Goal: Obtain resource: Obtain resource

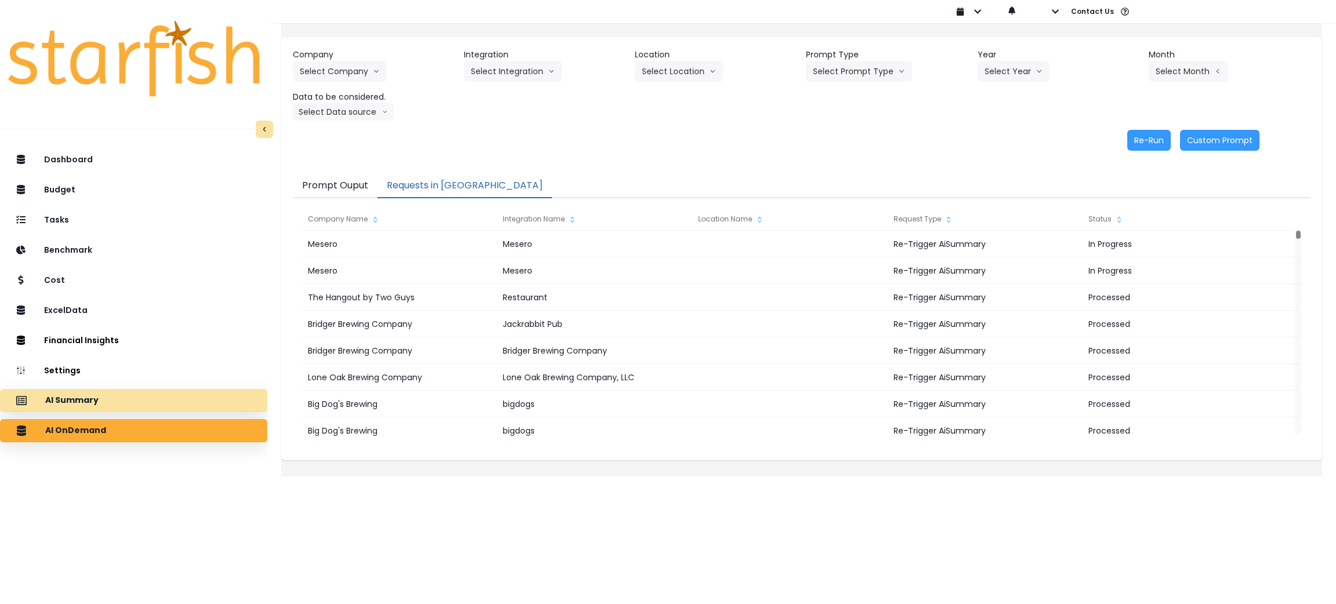
click at [141, 398] on div "AI Summary" at bounding box center [133, 400] width 249 height 24
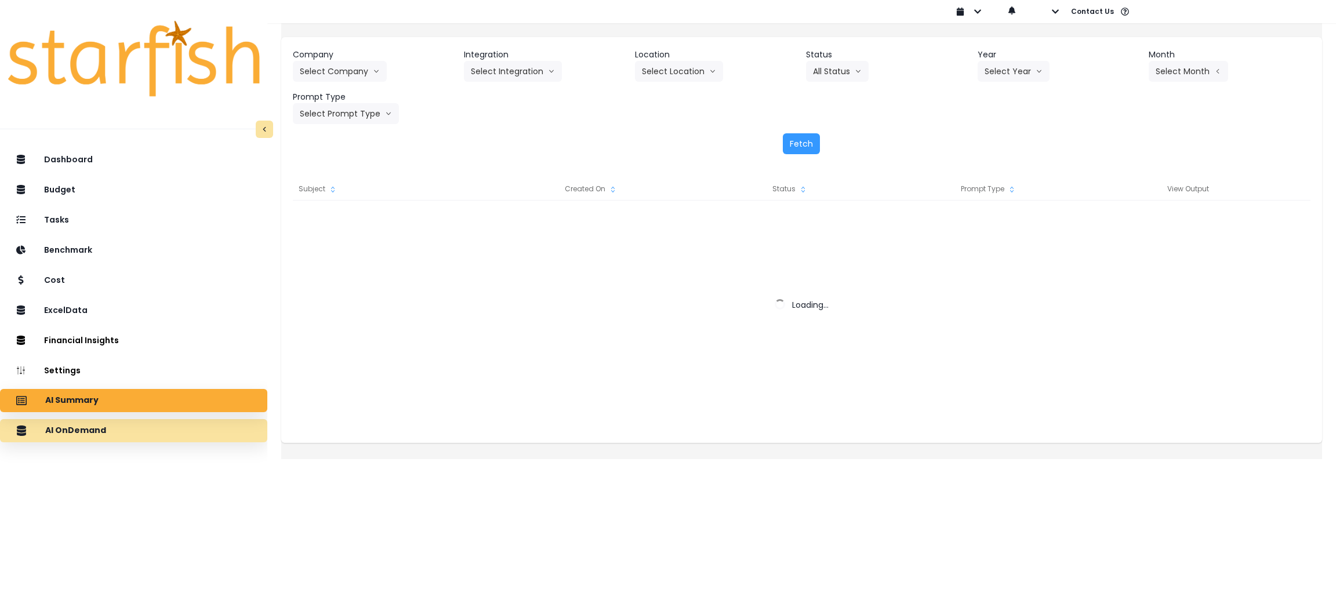
click at [140, 420] on div "AI OnDemand" at bounding box center [133, 431] width 249 height 24
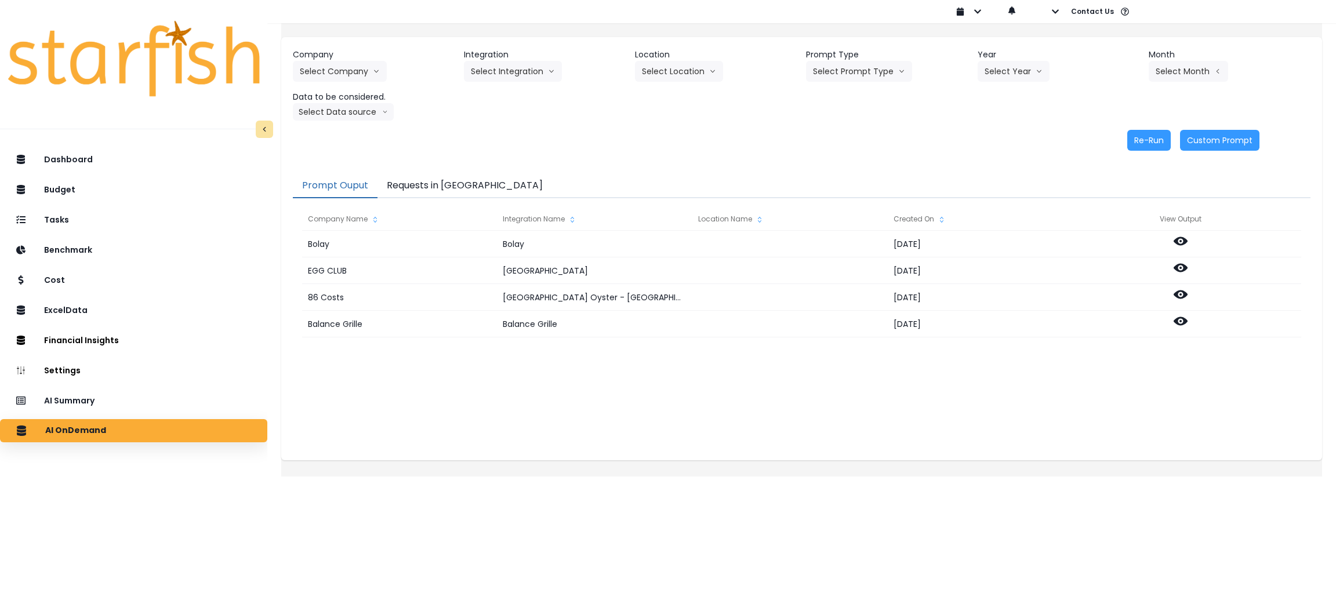
click at [441, 191] on button "Requests in [GEOGRAPHIC_DATA]" at bounding box center [464, 186] width 175 height 24
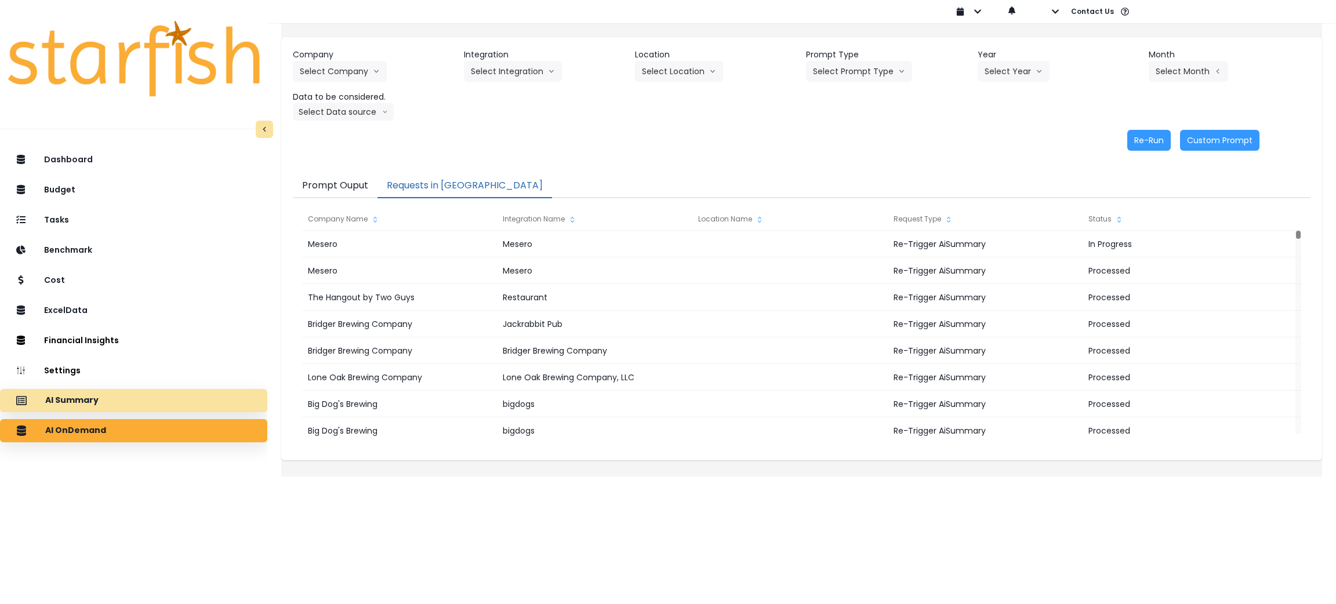
click at [83, 399] on p "AI Summary" at bounding box center [71, 400] width 53 height 10
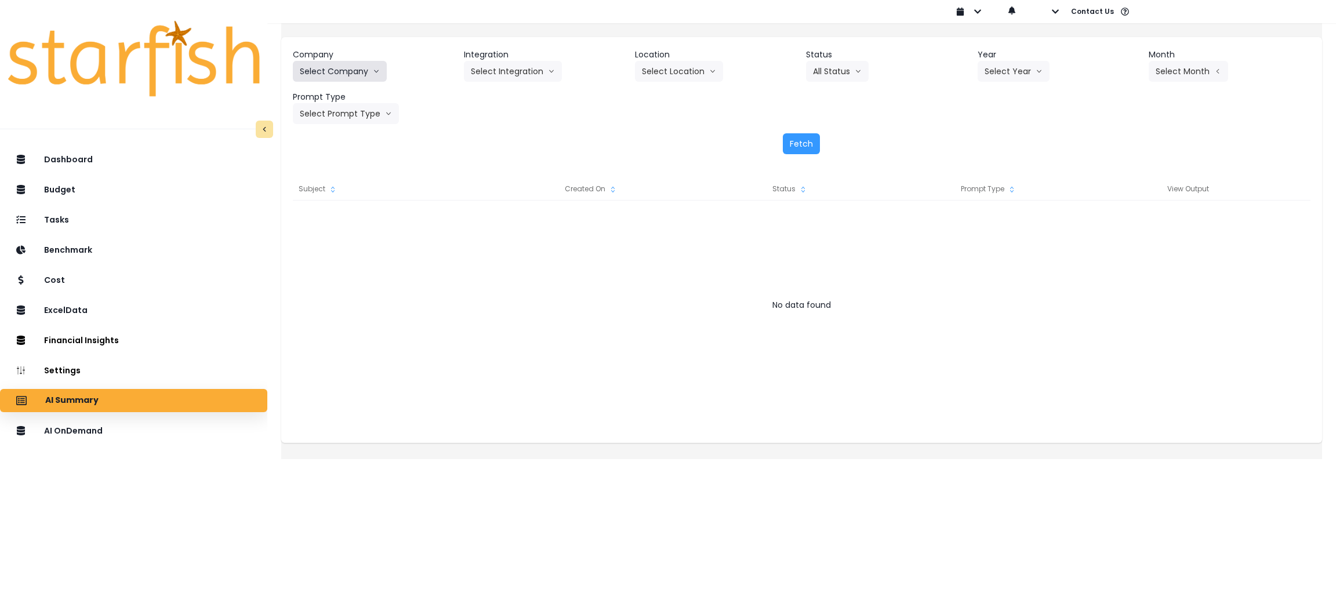
click at [365, 76] on button "Select Company" at bounding box center [340, 71] width 94 height 21
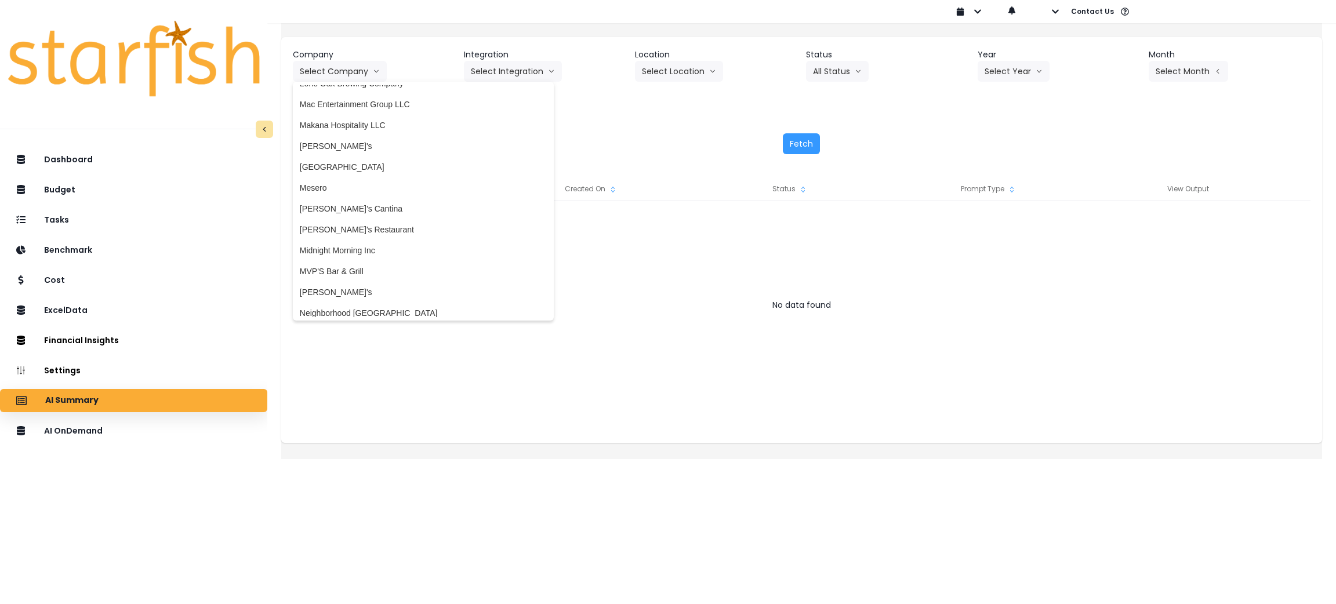
scroll to position [1739, 0]
click at [347, 188] on span "Mesero" at bounding box center [423, 194] width 247 height 12
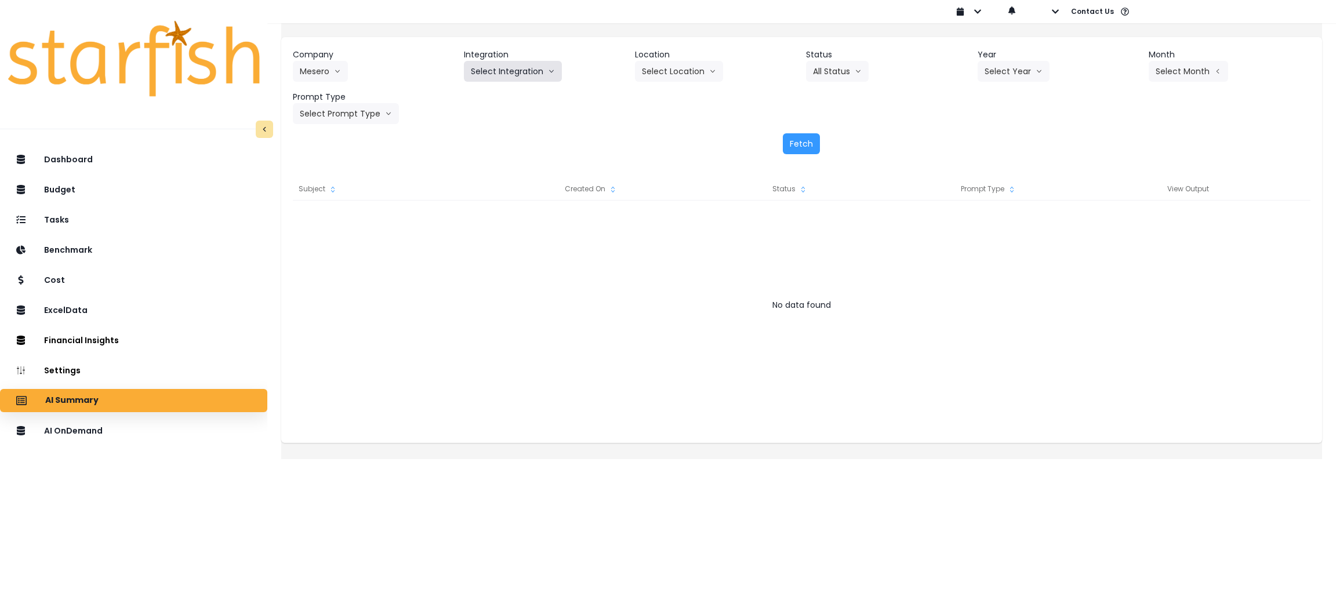
click at [515, 64] on button "Select Integration" at bounding box center [513, 71] width 98 height 21
click at [485, 94] on span "Mesero" at bounding box center [484, 96] width 27 height 12
click at [1006, 75] on button "Select Year" at bounding box center [1014, 71] width 72 height 21
click at [987, 138] on span "2025" at bounding box center [994, 138] width 18 height 12
click at [1152, 73] on button "Select Period" at bounding box center [1188, 71] width 78 height 21
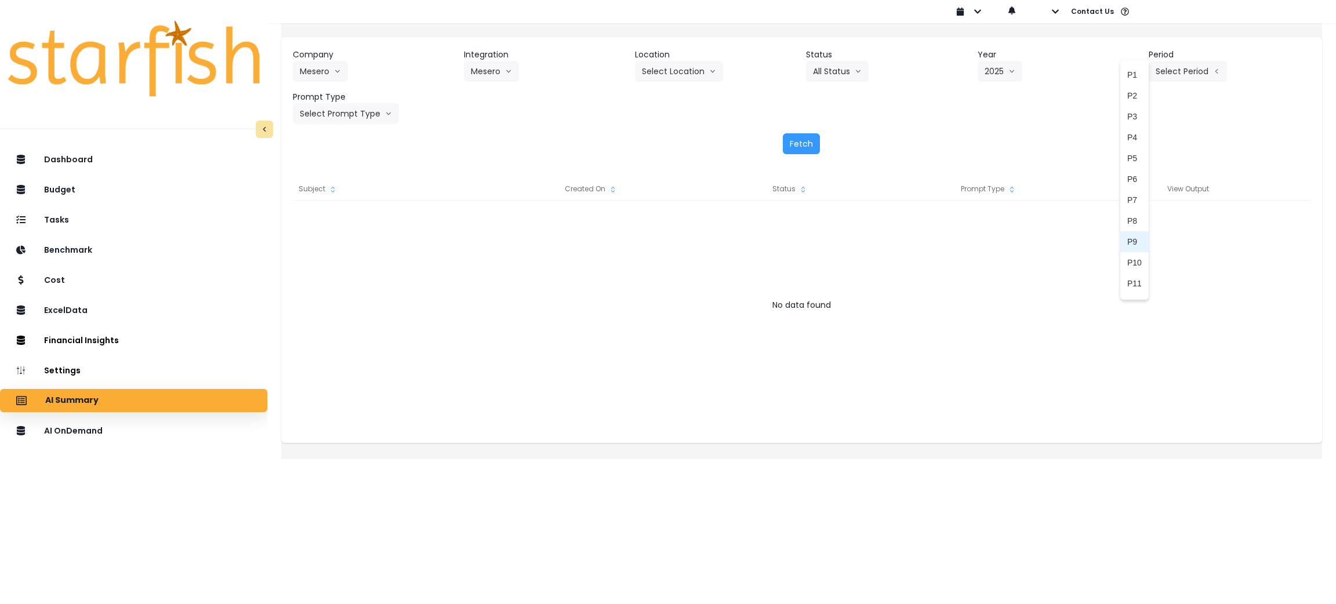
click at [1120, 248] on li "P9" at bounding box center [1134, 241] width 28 height 21
click at [377, 115] on button "Select Prompt Type" at bounding box center [346, 113] width 106 height 21
click at [347, 222] on span "Monthly Summary" at bounding box center [333, 222] width 66 height 12
click at [809, 143] on button "Fetch" at bounding box center [801, 143] width 37 height 21
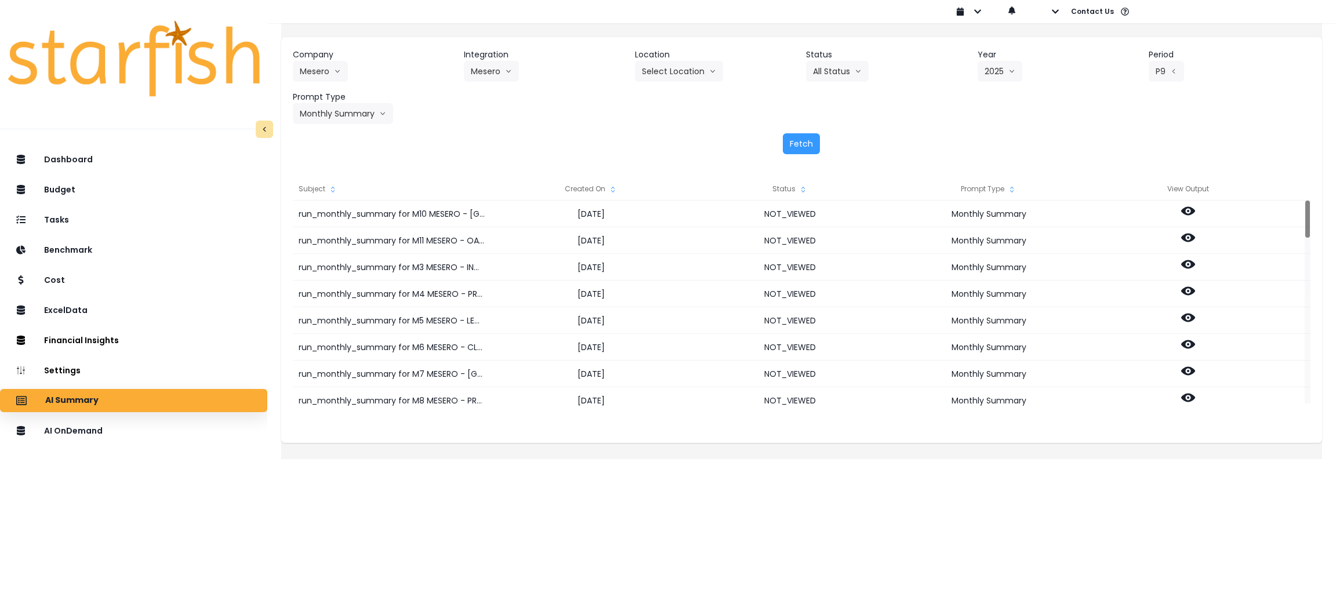
click at [618, 187] on icon "sort" at bounding box center [612, 189] width 9 height 9
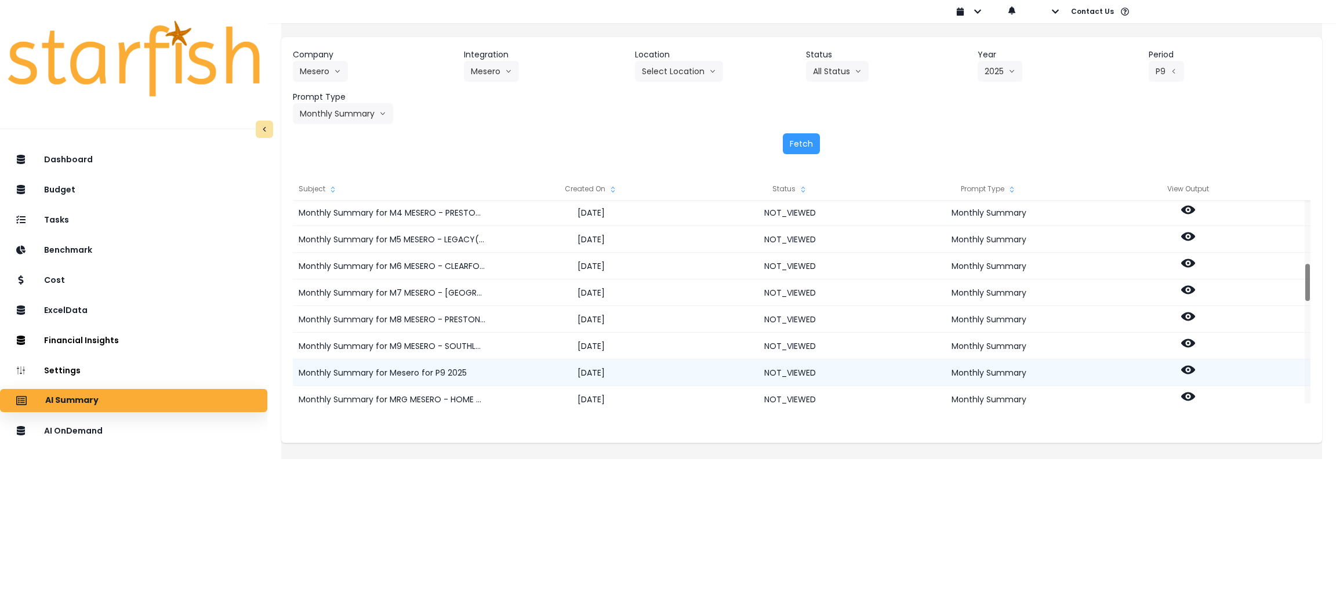
click at [1195, 370] on icon at bounding box center [1188, 370] width 14 height 14
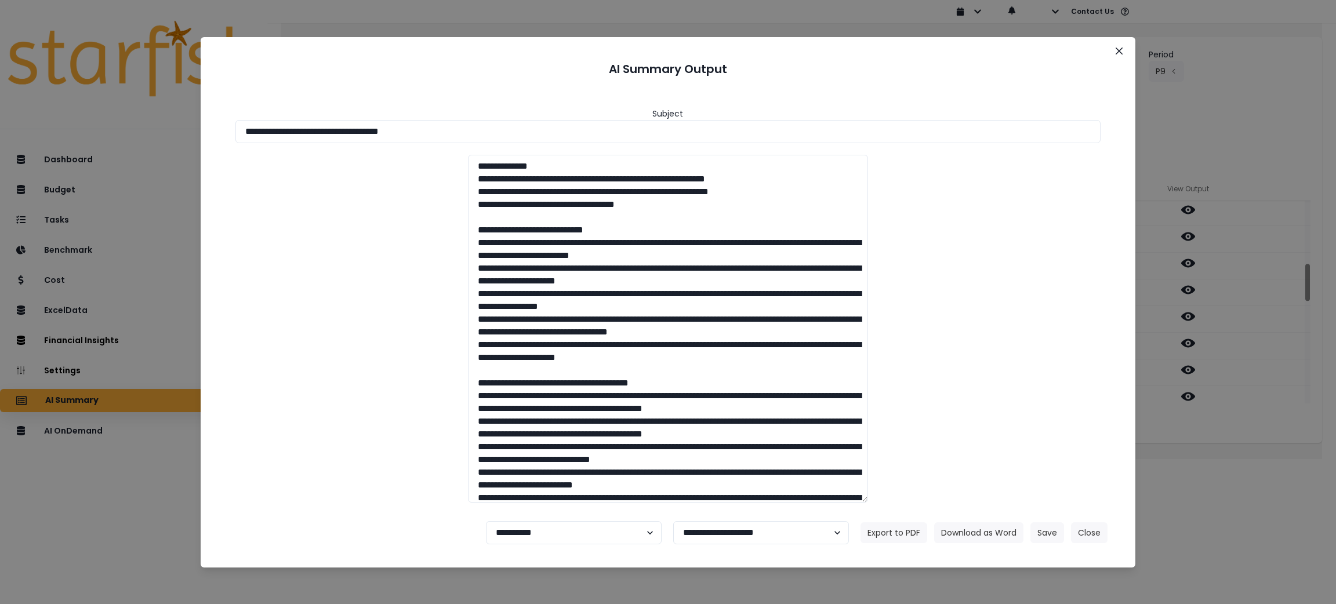
drag, startPoint x: 474, startPoint y: 123, endPoint x: 0, endPoint y: 112, distance: 473.8
click at [0, 112] on div "**********" at bounding box center [668, 302] width 1336 height 604
click at [969, 528] on button "Download as Word" at bounding box center [978, 532] width 89 height 21
click at [1204, 469] on div "**********" at bounding box center [668, 302] width 1336 height 604
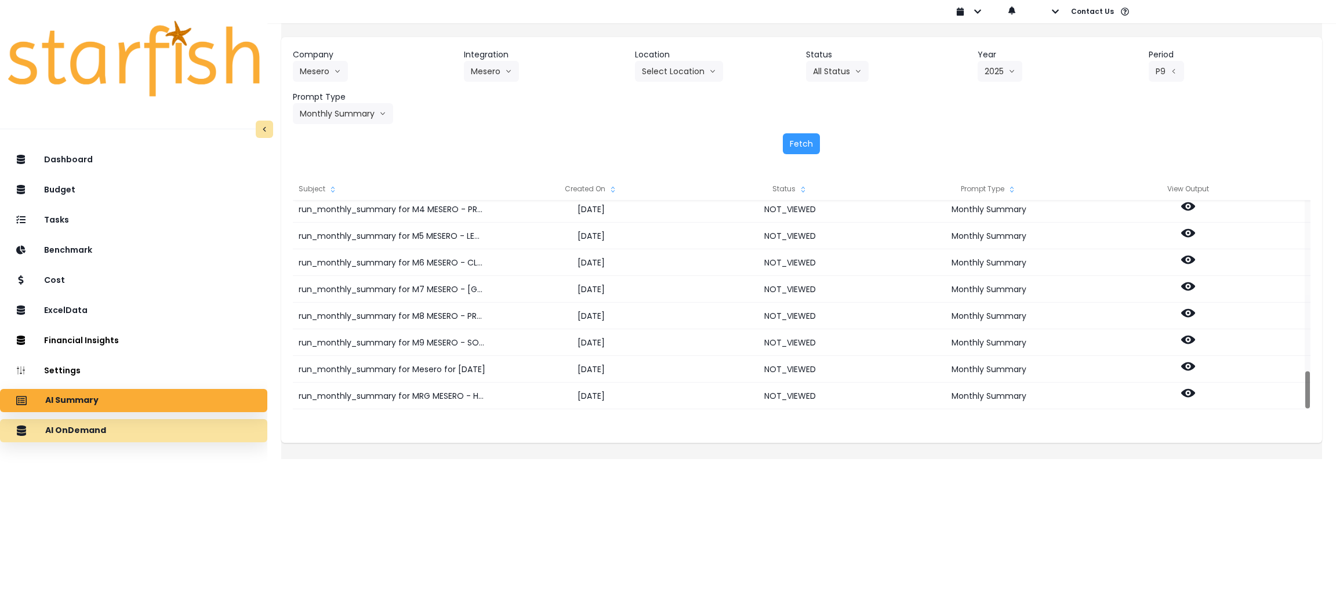
click at [95, 437] on div "AI OnDemand" at bounding box center [133, 431] width 249 height 24
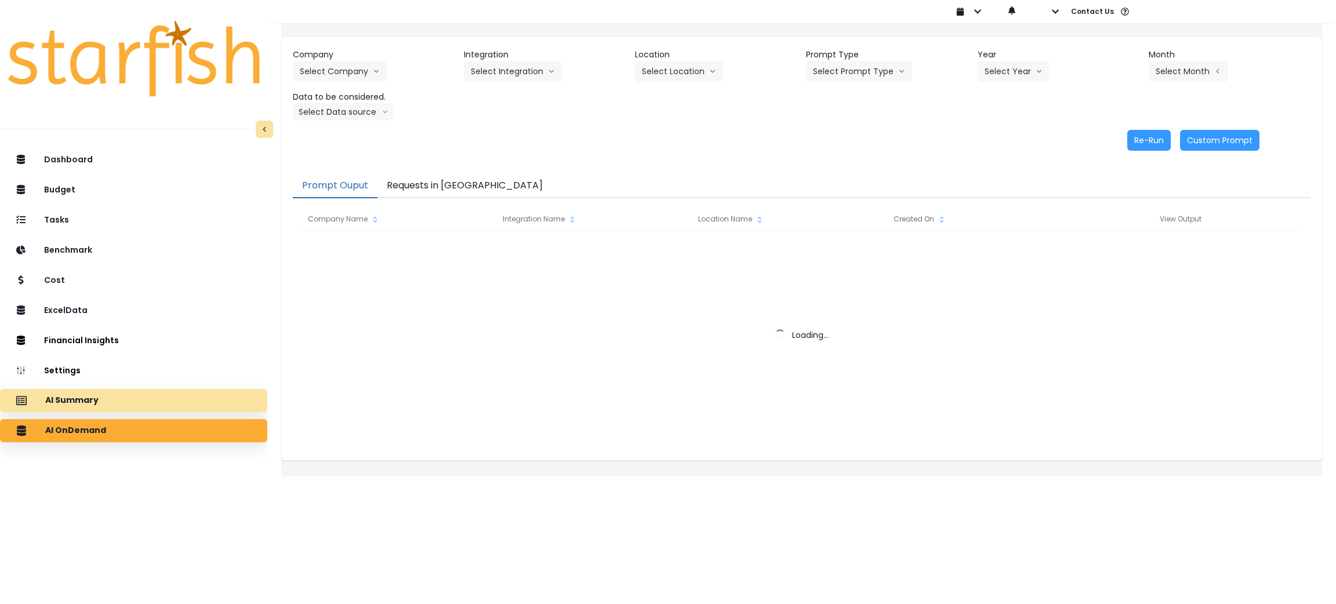
click at [107, 408] on div "AI Summary" at bounding box center [133, 400] width 249 height 24
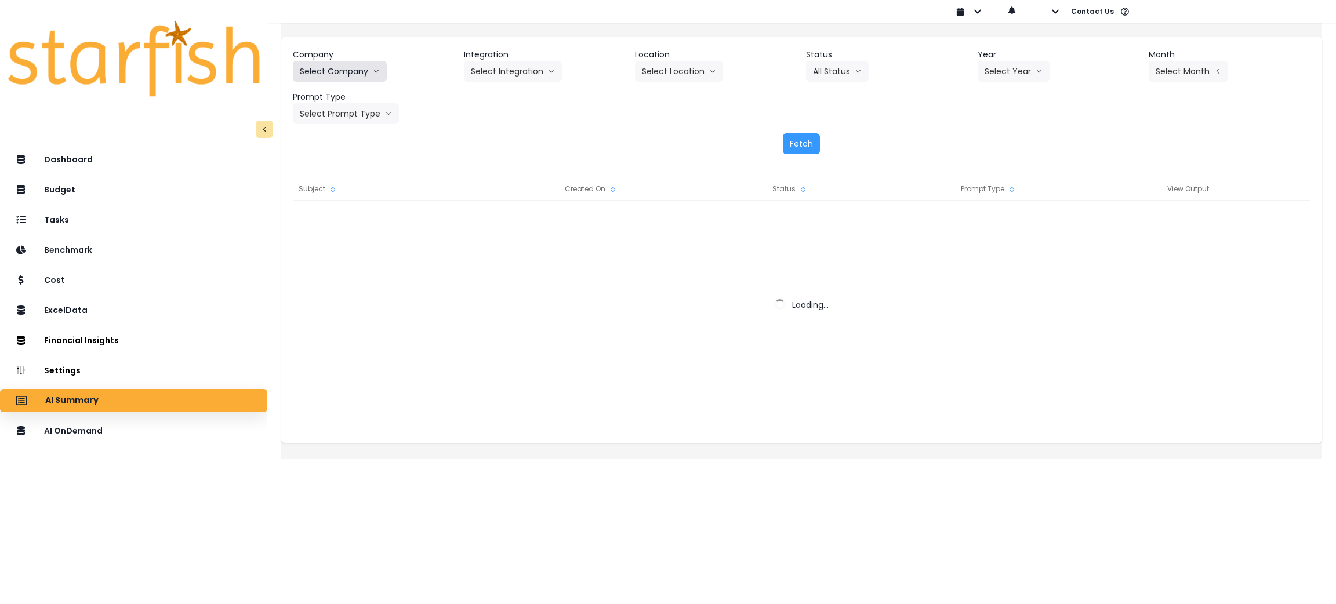
click at [380, 71] on icon "arrow down line" at bounding box center [376, 72] width 7 height 12
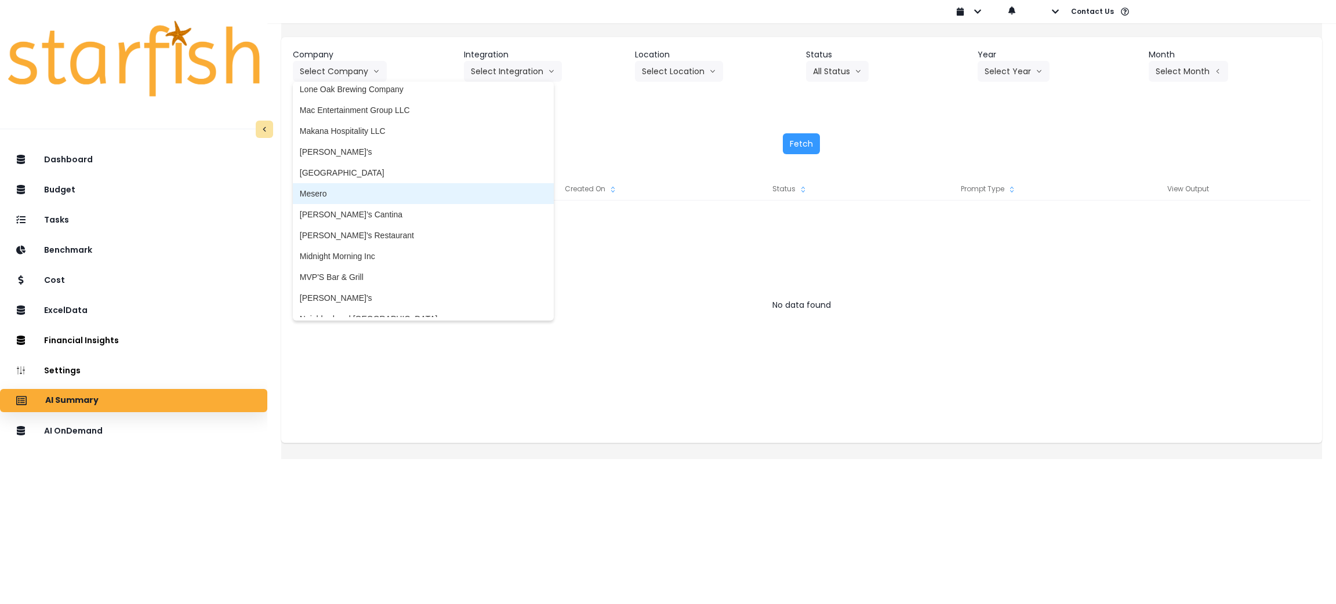
click at [343, 189] on span "Mesero" at bounding box center [423, 194] width 247 height 12
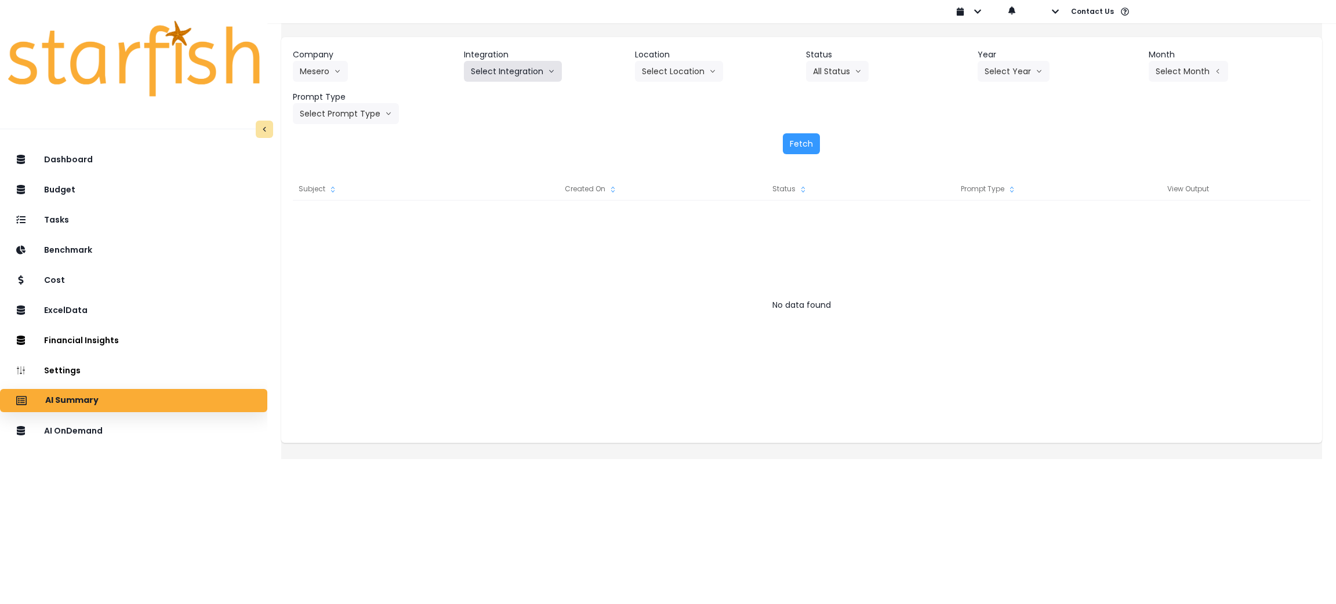
click at [516, 66] on button "Select Integration" at bounding box center [513, 71] width 98 height 21
click at [490, 99] on span "Mesero" at bounding box center [484, 96] width 27 height 12
click at [996, 72] on button "Select Year" at bounding box center [1014, 71] width 72 height 21
click at [993, 135] on span "2025" at bounding box center [994, 138] width 18 height 12
click at [1157, 76] on button "Select Period" at bounding box center [1188, 71] width 78 height 21
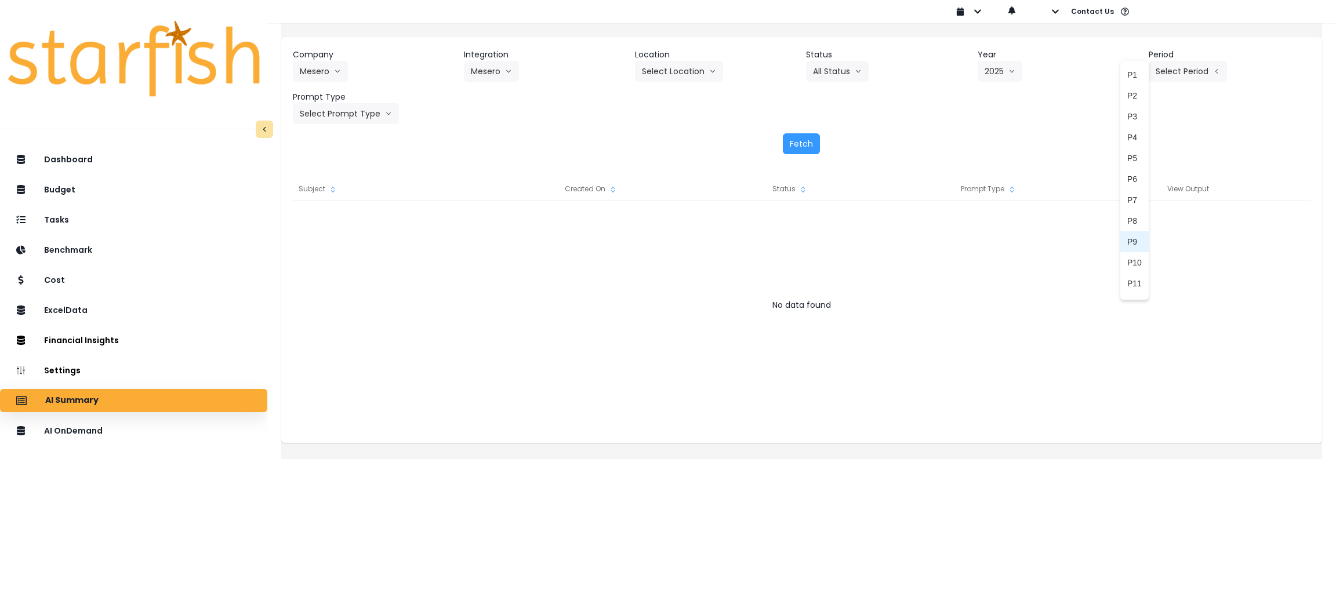
click at [1120, 247] on li "P9" at bounding box center [1134, 241] width 28 height 21
click at [369, 119] on button "Select Prompt Type" at bounding box center [346, 113] width 106 height 21
click at [357, 218] on span "Monthly Summary" at bounding box center [333, 222] width 66 height 12
click at [791, 144] on button "Fetch" at bounding box center [801, 143] width 37 height 21
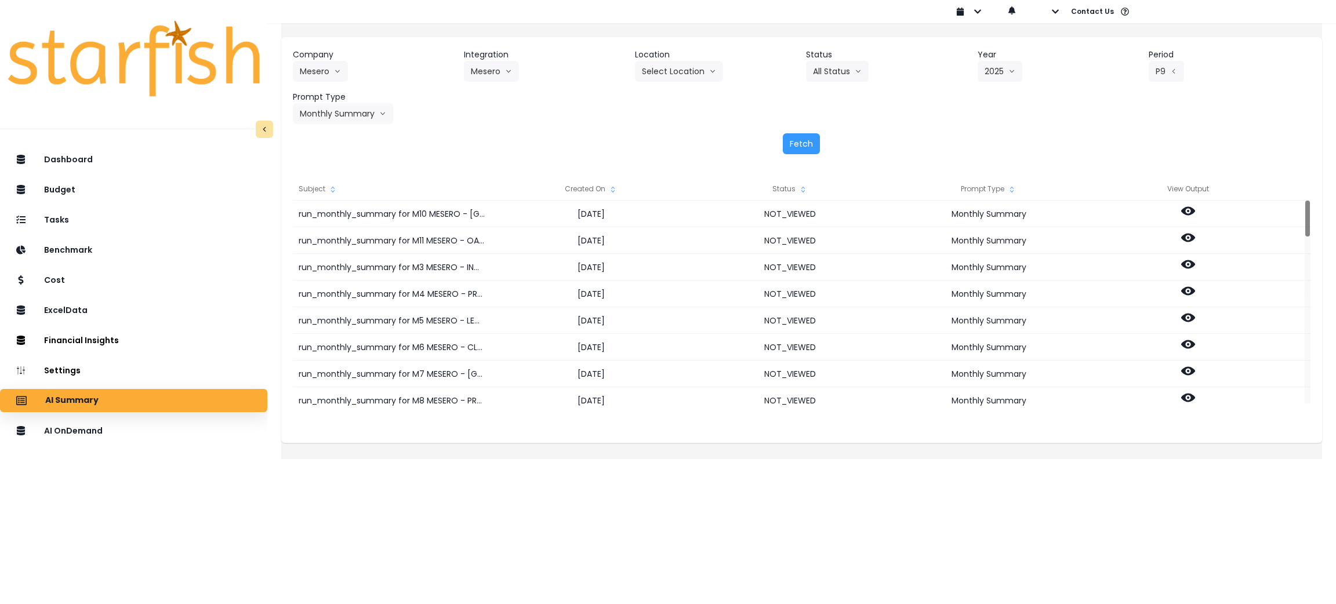
click at [618, 190] on icon "sort" at bounding box center [612, 189] width 9 height 9
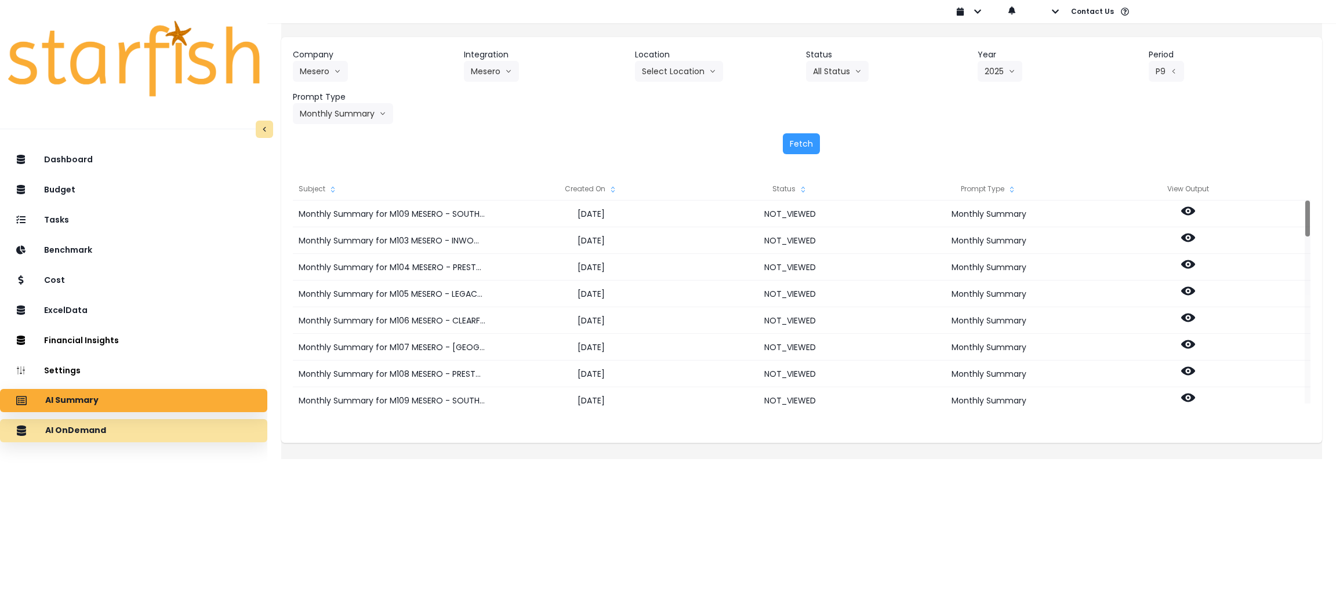
click at [163, 440] on div "AI OnDemand" at bounding box center [133, 431] width 249 height 24
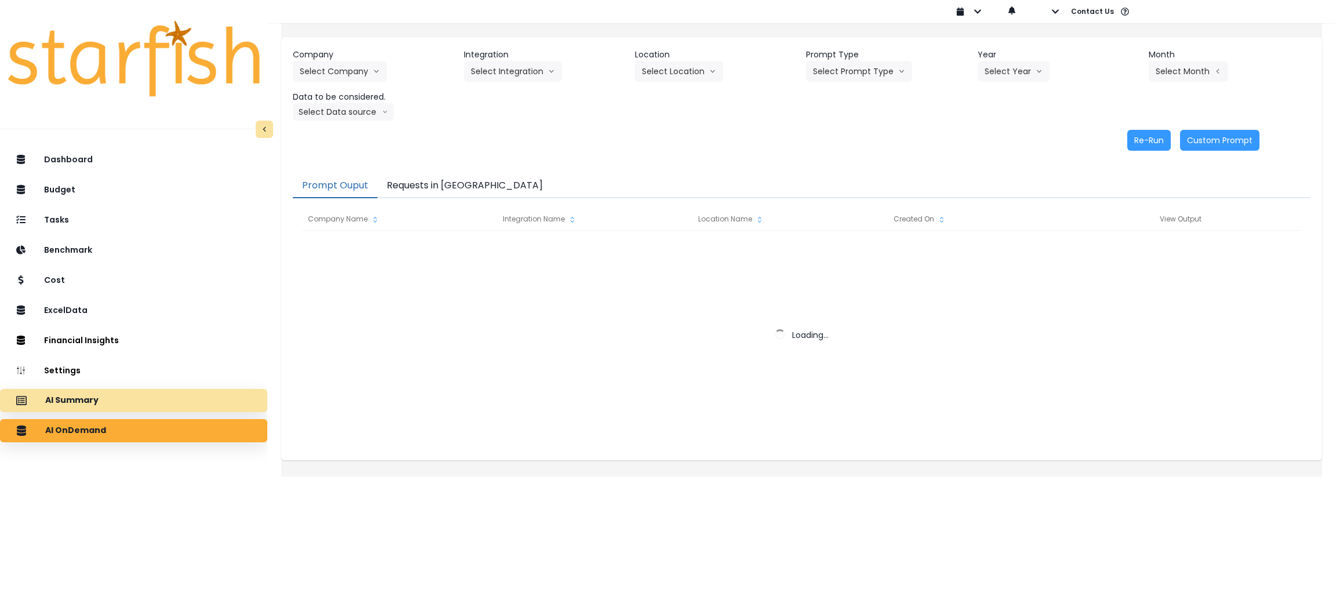
click at [170, 403] on div "AI Summary" at bounding box center [133, 400] width 249 height 24
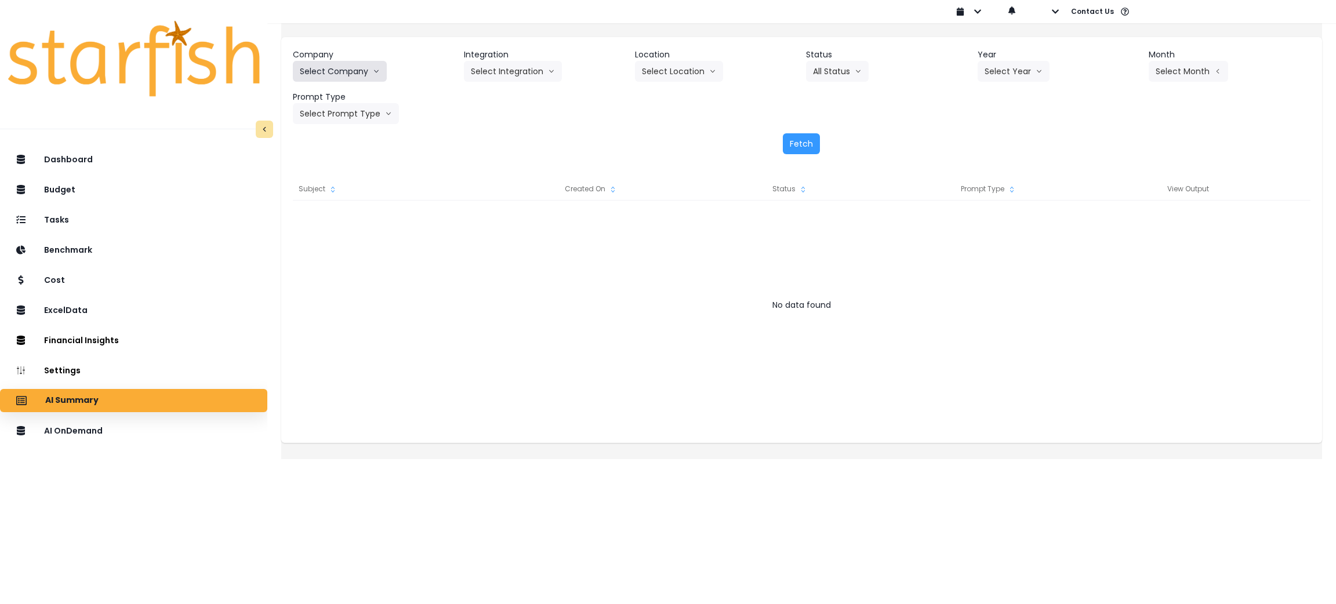
click at [368, 68] on button "Select Company" at bounding box center [340, 71] width 94 height 21
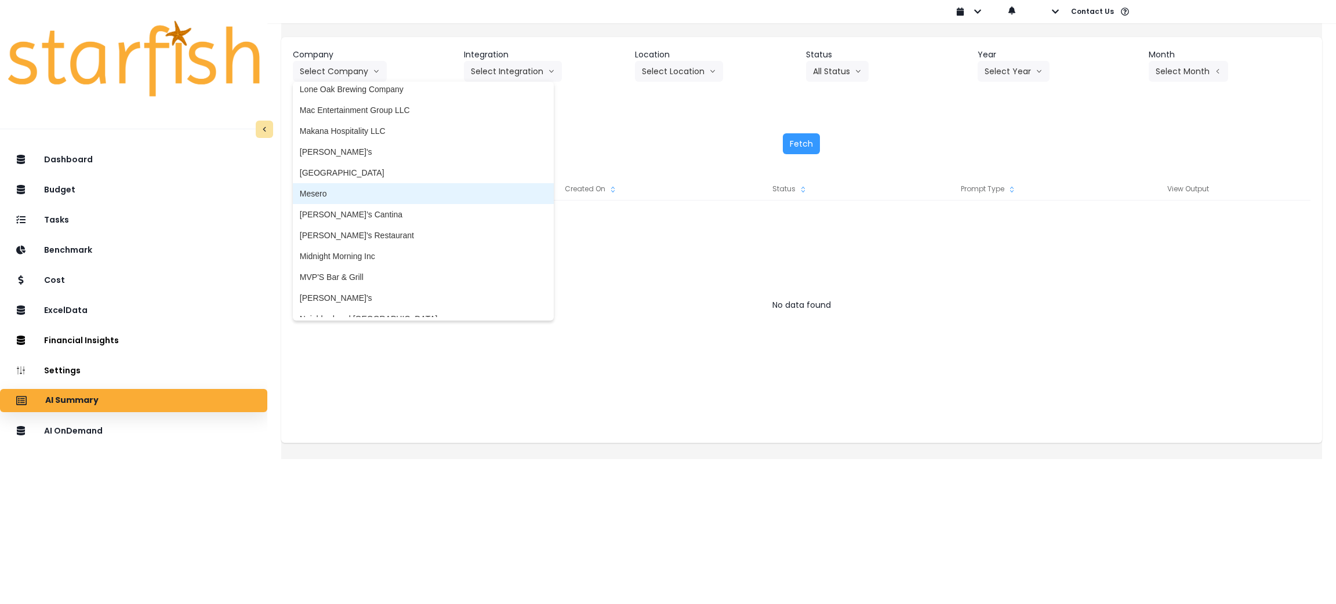
click at [370, 188] on span "Mesero" at bounding box center [423, 194] width 247 height 12
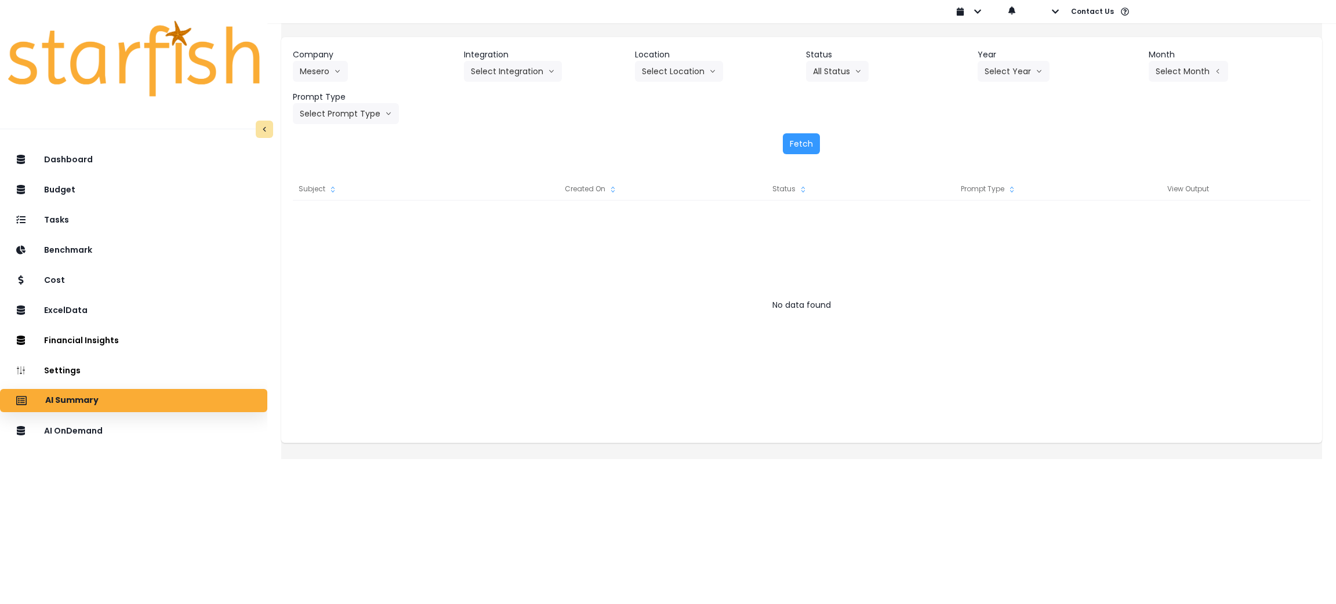
click at [551, 41] on div "Company Mesero 86 Costs Asti Bagel Cafe Balance Grille Bald [PERSON_NAME] Bar B…" at bounding box center [801, 101] width 1041 height 129
click at [542, 70] on button "Select Integration" at bounding box center [513, 71] width 98 height 21
click at [498, 101] on span "Mesero" at bounding box center [484, 96] width 27 height 12
click at [971, 71] on div "Company Mesero 86 Costs Asti Bagel Cafe Balance Grille Bald [PERSON_NAME] Bar B…" at bounding box center [802, 86] width 1018 height 75
click at [990, 68] on button "Select Year" at bounding box center [1014, 71] width 72 height 21
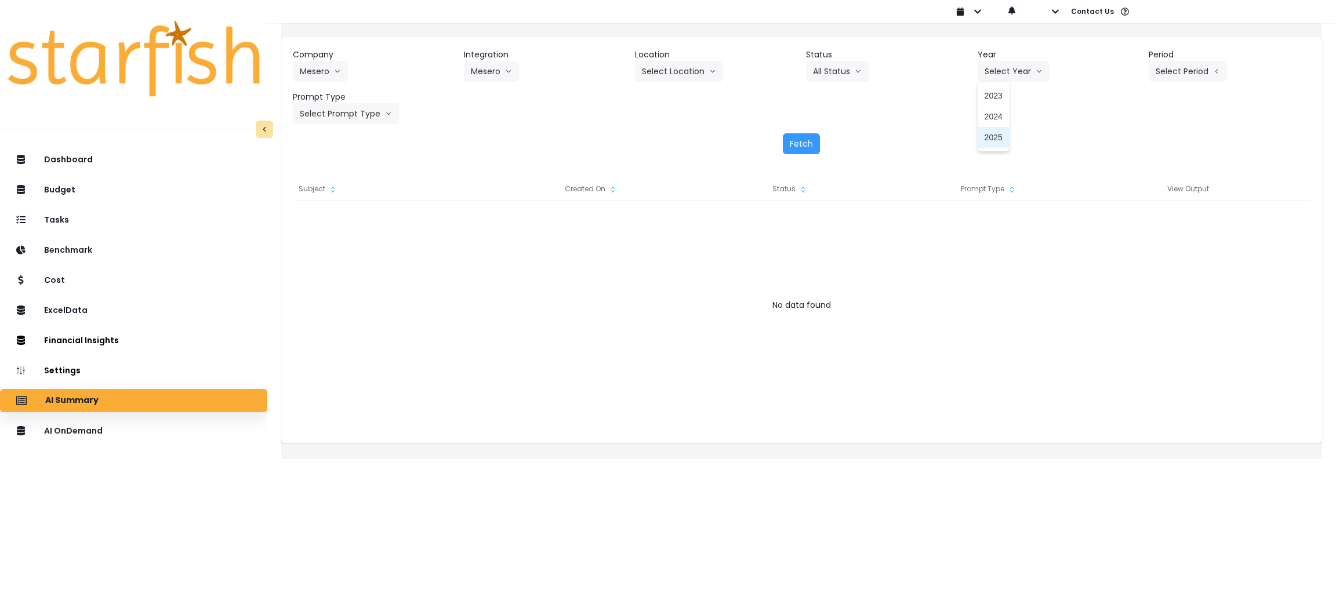
drag, startPoint x: 978, startPoint y: 134, endPoint x: 1149, endPoint y: 83, distance: 178.5
click at [979, 134] on li "2025" at bounding box center [994, 137] width 32 height 21
click at [1160, 75] on button "Select Period" at bounding box center [1188, 71] width 78 height 21
click at [1127, 241] on span "P9" at bounding box center [1134, 242] width 14 height 12
click at [384, 110] on button "Select Prompt Type" at bounding box center [346, 113] width 106 height 21
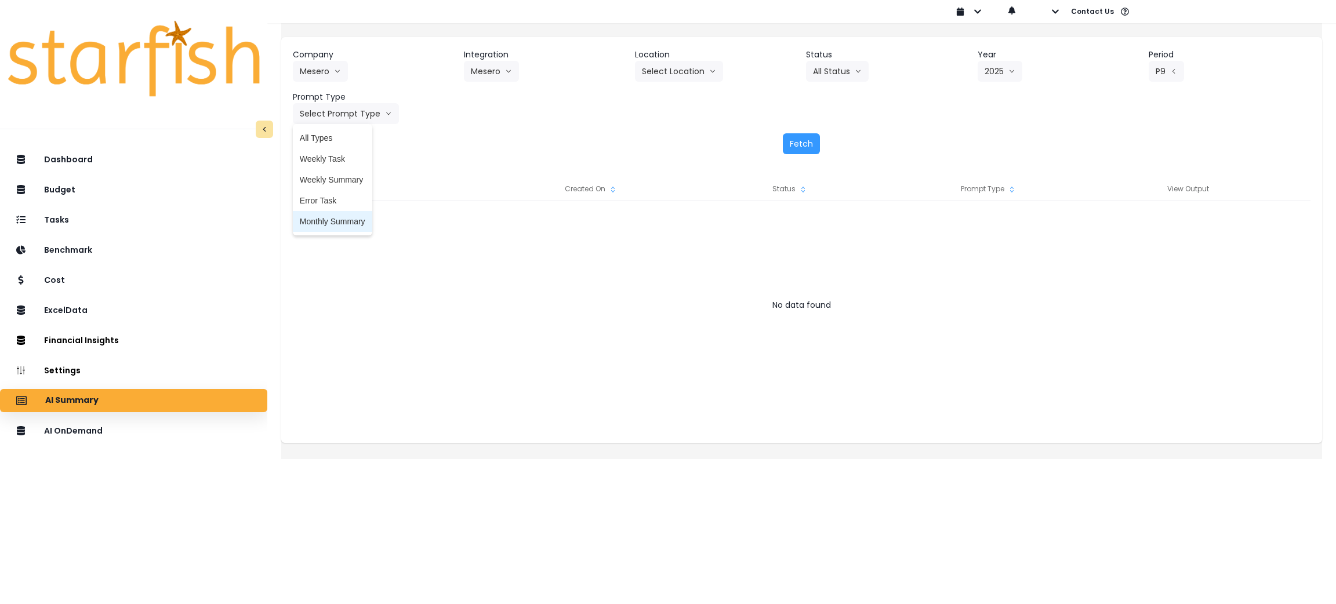
click at [348, 224] on span "Monthly Summary" at bounding box center [333, 222] width 66 height 12
click at [817, 148] on button "Fetch" at bounding box center [801, 143] width 37 height 21
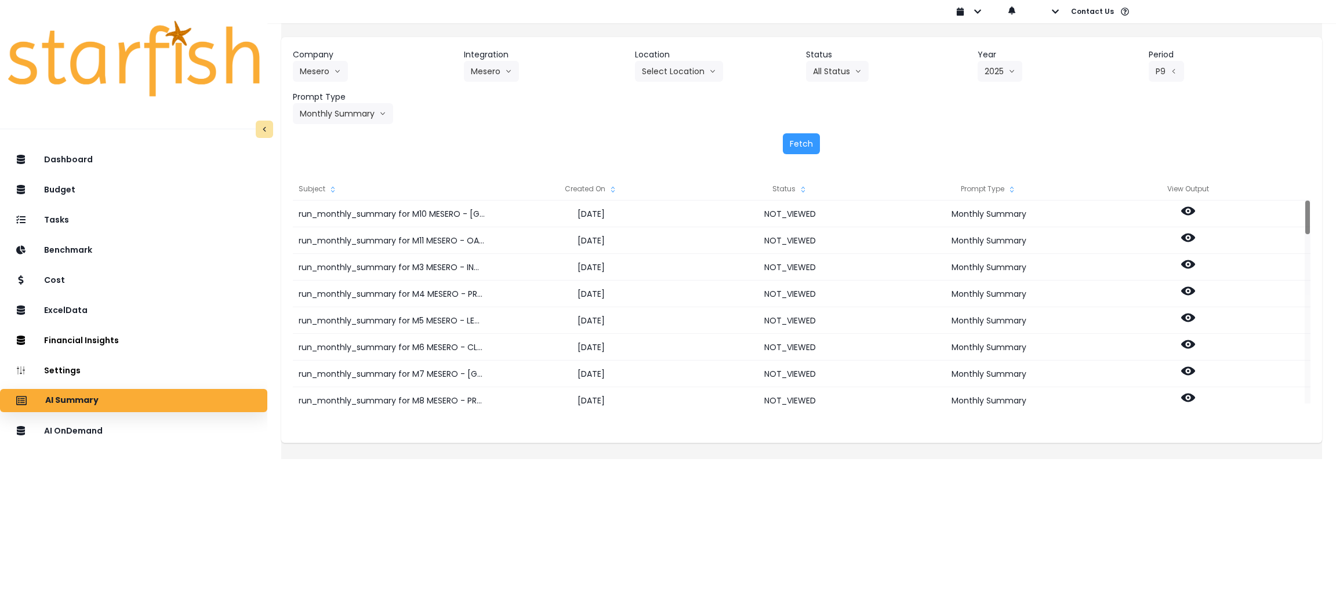
click at [606, 191] on div "Created On" at bounding box center [591, 188] width 199 height 23
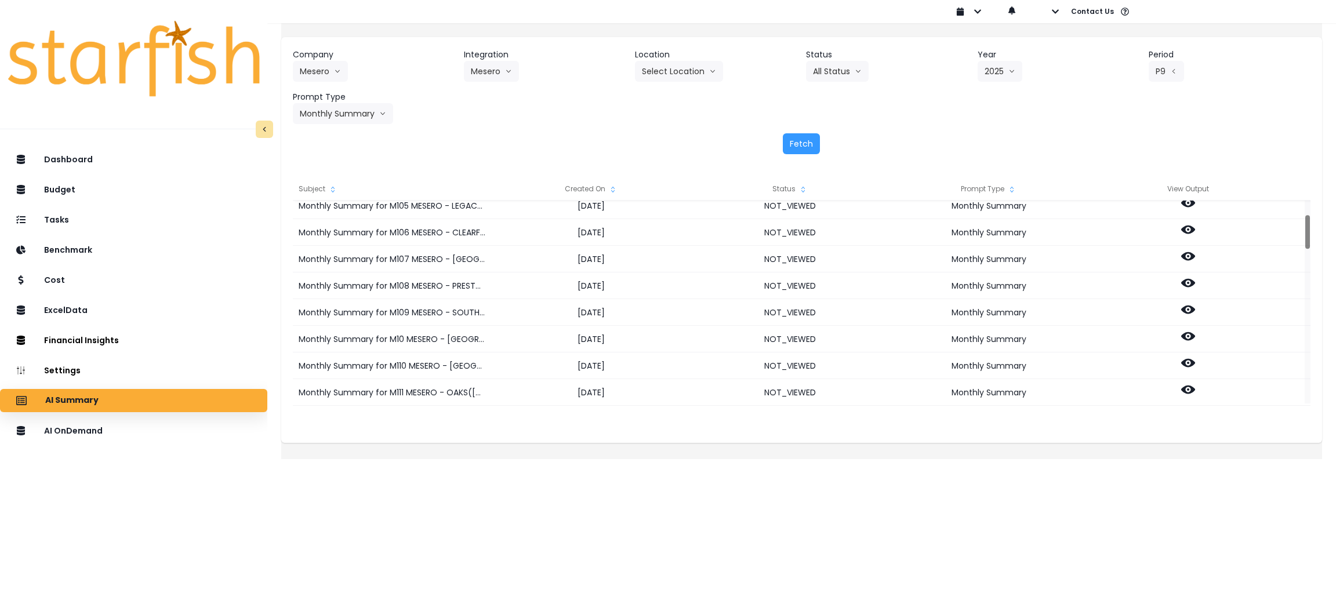
click at [539, 135] on div "Fetch" at bounding box center [802, 143] width 1018 height 21
click at [597, 131] on div "Company Mesero 86 Costs Asti Bagel Cafe Balance Grille Bald [PERSON_NAME] Bar B…" at bounding box center [801, 101] width 1041 height 129
click at [688, 443] on html "Dashboard Budget Tasks Benchmark Cost ExcelData Financial Insights Location Ana…" at bounding box center [668, 221] width 1336 height 443
click at [99, 430] on p "AI OnDemand" at bounding box center [75, 431] width 61 height 10
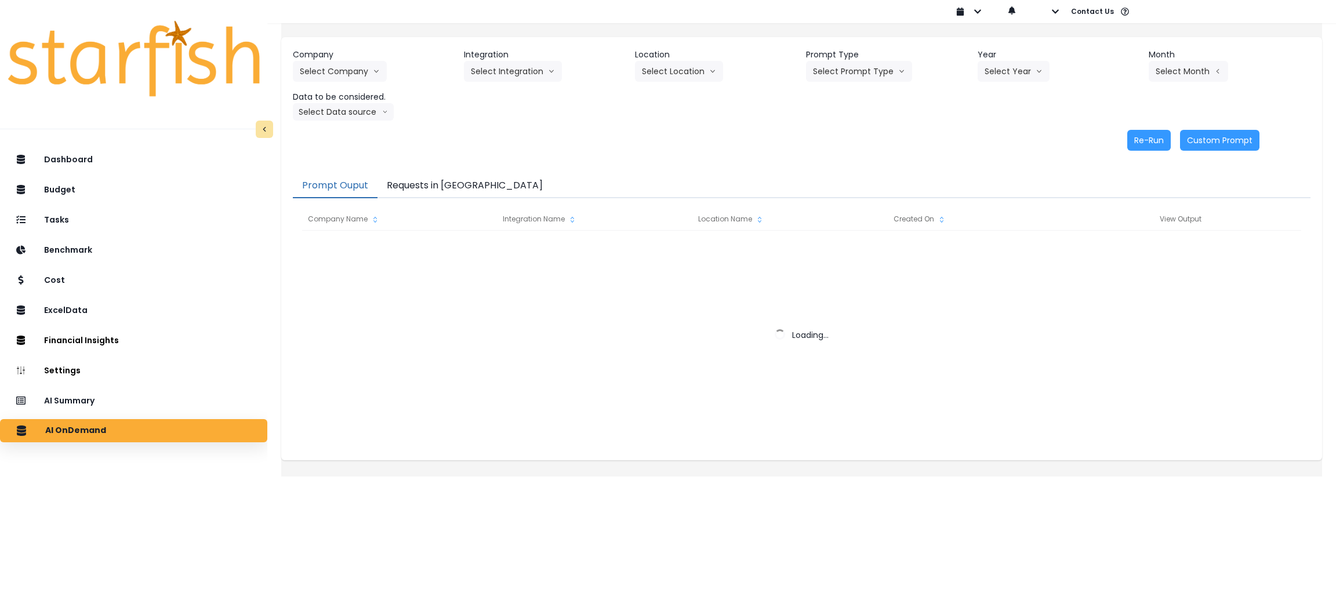
click at [419, 183] on button "Requests in [GEOGRAPHIC_DATA]" at bounding box center [464, 186] width 175 height 24
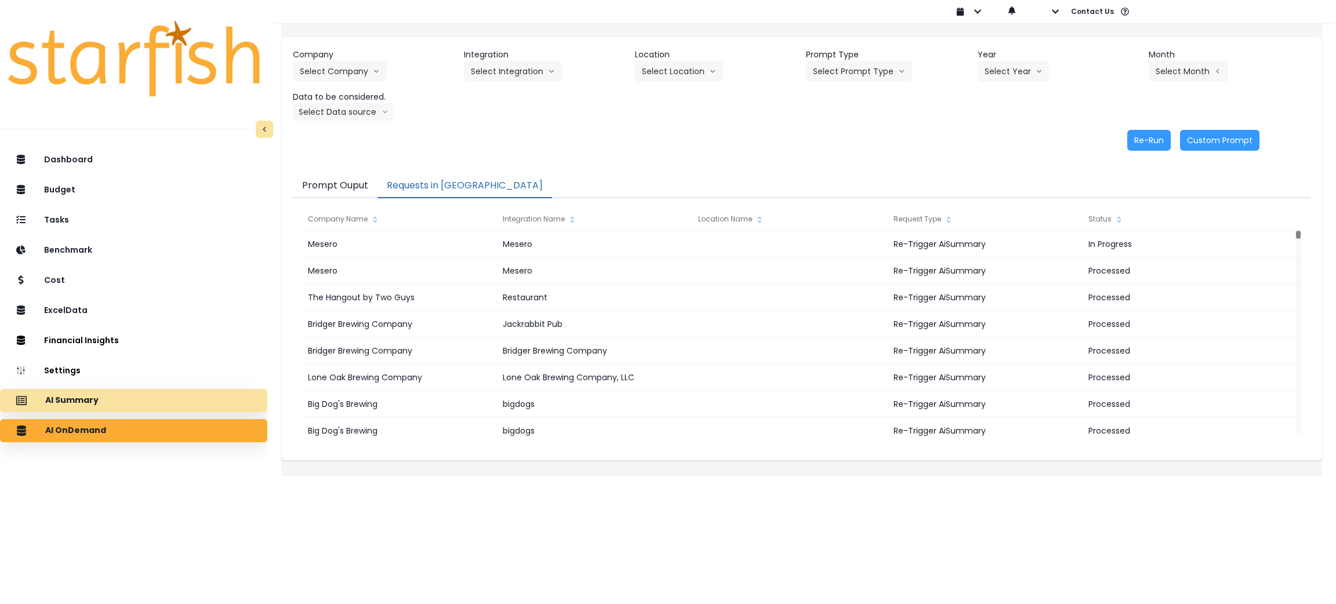
click at [177, 412] on div "AI Summary" at bounding box center [133, 400] width 249 height 24
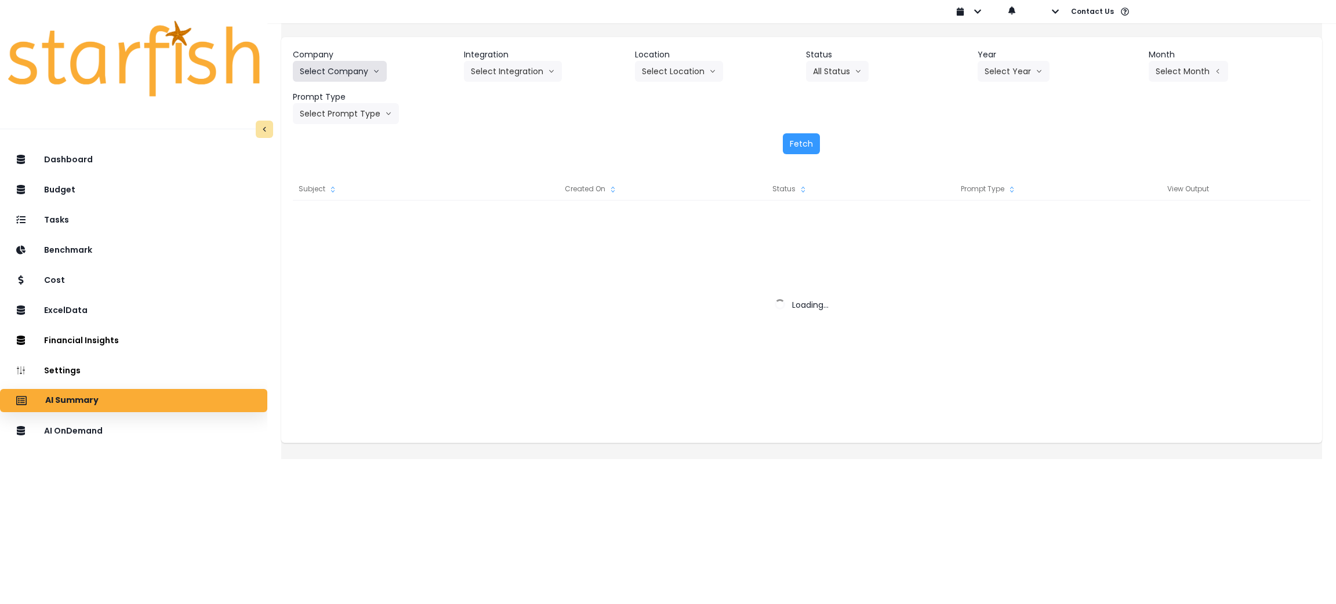
click at [350, 78] on button "Select Company" at bounding box center [340, 71] width 94 height 21
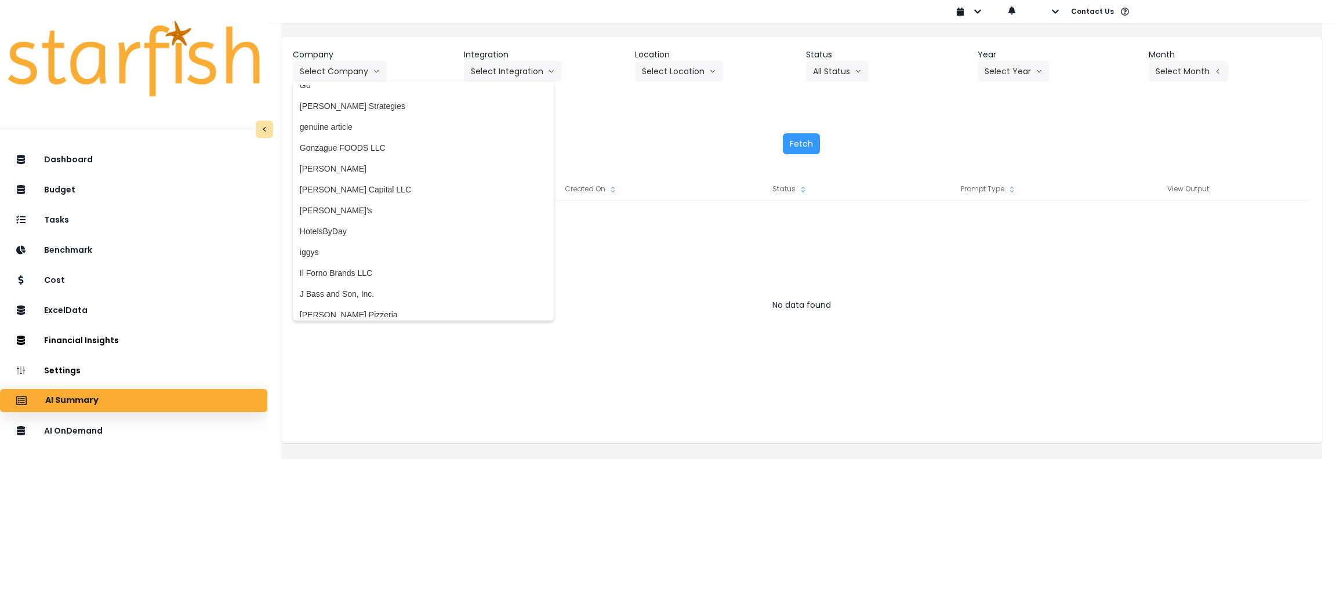
scroll to position [1652, 0]
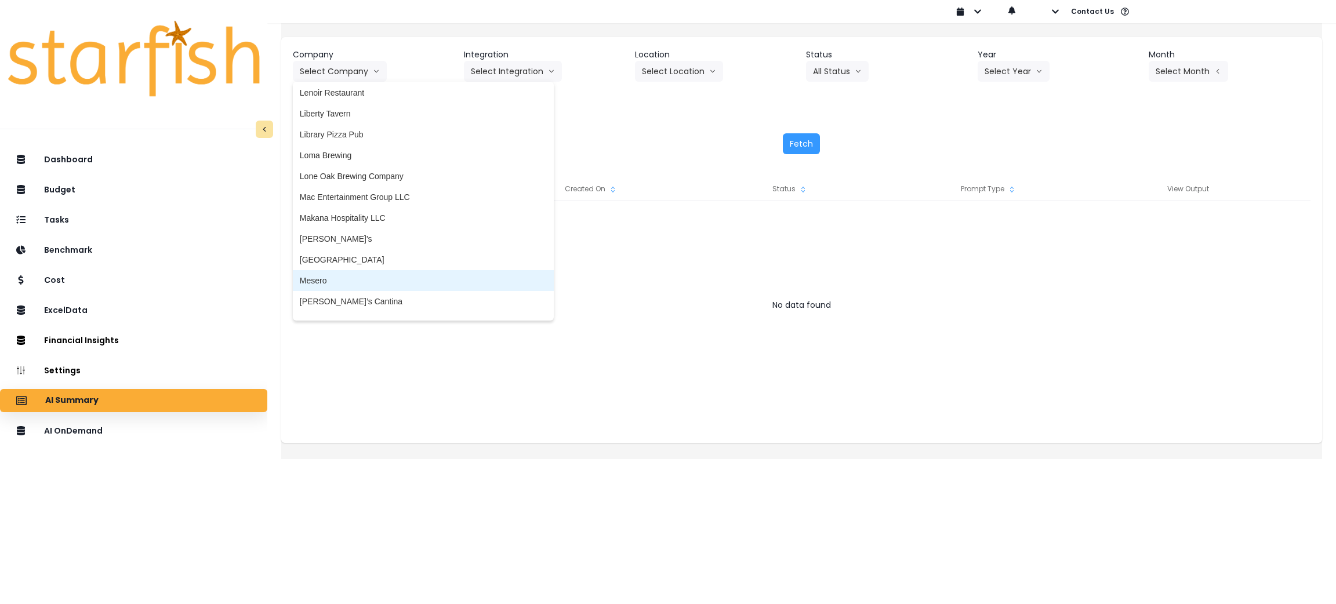
click at [353, 284] on span "Mesero" at bounding box center [423, 281] width 247 height 12
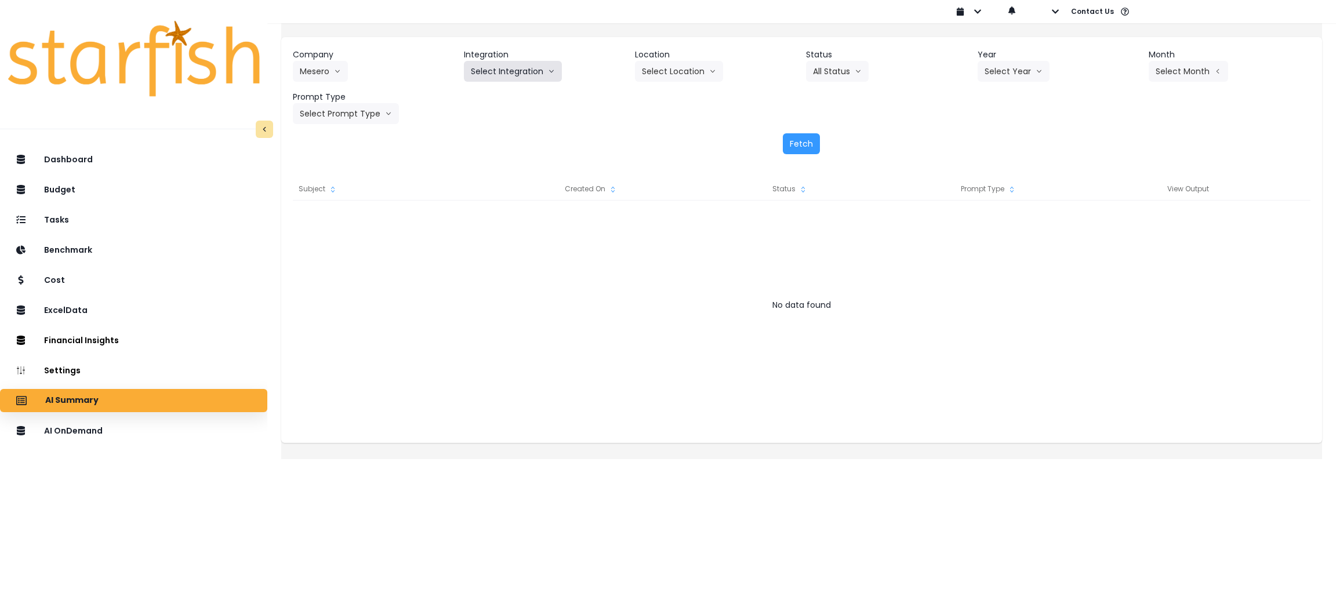
click at [541, 65] on button "Select Integration" at bounding box center [513, 71] width 98 height 21
click at [498, 99] on span "Mesero" at bounding box center [484, 96] width 27 height 12
click at [993, 68] on button "Select Year" at bounding box center [1014, 71] width 72 height 21
click at [985, 138] on span "2025" at bounding box center [994, 138] width 18 height 12
click at [1161, 69] on button "Select Period" at bounding box center [1188, 71] width 78 height 21
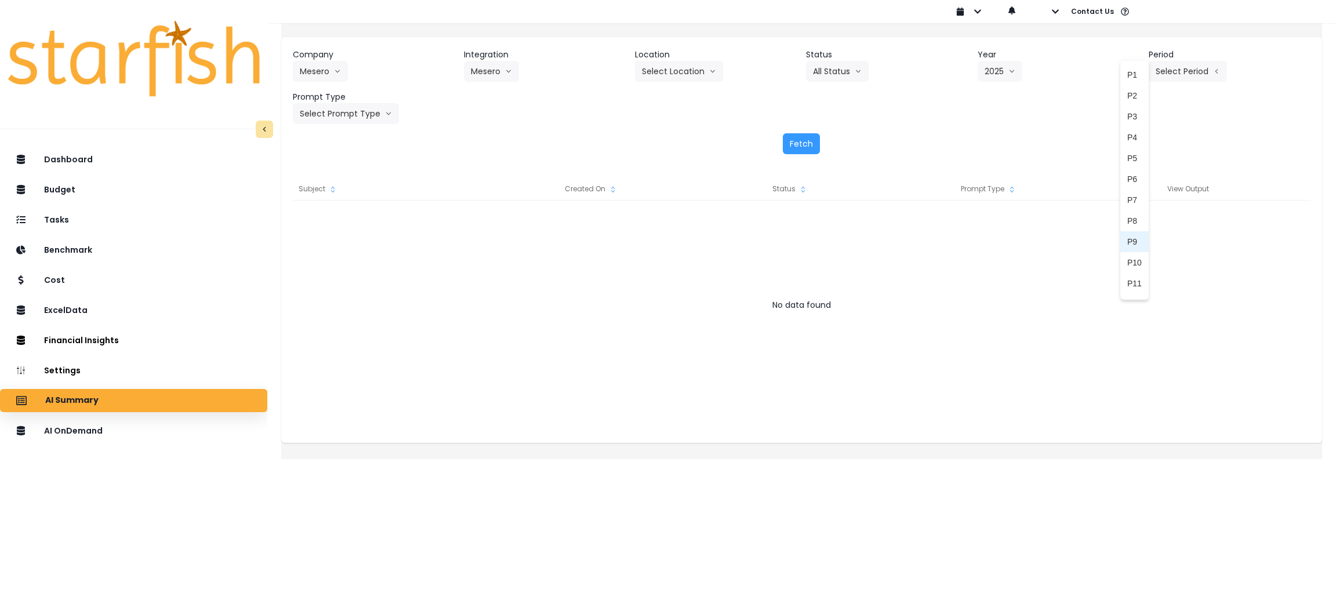
click at [1127, 245] on span "P9" at bounding box center [1134, 242] width 14 height 12
click at [366, 114] on button "Select Prompt Type" at bounding box center [346, 113] width 106 height 21
click at [346, 215] on li "Monthly Summary" at bounding box center [332, 221] width 79 height 21
click at [802, 149] on button "Fetch" at bounding box center [801, 143] width 37 height 21
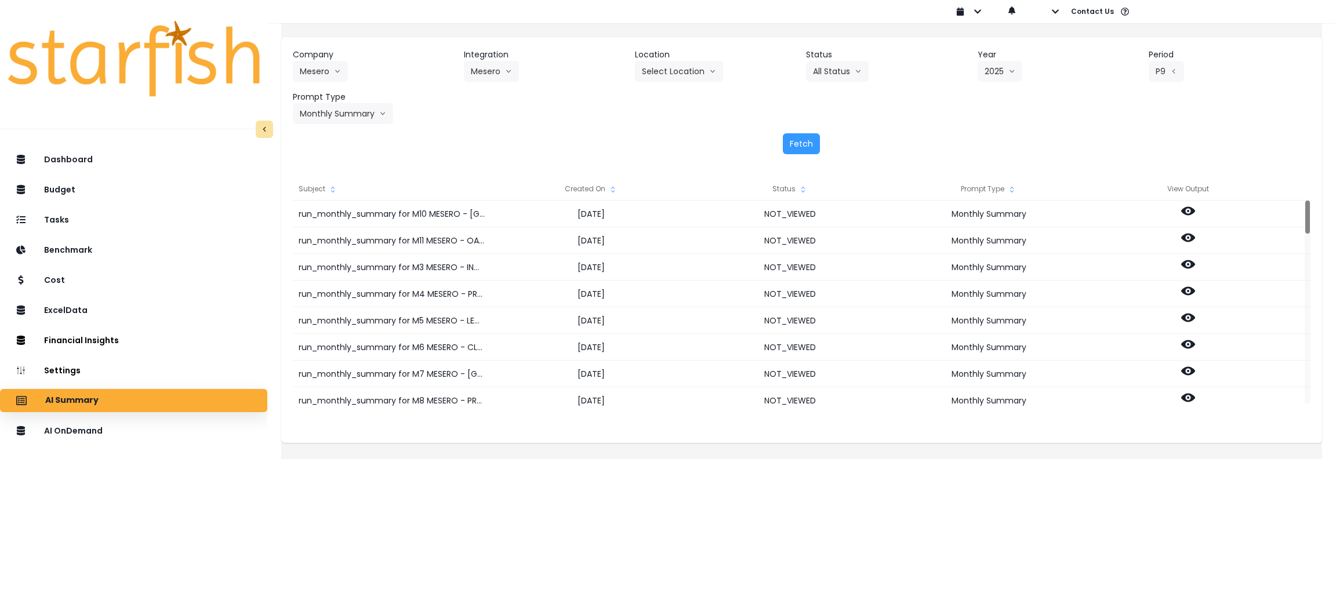
click at [618, 183] on span at bounding box center [612, 189] width 9 height 12
click at [540, 151] on div "Fetch" at bounding box center [802, 143] width 1018 height 21
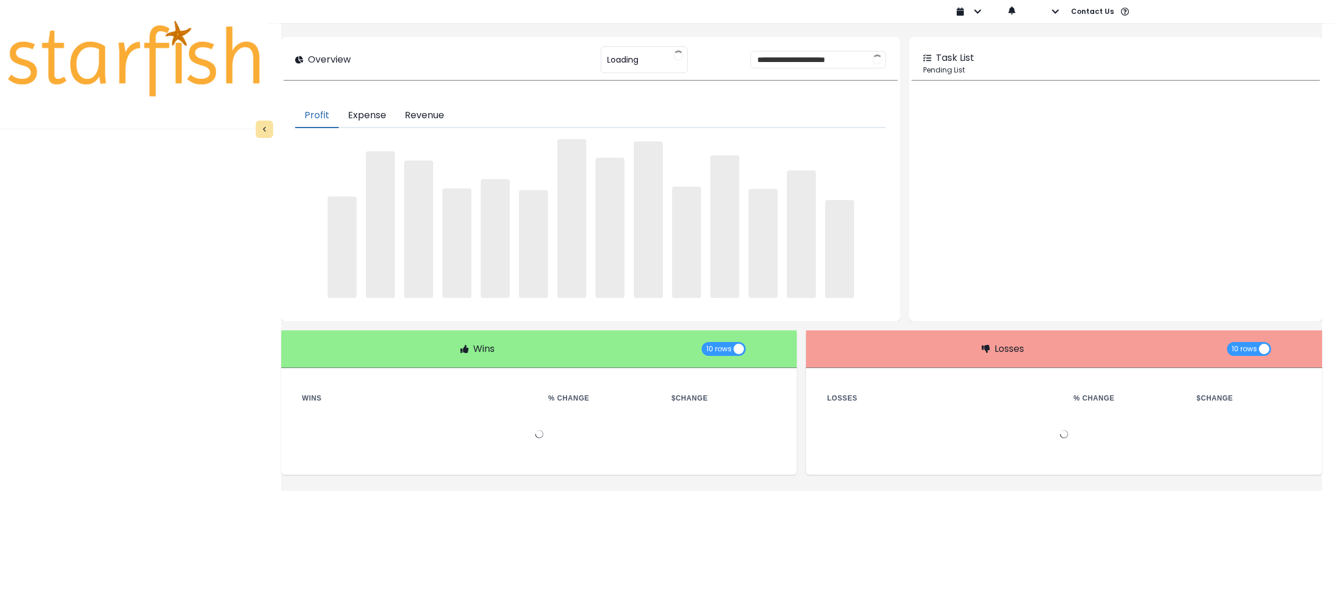
type input "********"
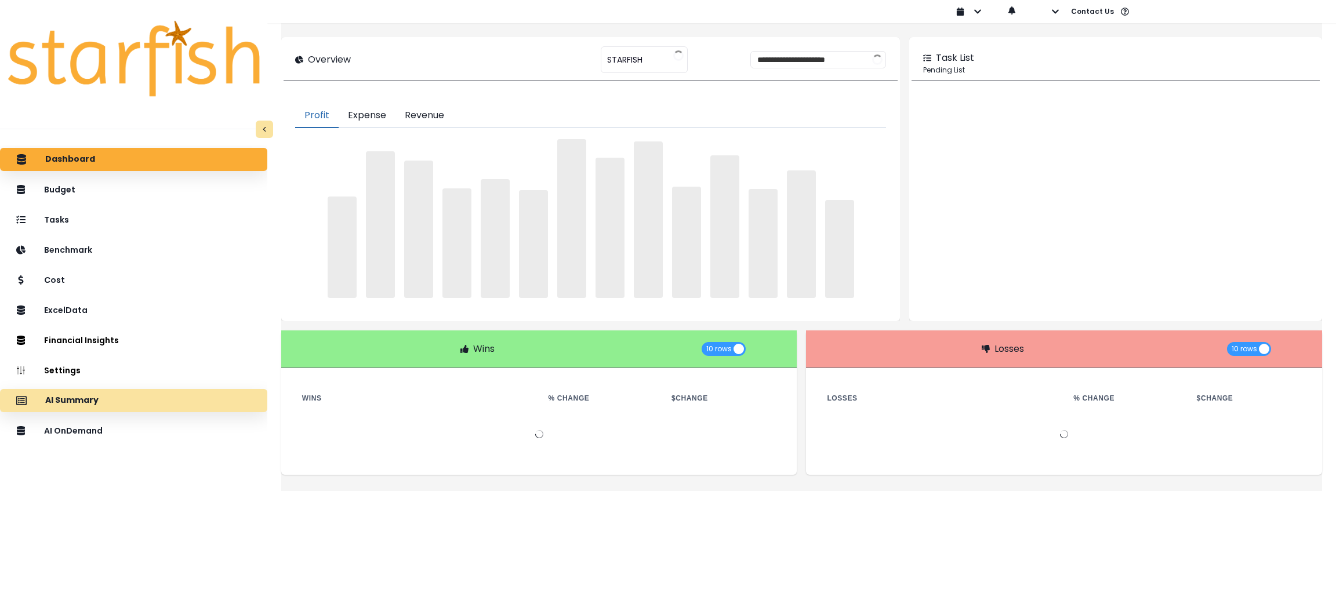
click at [151, 400] on div "AI Summary" at bounding box center [133, 400] width 249 height 24
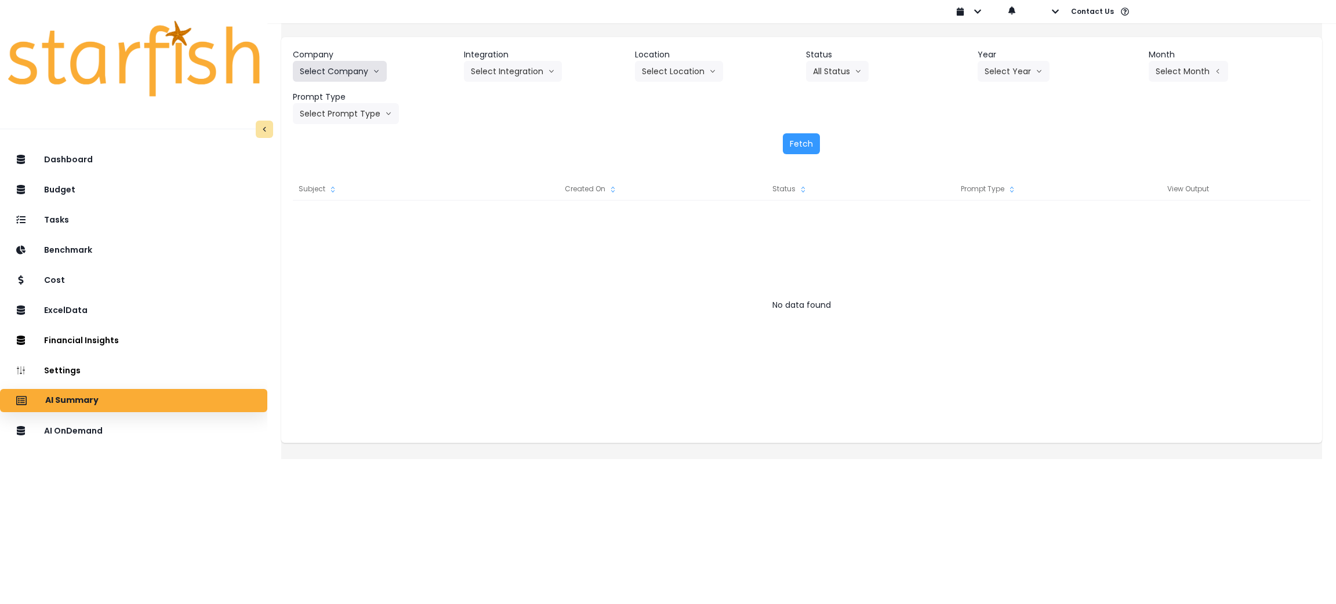
click at [363, 68] on button "Select Company" at bounding box center [340, 71] width 94 height 21
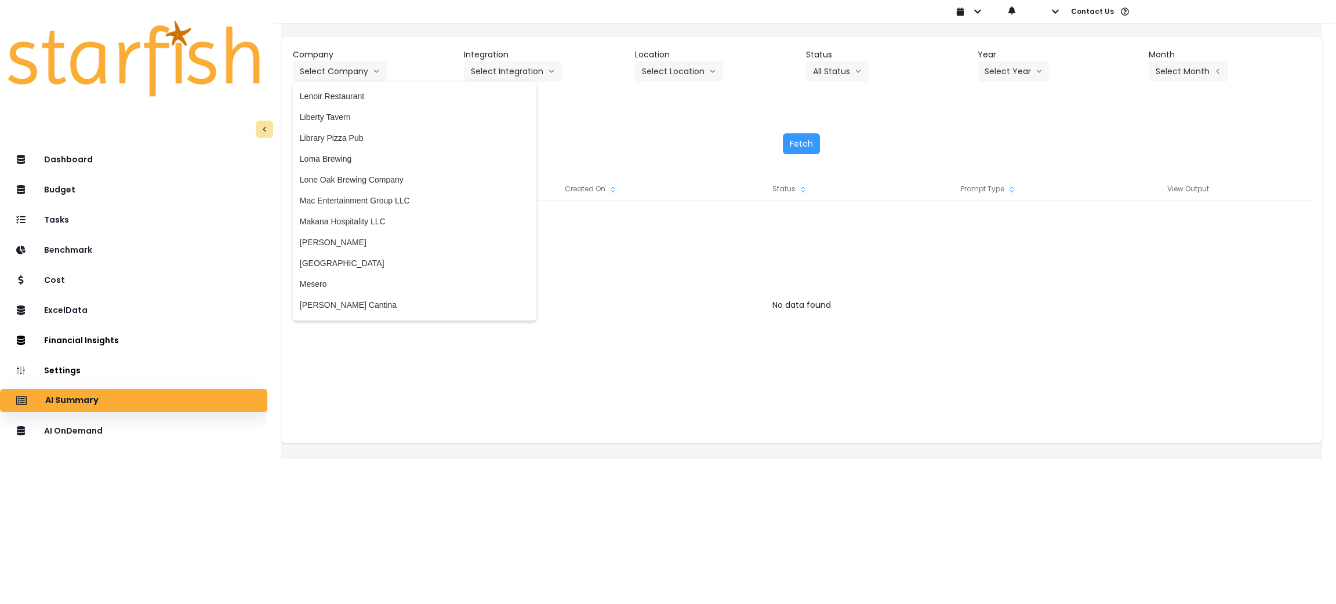
scroll to position [1652, 0]
click at [354, 271] on li "Mesero" at bounding box center [415, 280] width 244 height 21
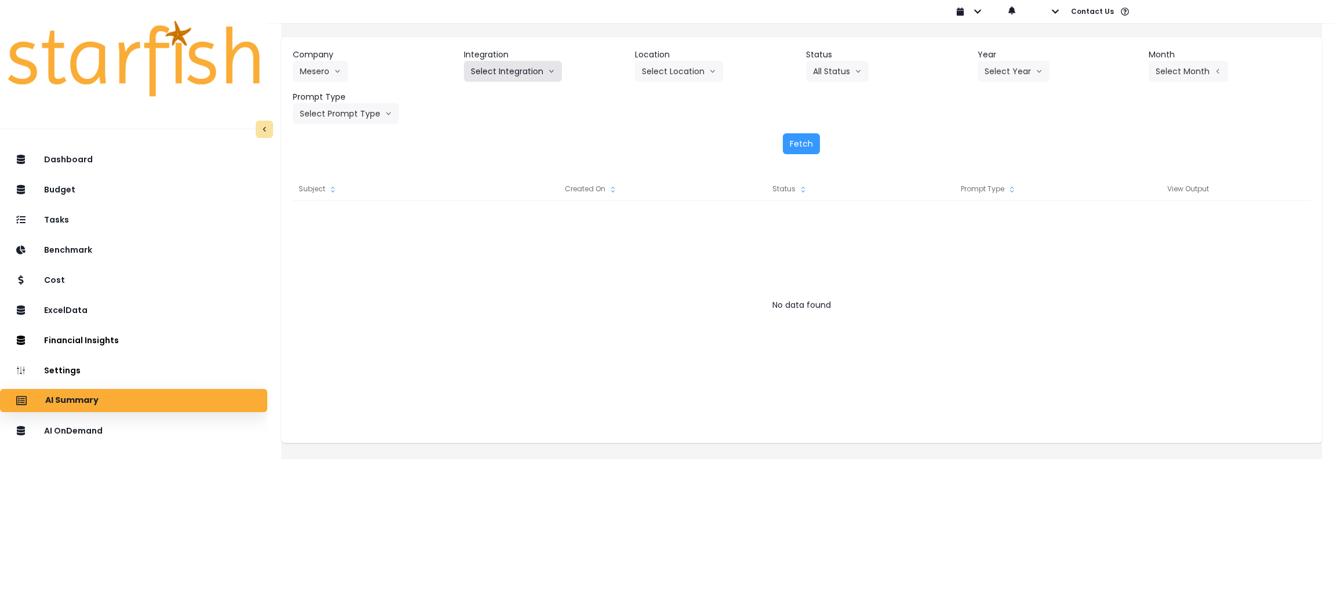
click at [532, 68] on button "Select Integration" at bounding box center [513, 71] width 98 height 21
click at [496, 97] on span "Mesero" at bounding box center [484, 96] width 27 height 12
click at [1005, 55] on header "Year" at bounding box center [1059, 55] width 162 height 12
click at [987, 67] on button "Select Year" at bounding box center [1014, 71] width 72 height 21
click at [987, 130] on li "2025" at bounding box center [994, 137] width 32 height 21
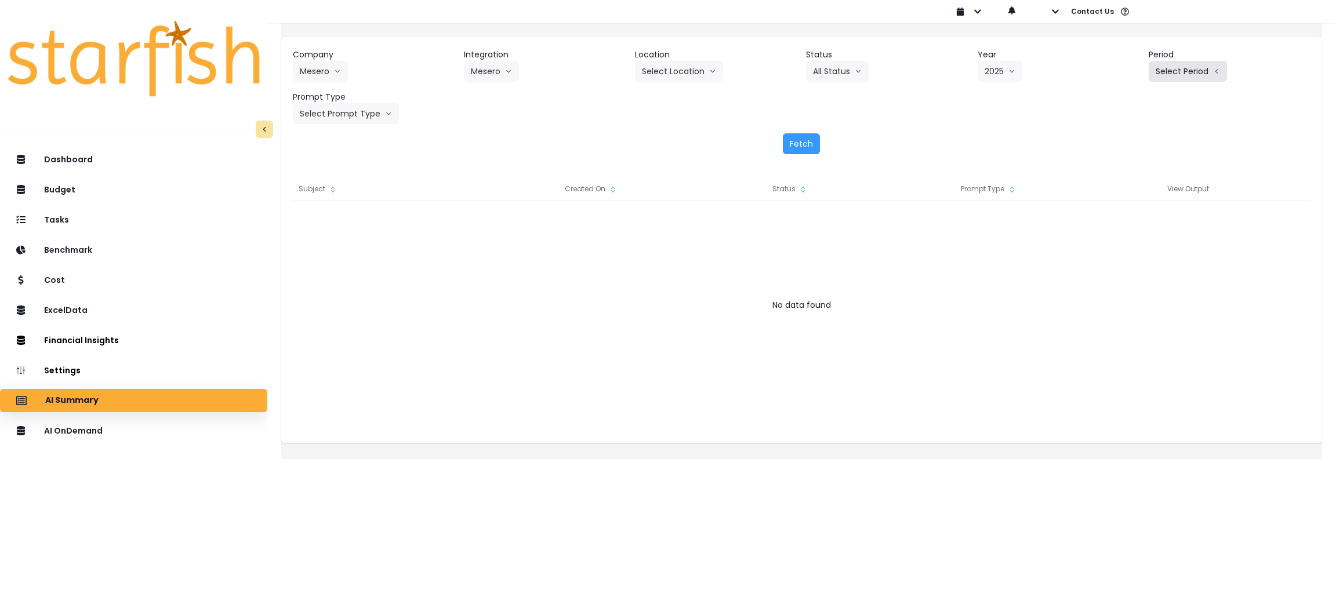
click at [1213, 68] on icon "arrow left line" at bounding box center [1216, 72] width 7 height 12
click at [1127, 241] on span "P9" at bounding box center [1134, 242] width 14 height 12
click at [357, 108] on button "Select Prompt Type" at bounding box center [346, 113] width 106 height 21
click at [356, 217] on span "Monthly Summary" at bounding box center [333, 222] width 66 height 12
click at [792, 135] on button "Fetch" at bounding box center [801, 143] width 37 height 21
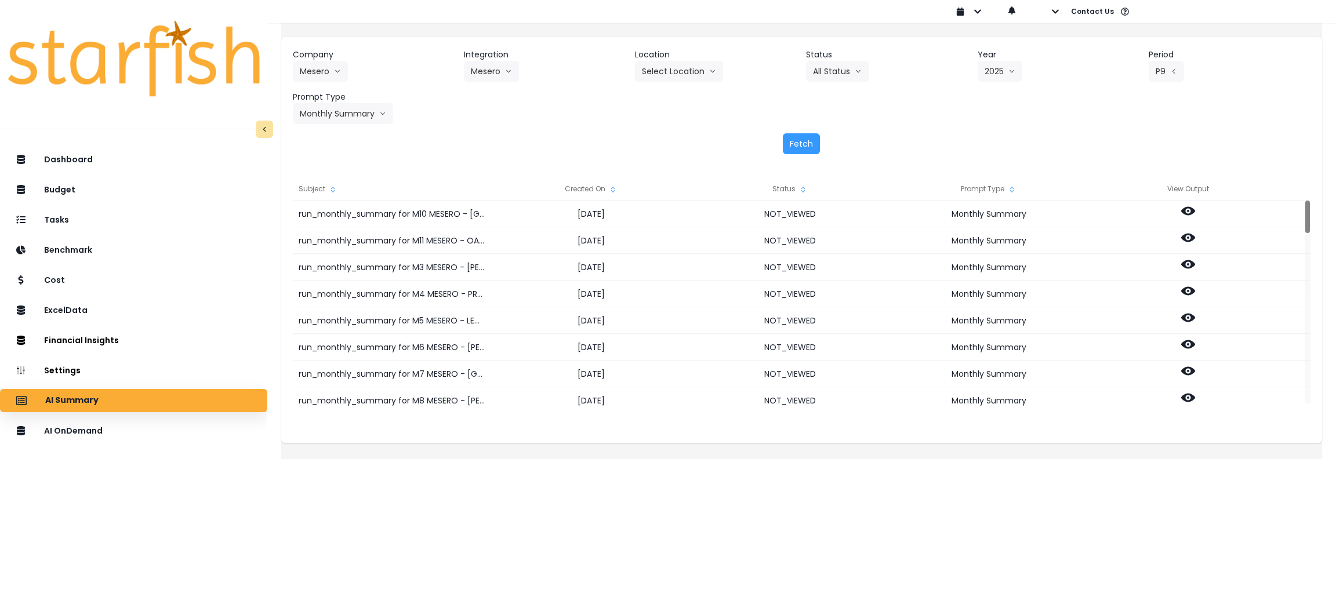
click at [615, 191] on div "Created On" at bounding box center [591, 188] width 199 height 23
click at [618, 193] on icon "sort" at bounding box center [612, 189] width 9 height 9
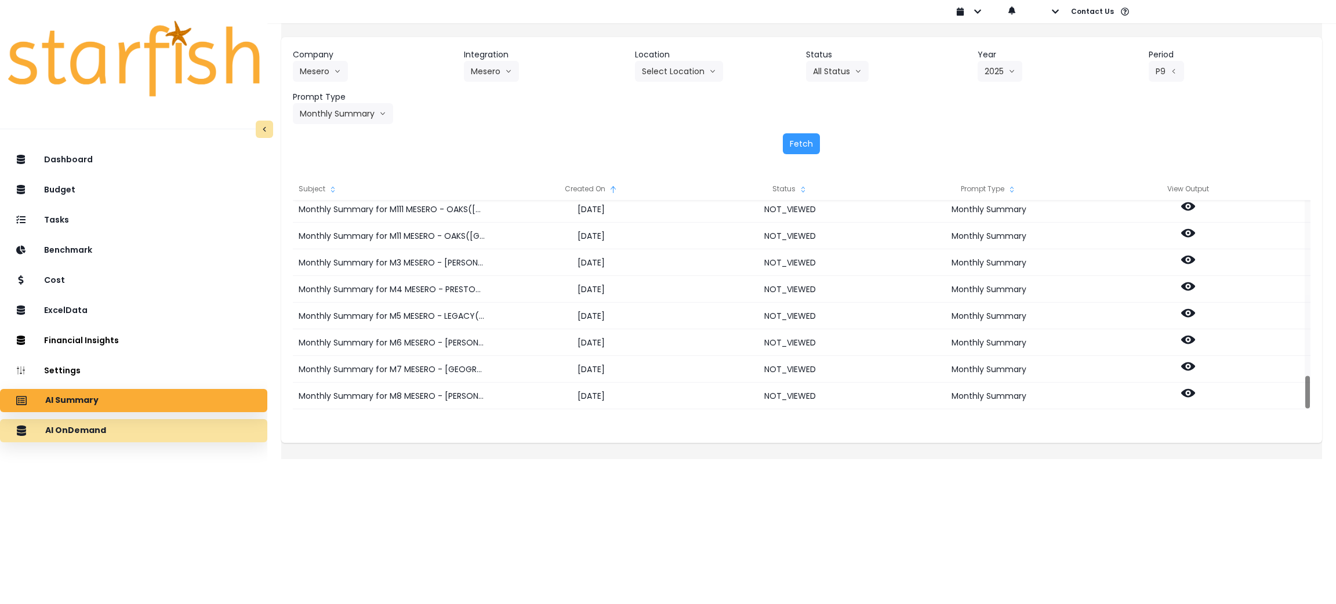
click at [119, 423] on div "AI OnDemand" at bounding box center [133, 431] width 249 height 24
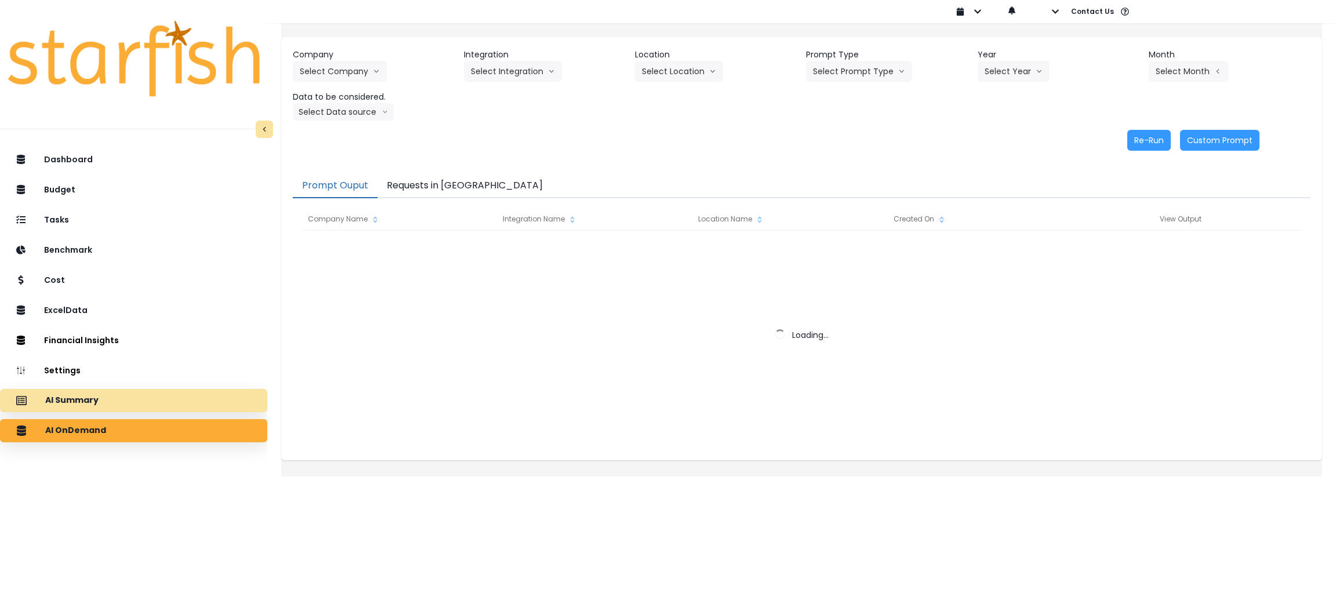
click at [118, 396] on div "AI Summary" at bounding box center [133, 400] width 249 height 24
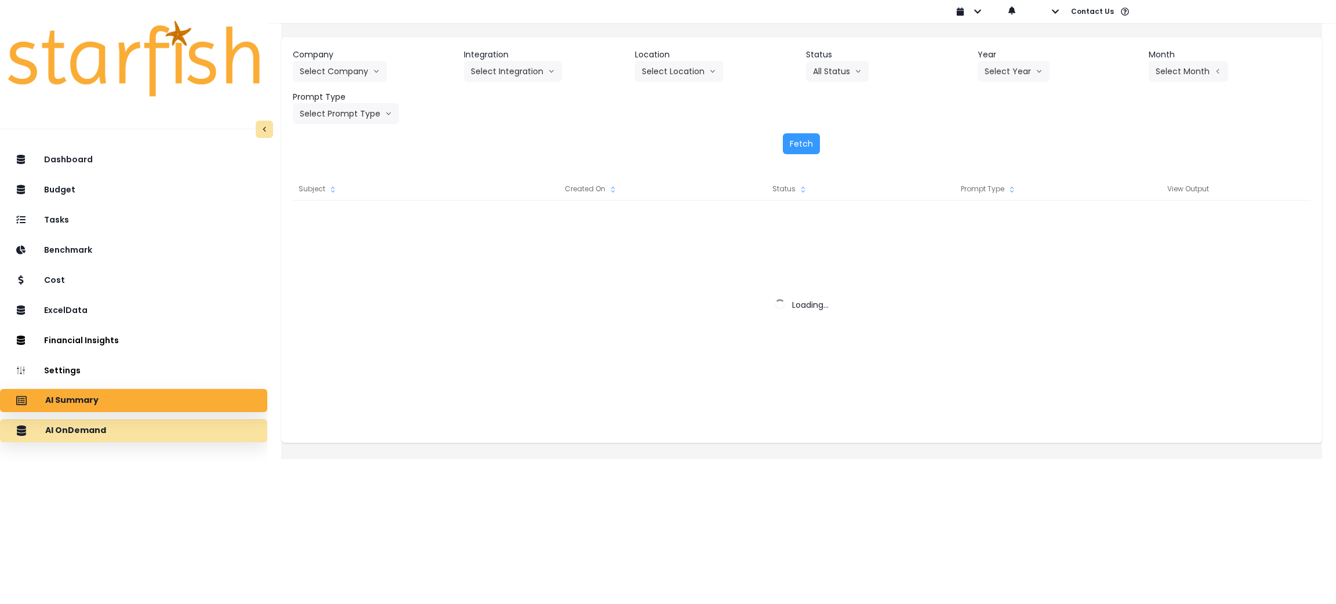
click at [66, 435] on p "AI OnDemand" at bounding box center [75, 431] width 61 height 10
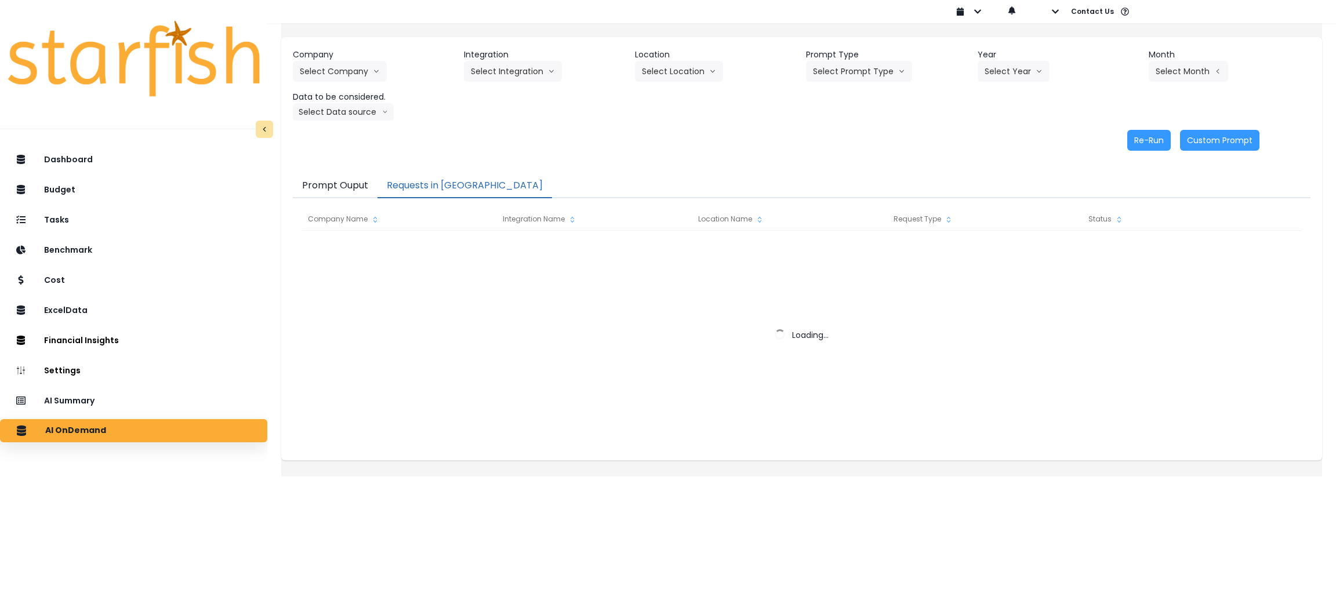
click at [457, 189] on button "Requests in [GEOGRAPHIC_DATA]" at bounding box center [464, 186] width 175 height 24
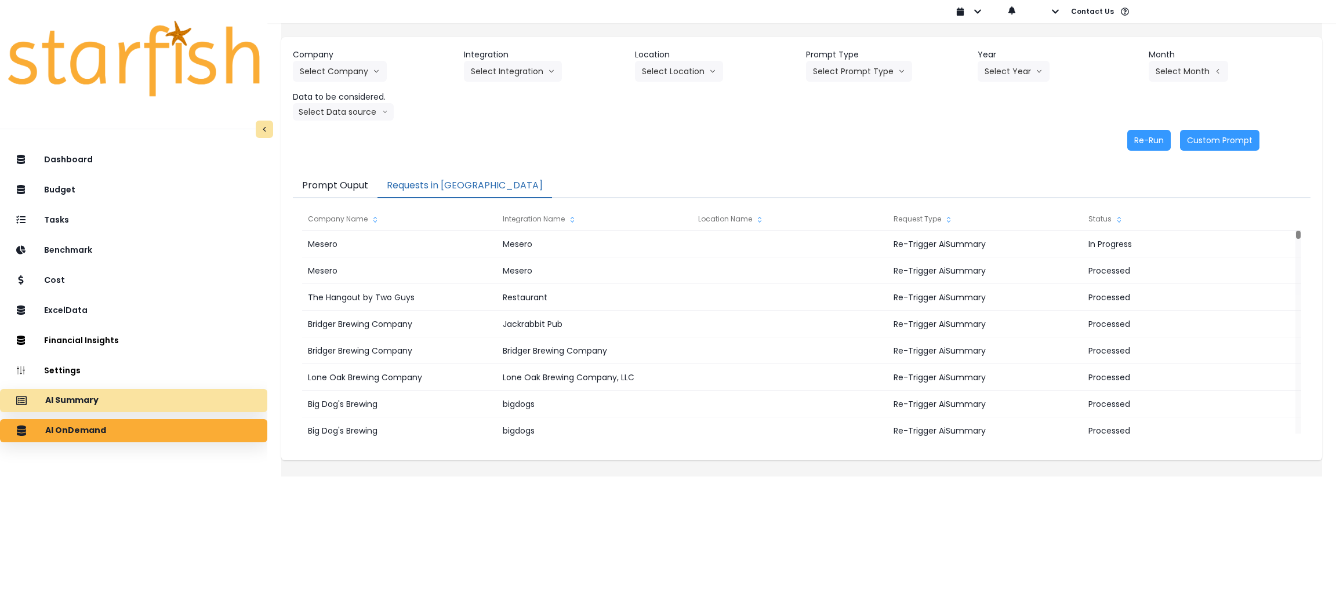
click at [145, 409] on div "AI Summary" at bounding box center [133, 400] width 249 height 24
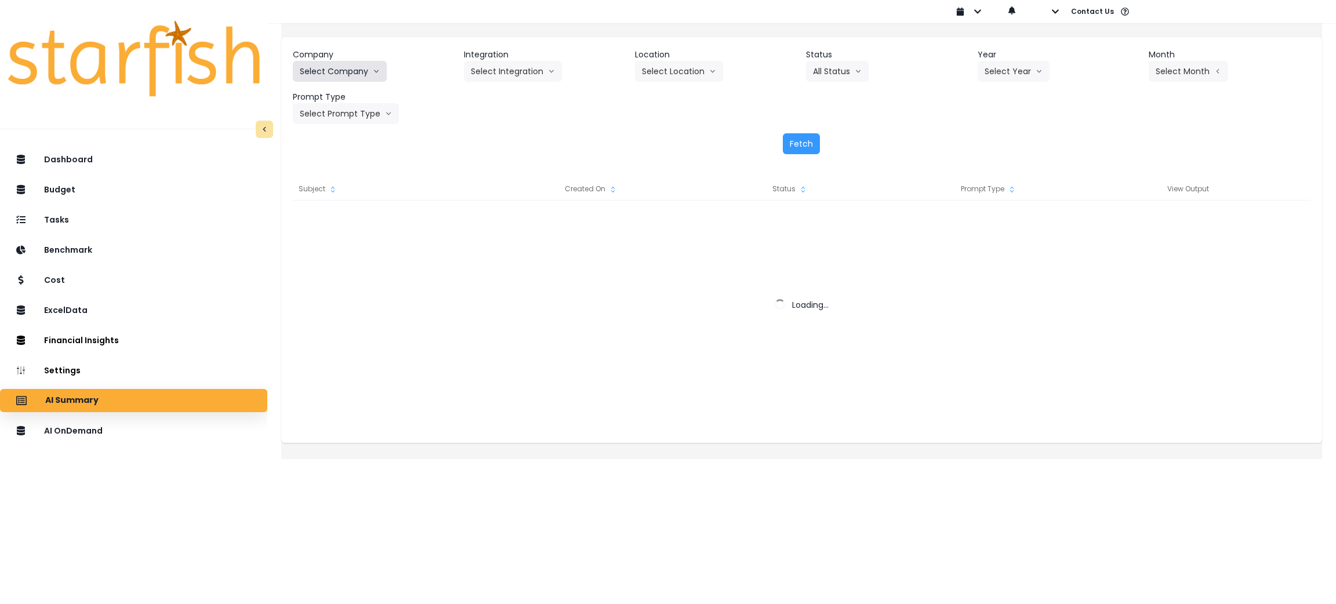
click at [380, 70] on icon "arrow down line" at bounding box center [376, 72] width 7 height 12
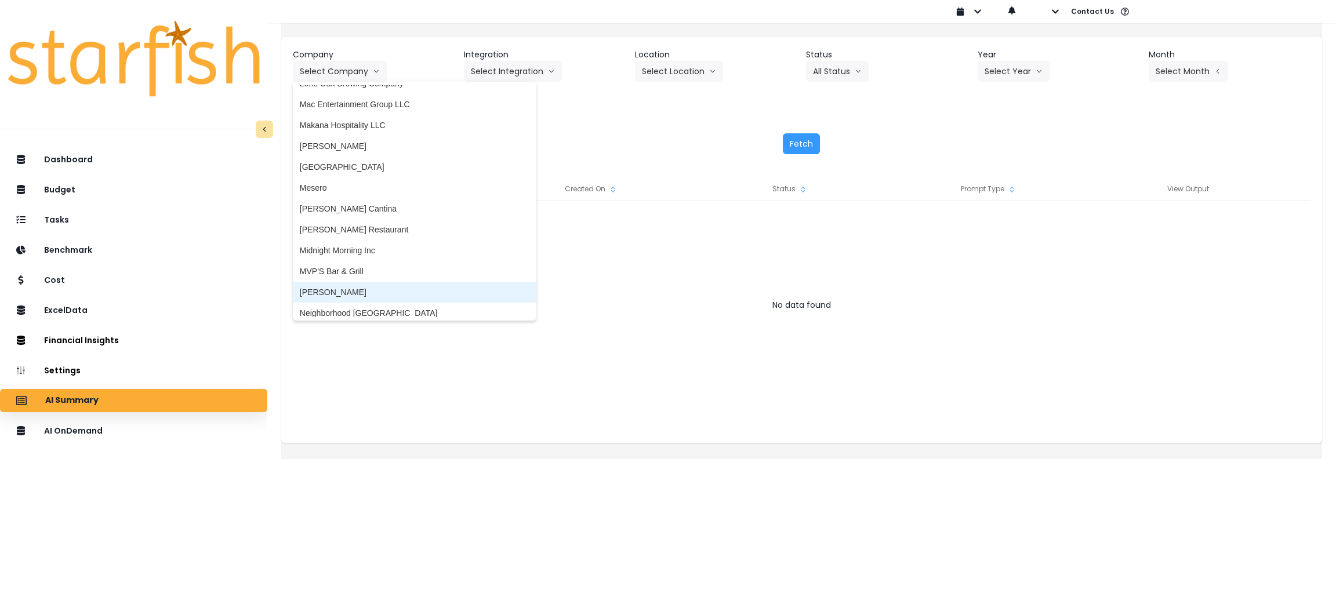
scroll to position [1739, 0]
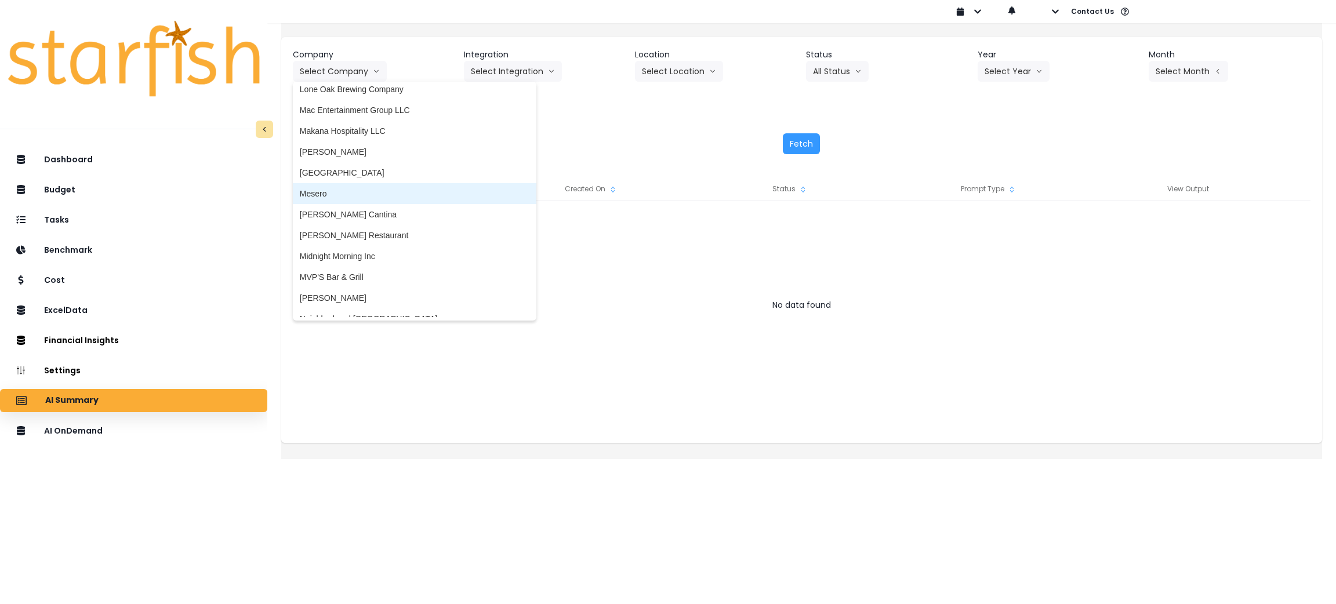
click at [340, 184] on li "Mesero" at bounding box center [415, 193] width 244 height 21
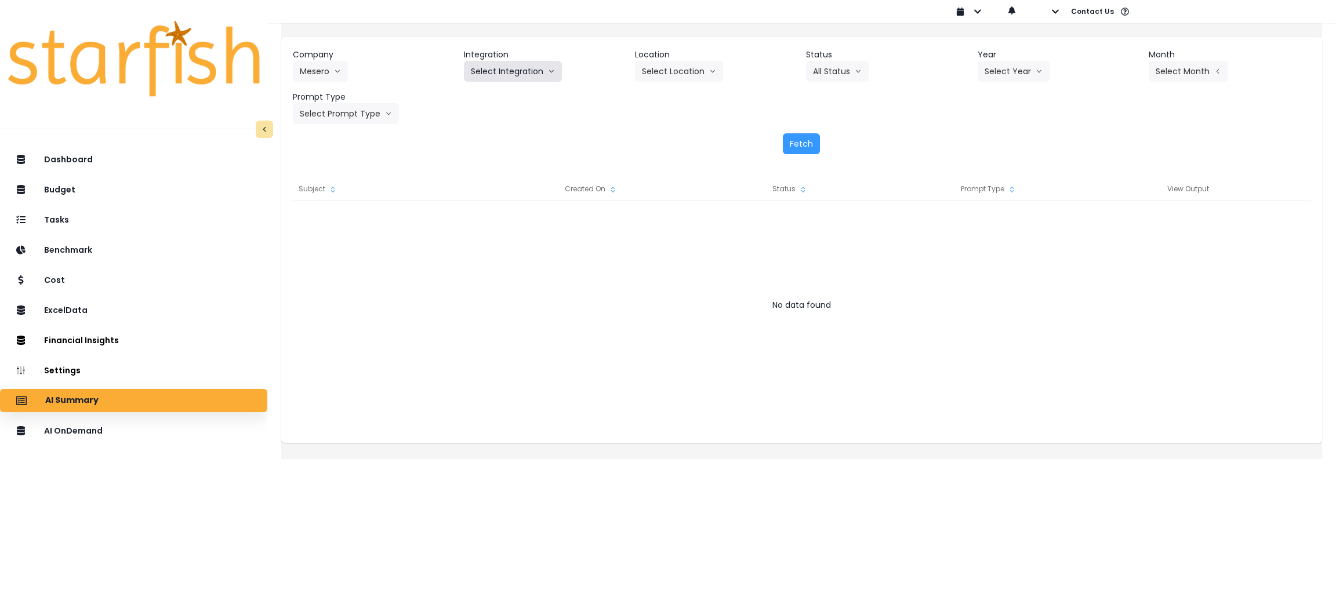
click at [533, 77] on button "Select Integration" at bounding box center [513, 71] width 98 height 21
click at [498, 101] on span "Mesero" at bounding box center [484, 96] width 27 height 12
click at [1012, 65] on button "Select Year" at bounding box center [1014, 71] width 72 height 21
click at [996, 141] on span "2025" at bounding box center [994, 138] width 18 height 12
click at [1168, 66] on button "Select Period" at bounding box center [1188, 71] width 78 height 21
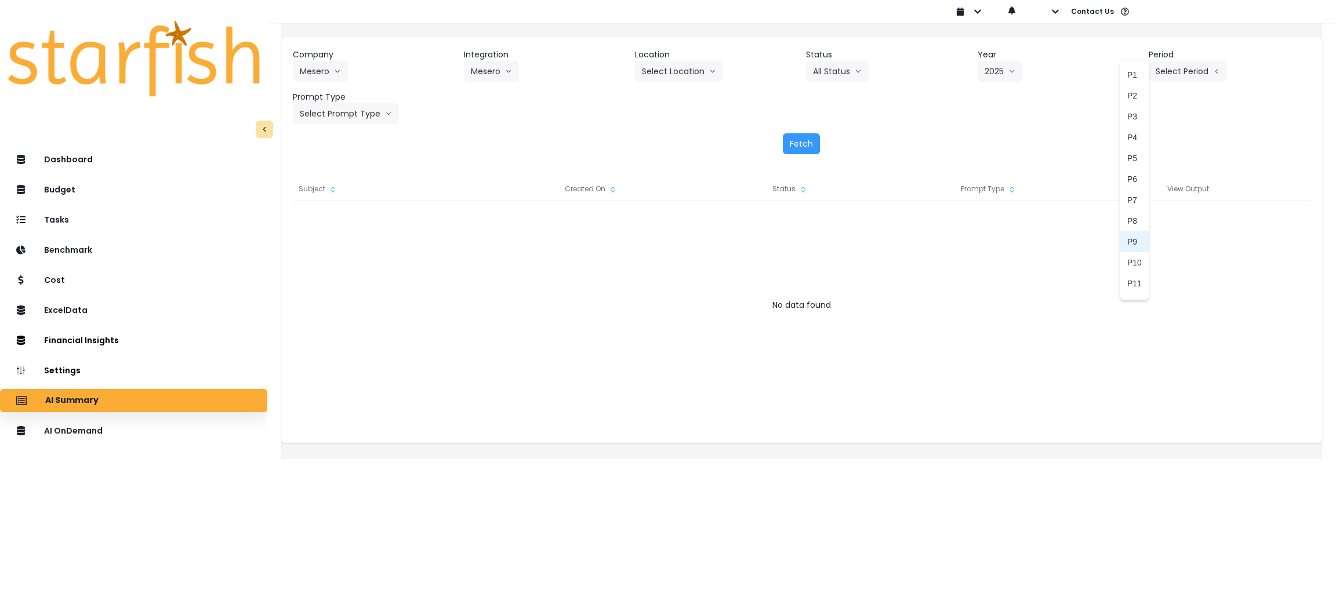
click at [1120, 247] on li "P9" at bounding box center [1134, 241] width 28 height 21
click at [794, 145] on button "Fetch" at bounding box center [801, 143] width 37 height 21
click at [388, 111] on button "Select Prompt Type" at bounding box center [346, 113] width 106 height 21
click at [339, 211] on li "Monthly Summary" at bounding box center [332, 221] width 79 height 21
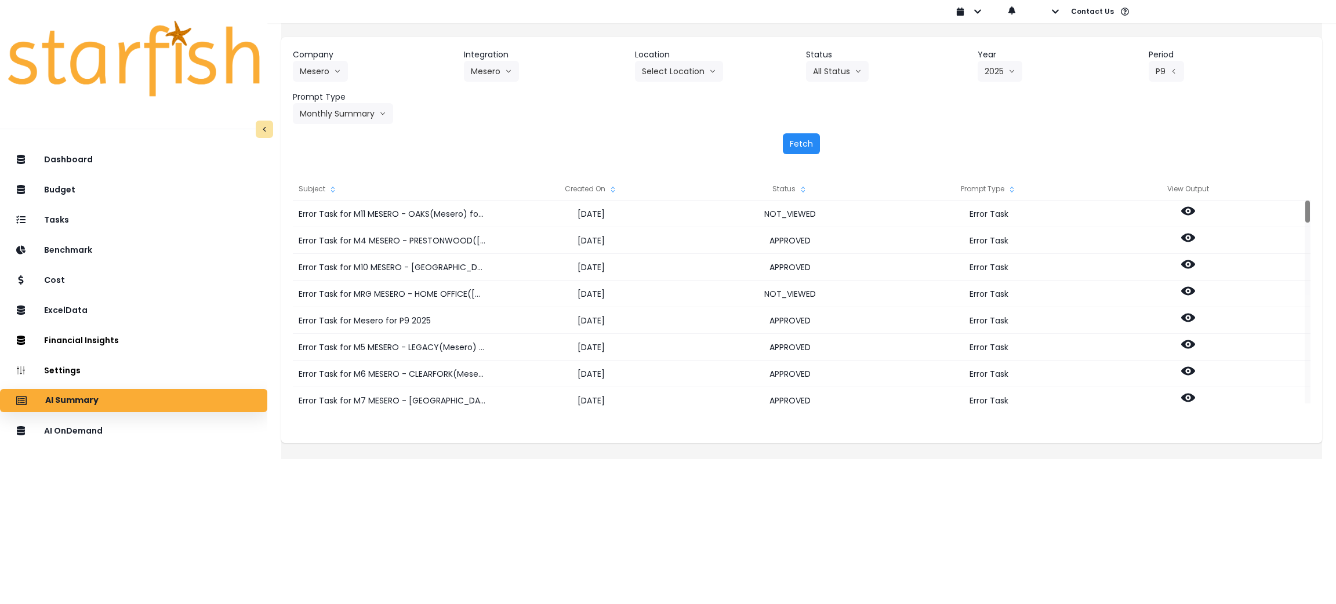
click at [807, 142] on button "Fetch" at bounding box center [801, 143] width 37 height 21
click at [682, 137] on div "Fetch" at bounding box center [802, 143] width 1018 height 21
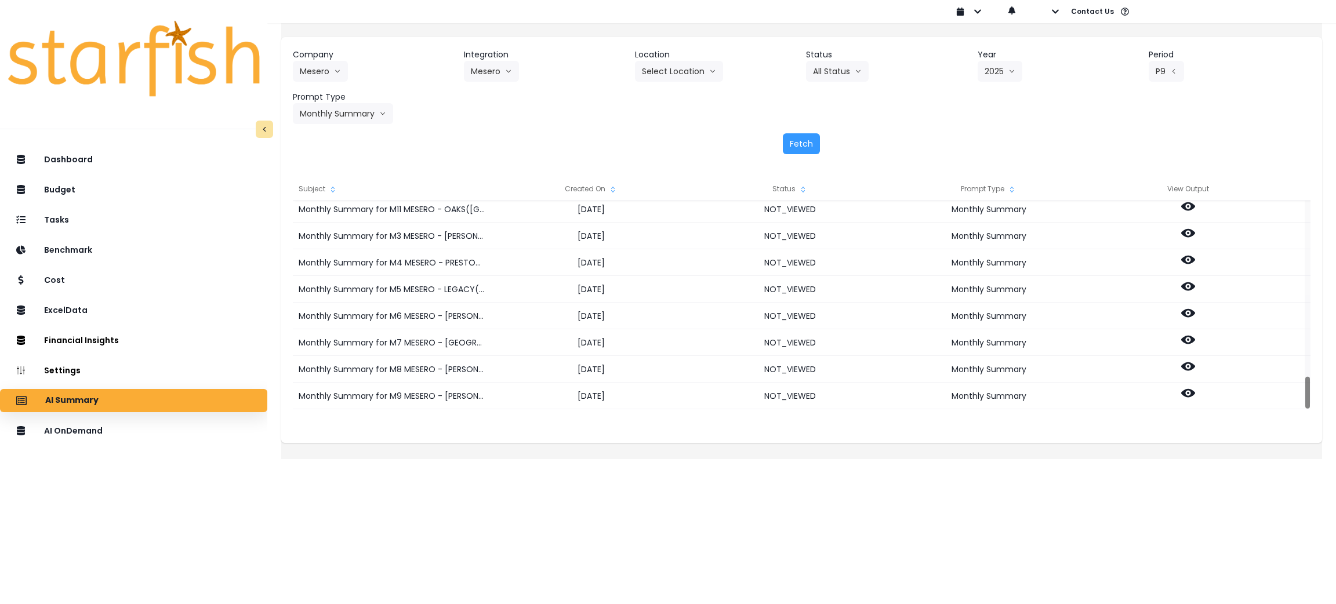
click at [523, 128] on div "Company Mesero 86 Costs Asti Bagel Cafe Balance Grille Bald [PERSON_NAME] Bar B…" at bounding box center [801, 101] width 1041 height 129
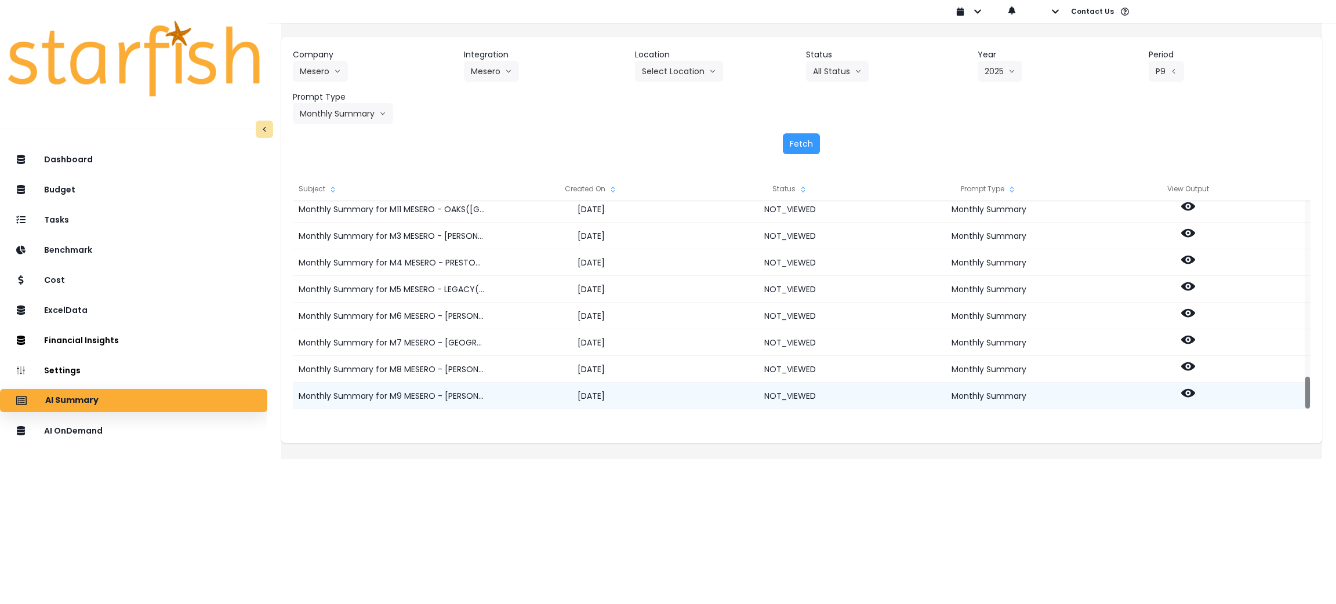
click at [1189, 392] on circle at bounding box center [1188, 393] width 2 height 2
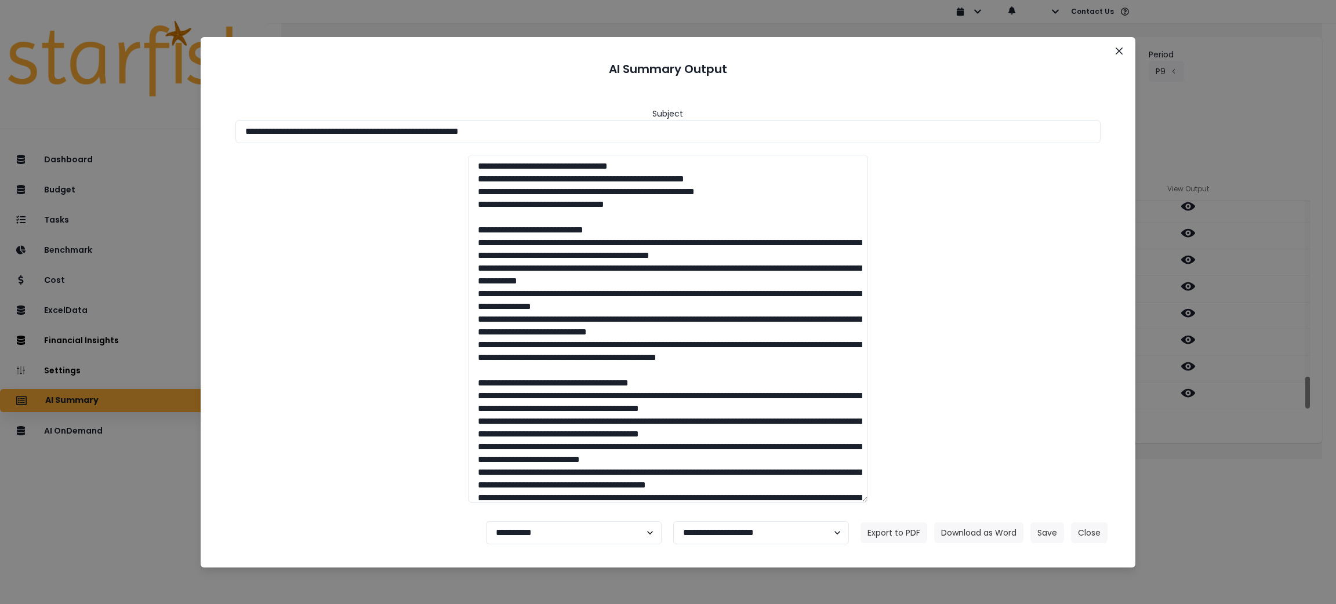
click at [1259, 478] on div "**********" at bounding box center [668, 302] width 1336 height 604
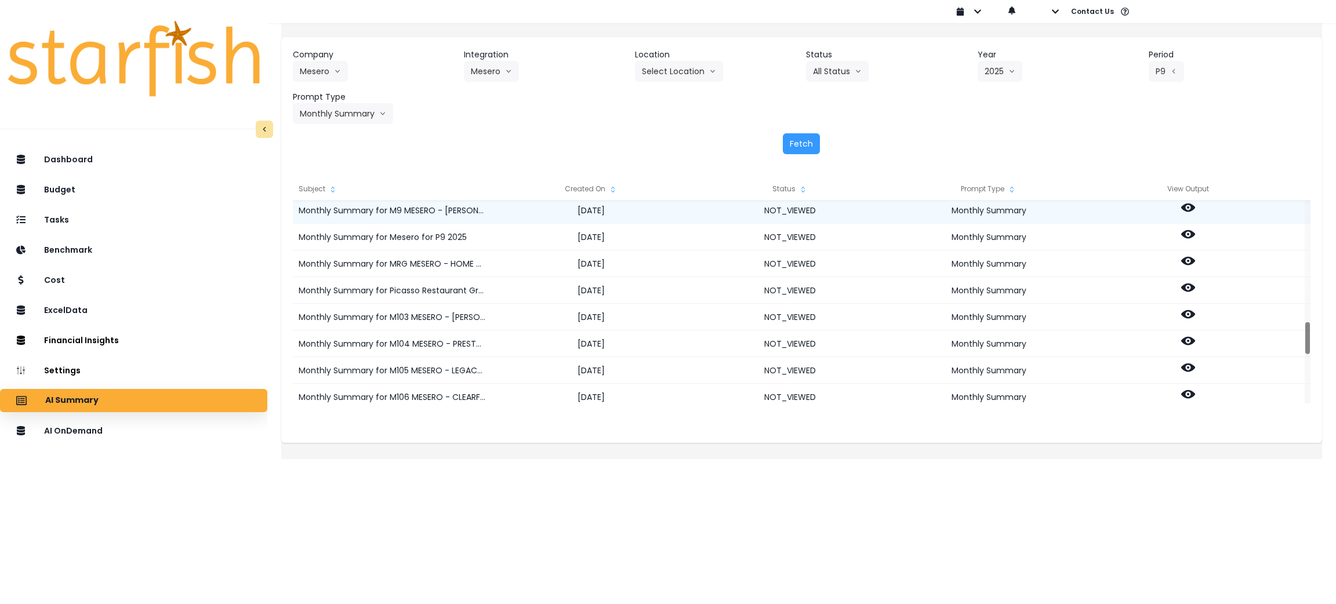
click at [1195, 207] on icon at bounding box center [1188, 208] width 14 height 14
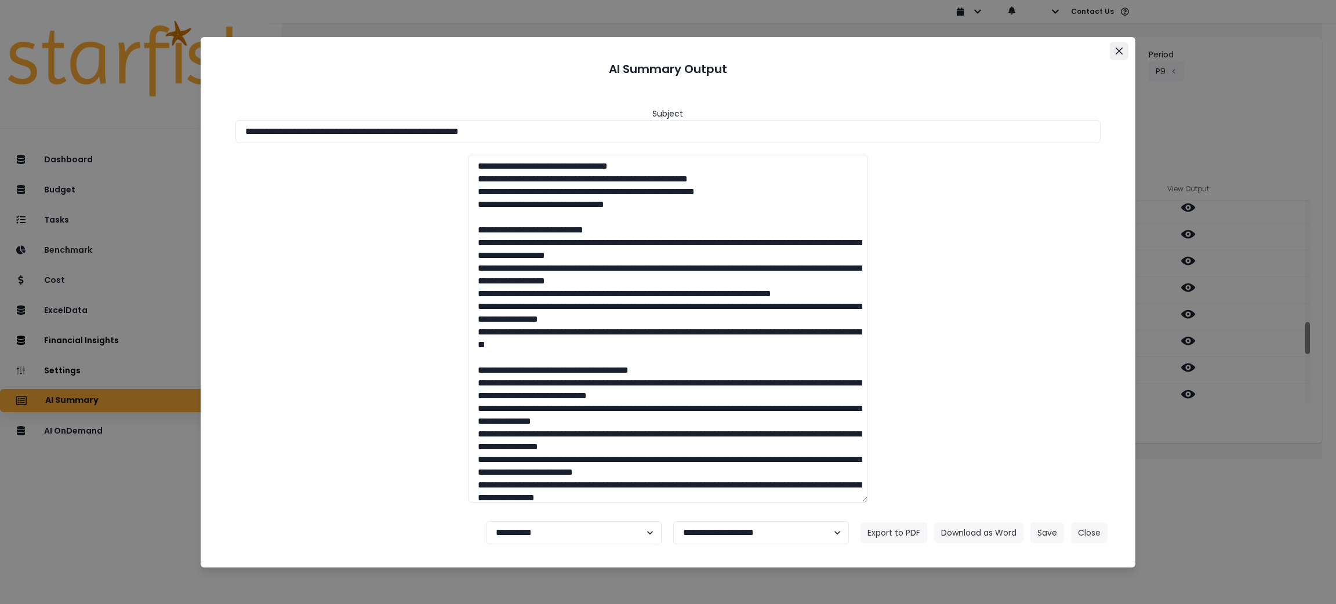
click at [1118, 48] on icon "Close" at bounding box center [1119, 51] width 7 height 7
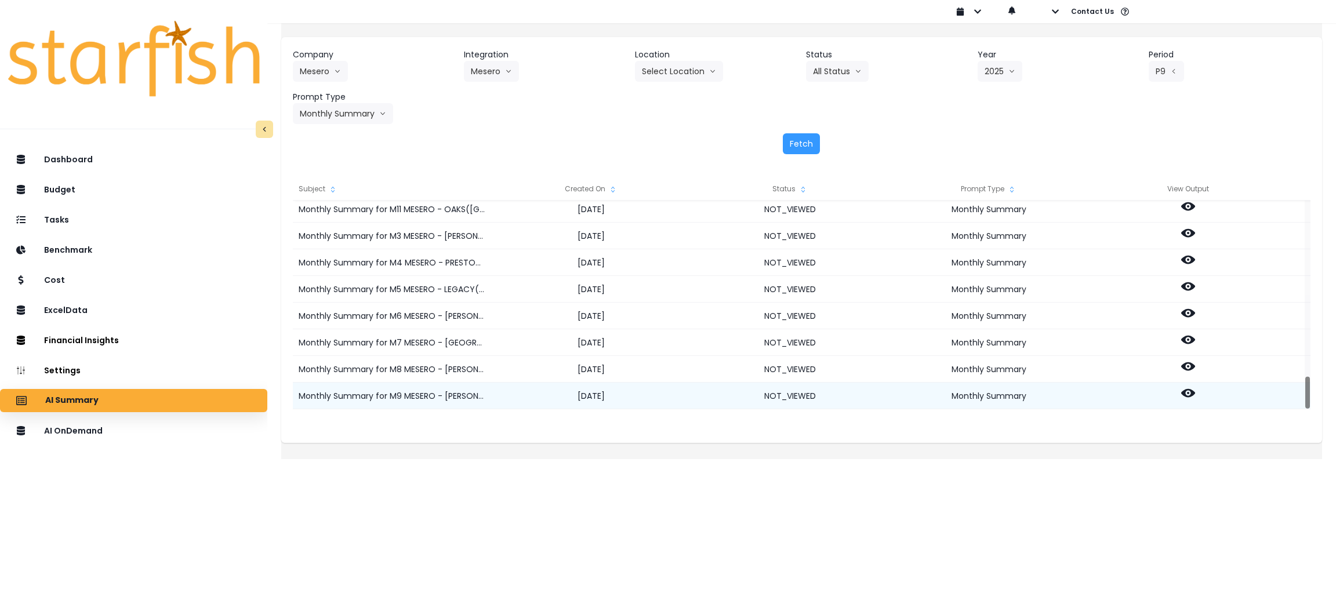
click at [1195, 388] on icon at bounding box center [1188, 393] width 14 height 14
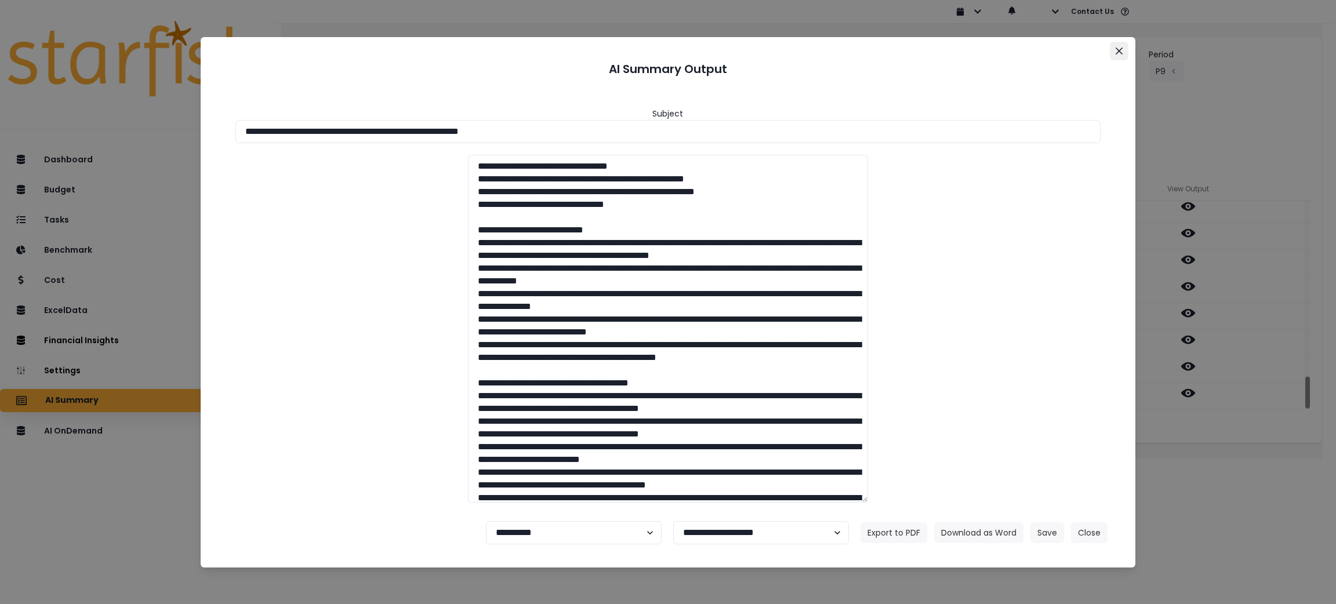
click at [1123, 43] on button "Close" at bounding box center [1119, 51] width 19 height 19
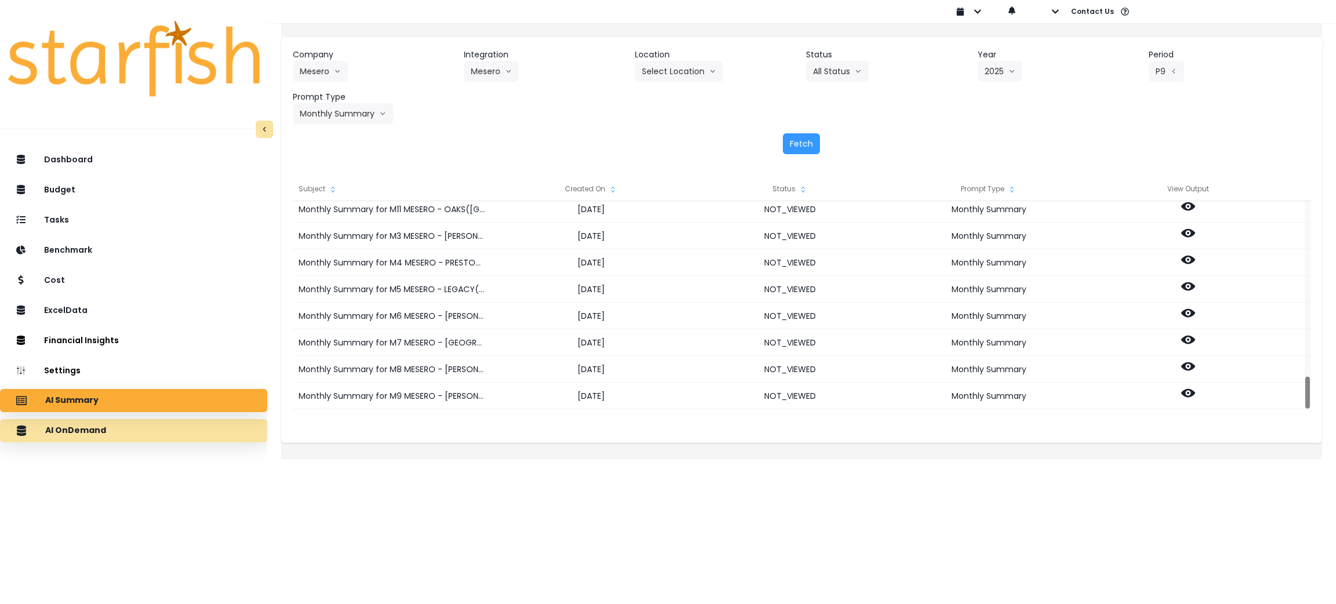
click at [130, 431] on div "AI OnDemand" at bounding box center [133, 431] width 249 height 24
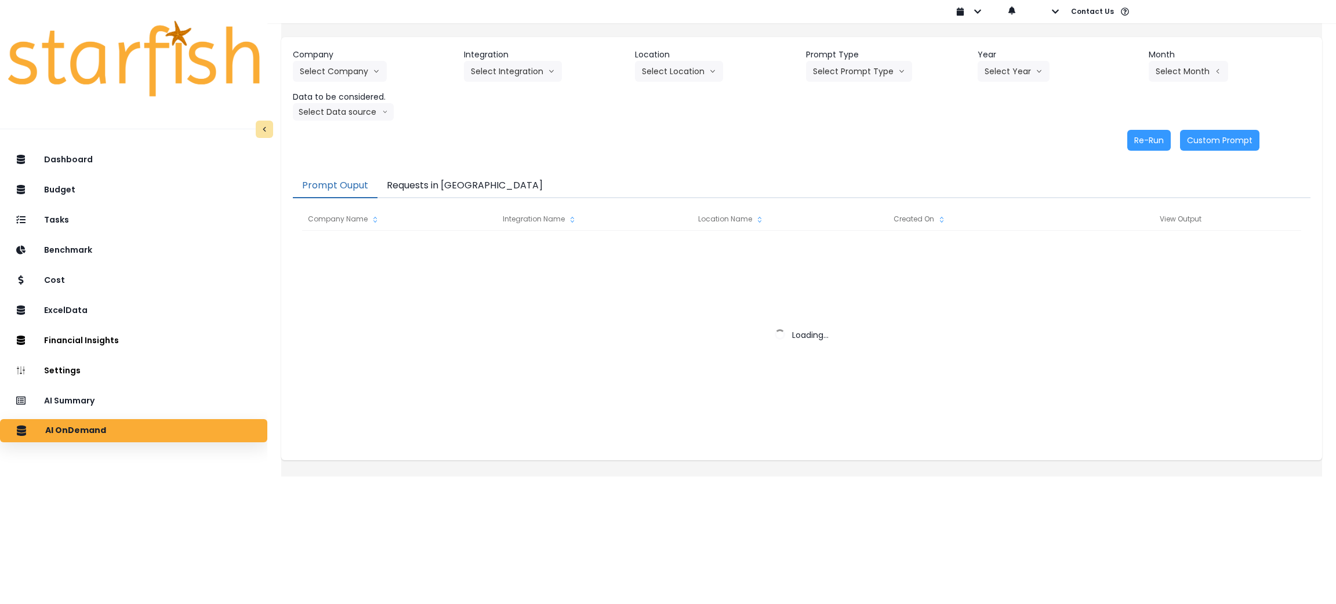
click at [478, 166] on div "Prompt Ouput Requests in Queue Company Name Integration Name Location Name Crea…" at bounding box center [801, 311] width 1041 height 298
click at [463, 191] on button "Requests in [GEOGRAPHIC_DATA]" at bounding box center [464, 186] width 175 height 24
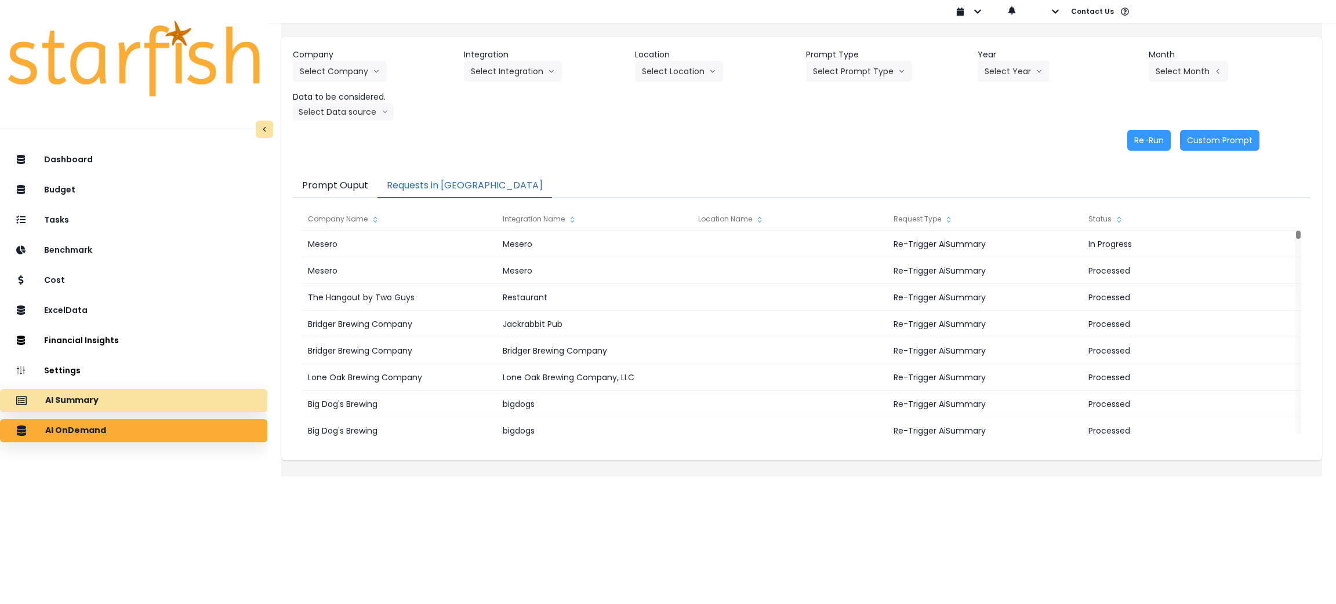
click at [149, 400] on div "AI Summary" at bounding box center [133, 400] width 249 height 24
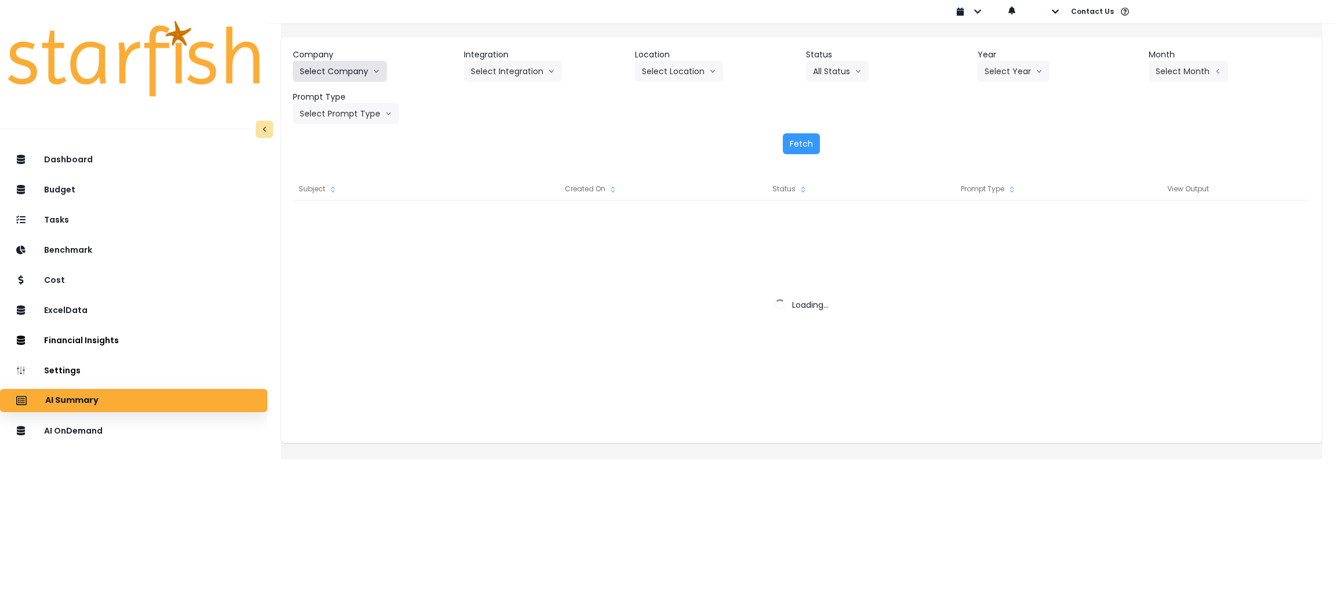
click at [380, 68] on button "Select Company" at bounding box center [340, 71] width 94 height 21
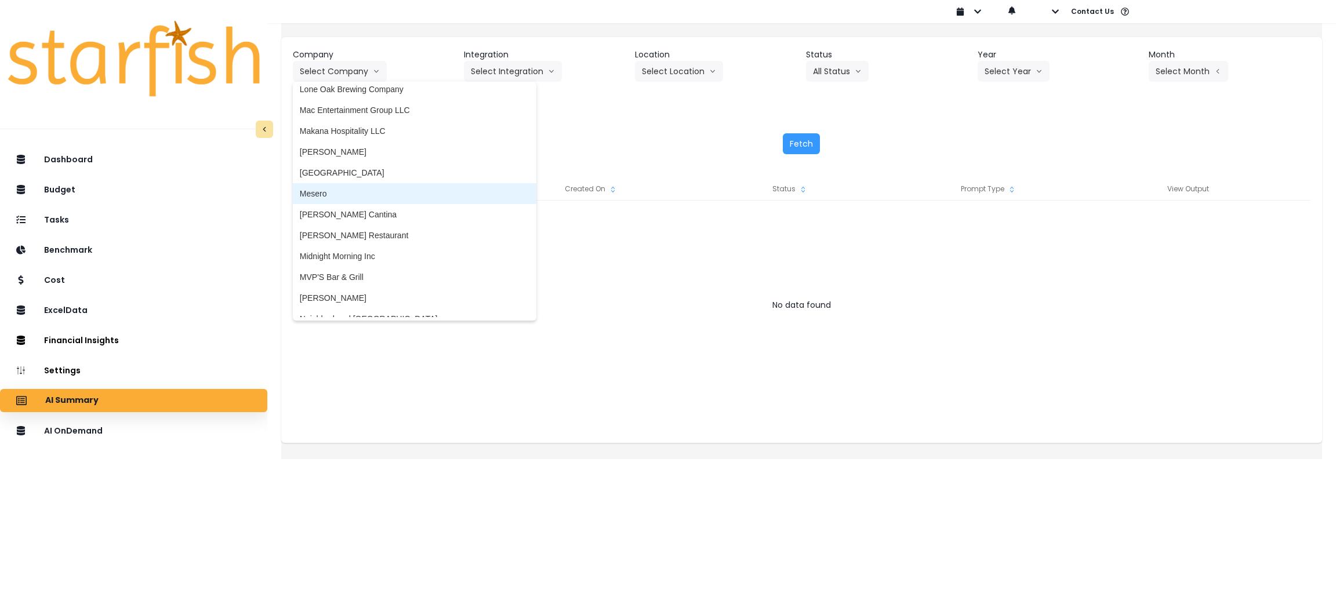
click at [350, 188] on span "Mesero" at bounding box center [415, 194] width 230 height 12
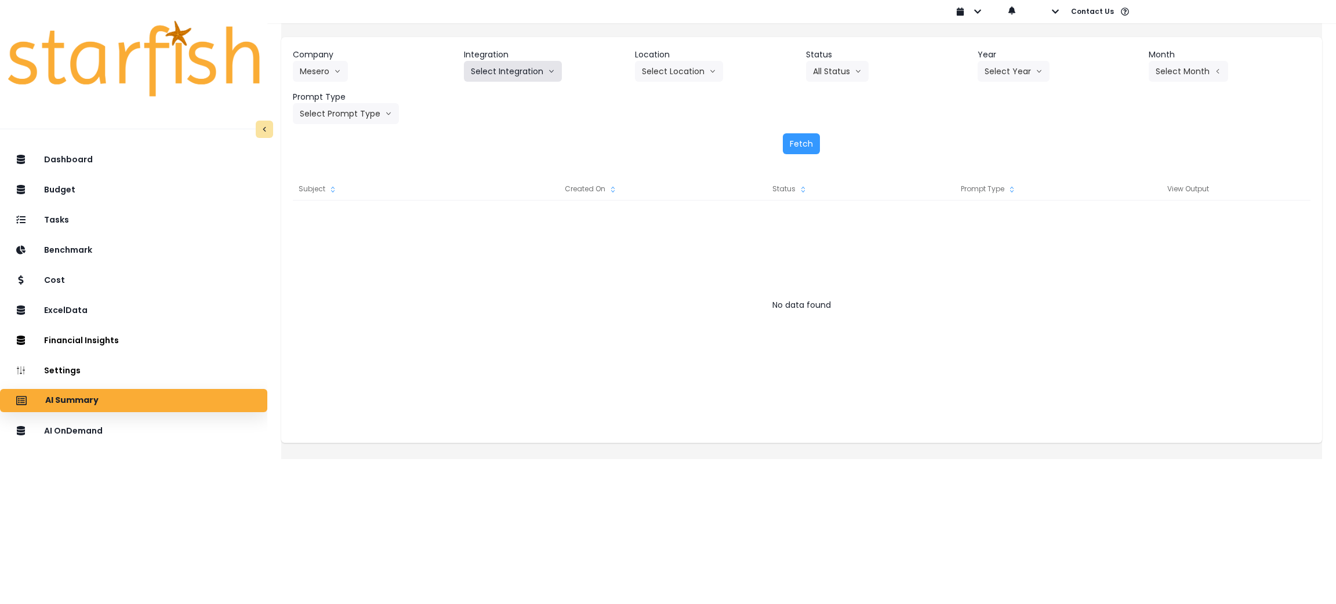
click at [520, 74] on button "Select Integration" at bounding box center [513, 71] width 98 height 21
click at [498, 97] on span "Mesero" at bounding box center [484, 96] width 27 height 12
click at [1010, 69] on button "Select Year" at bounding box center [1014, 71] width 72 height 21
click at [994, 135] on span "2025" at bounding box center [994, 138] width 18 height 12
click at [1168, 76] on button "Select Period" at bounding box center [1188, 71] width 78 height 21
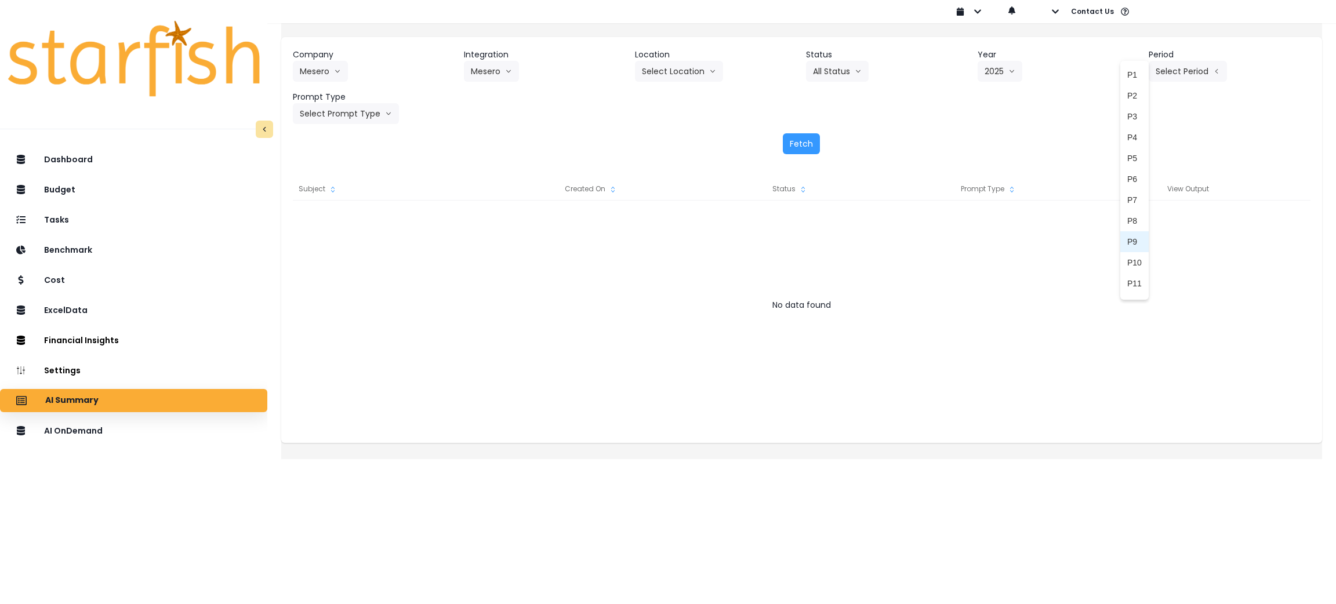
click at [1122, 241] on li "P9" at bounding box center [1134, 241] width 28 height 21
click at [337, 116] on button "Select Prompt Type" at bounding box center [346, 113] width 106 height 21
click at [329, 217] on span "Monthly Summary" at bounding box center [333, 222] width 66 height 12
click at [796, 138] on button "Fetch" at bounding box center [801, 143] width 37 height 21
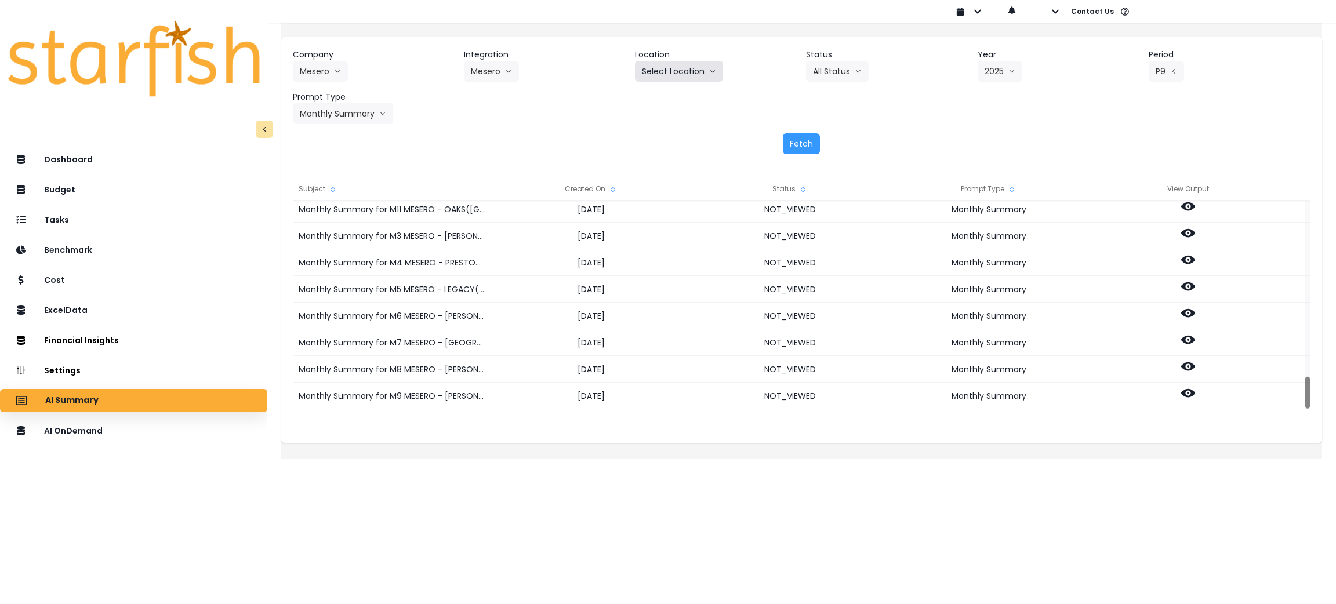
click at [664, 78] on button "Select Location" at bounding box center [679, 71] width 88 height 21
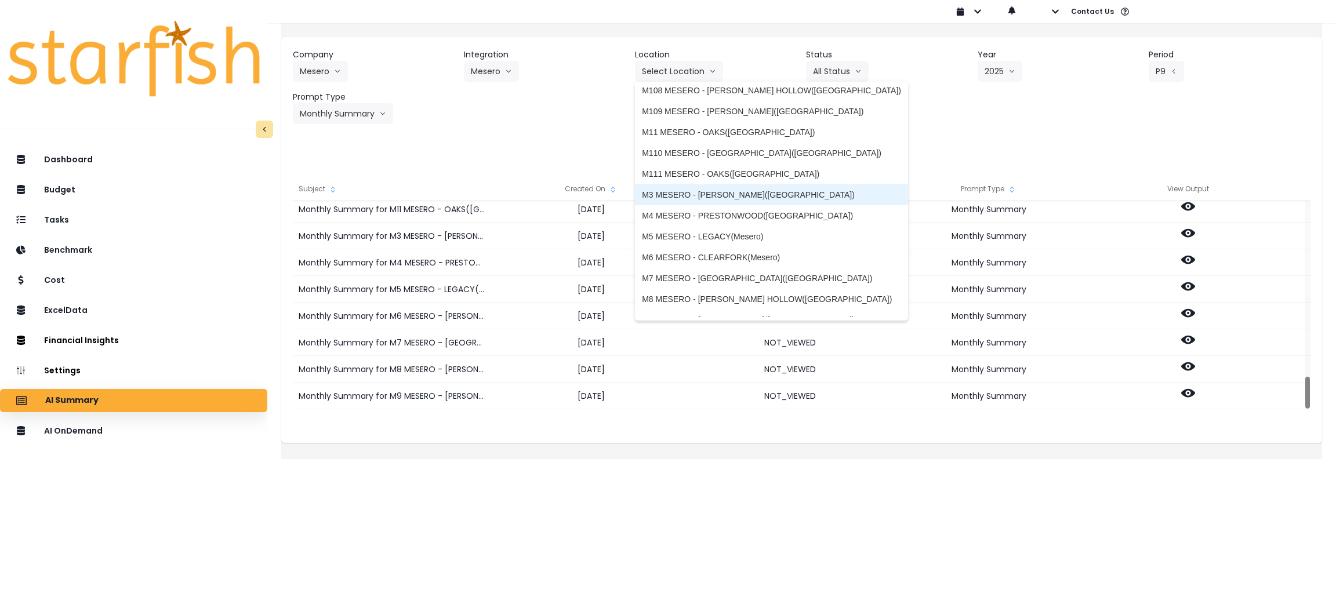
scroll to position [174, 0]
click at [691, 190] on span "M3 MESERO - [PERSON_NAME]([GEOGRAPHIC_DATA])" at bounding box center [771, 193] width 259 height 12
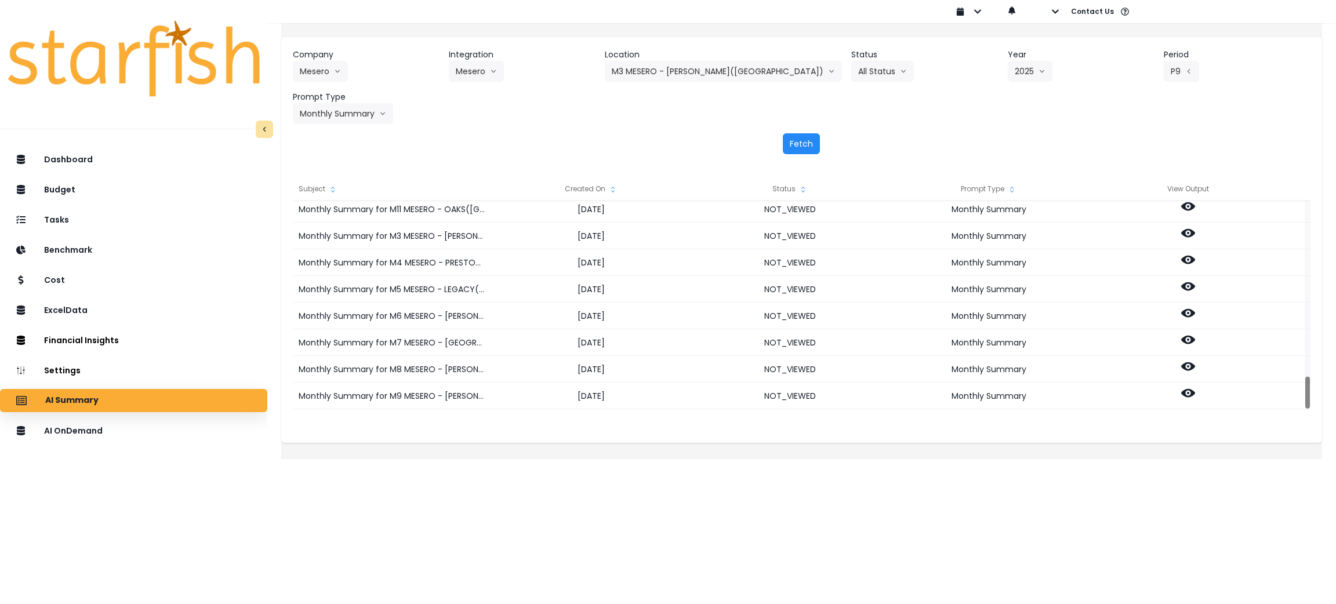
click at [791, 144] on button "Fetch" at bounding box center [801, 143] width 37 height 21
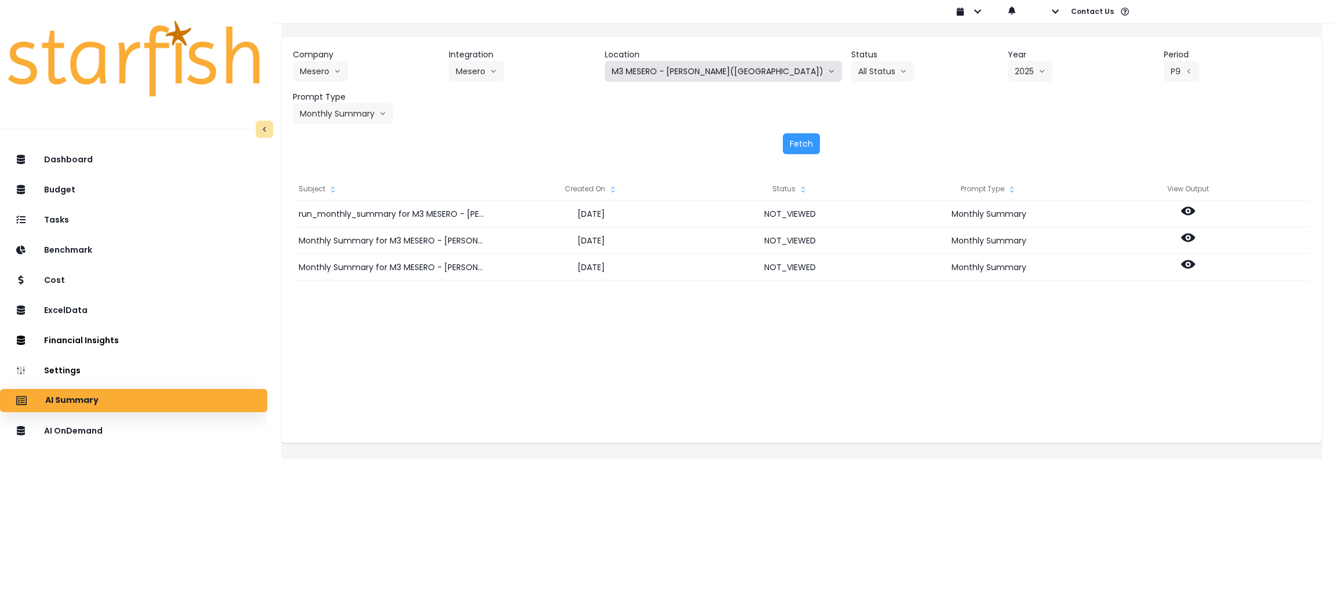
click at [709, 72] on button "M3 MESERO - [PERSON_NAME]([GEOGRAPHIC_DATA])" at bounding box center [723, 71] width 237 height 21
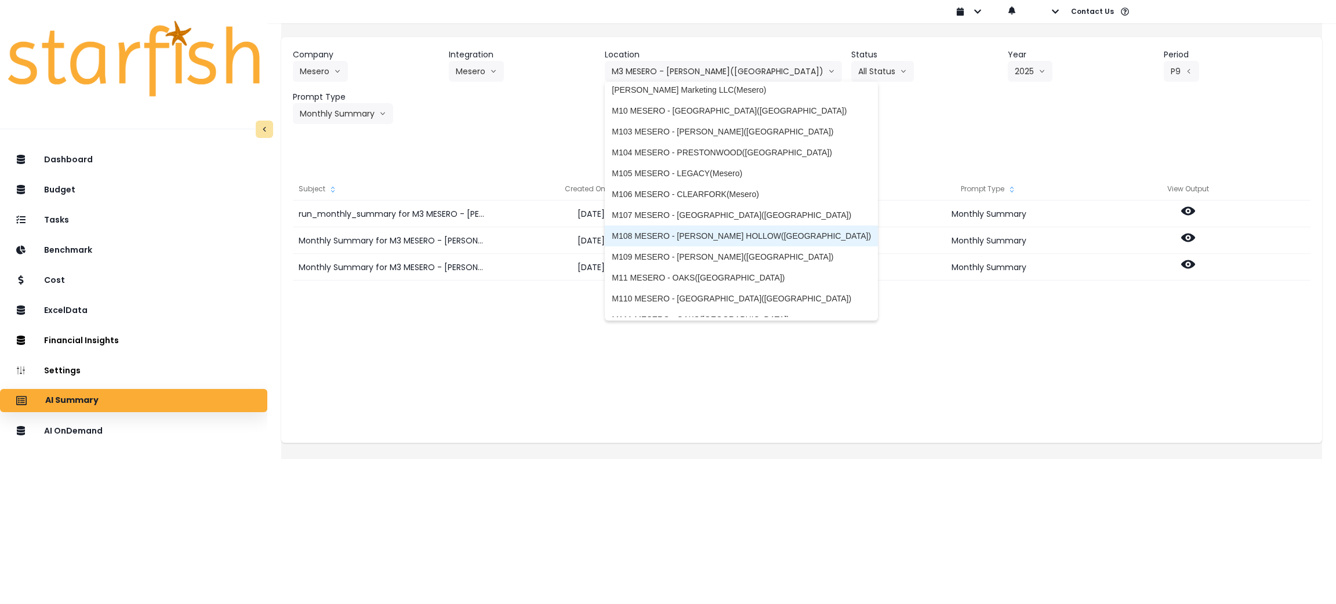
scroll to position [0, 0]
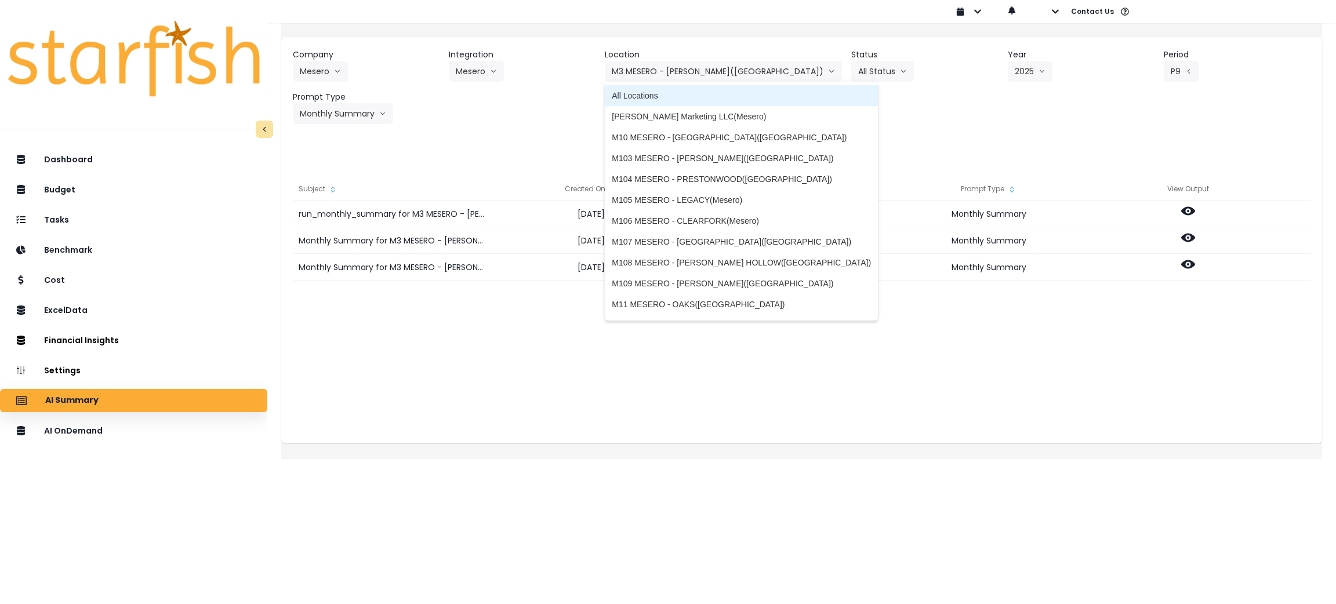
click at [710, 93] on span "All Locations" at bounding box center [741, 96] width 259 height 12
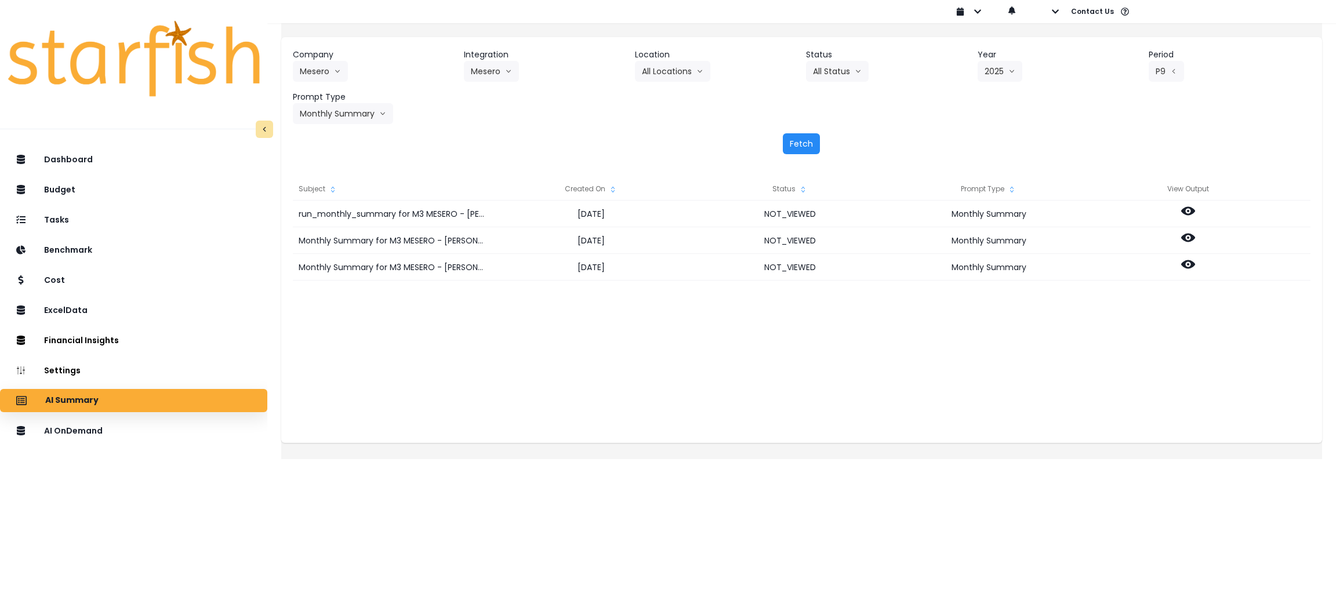
click at [801, 137] on button "Fetch" at bounding box center [801, 143] width 37 height 21
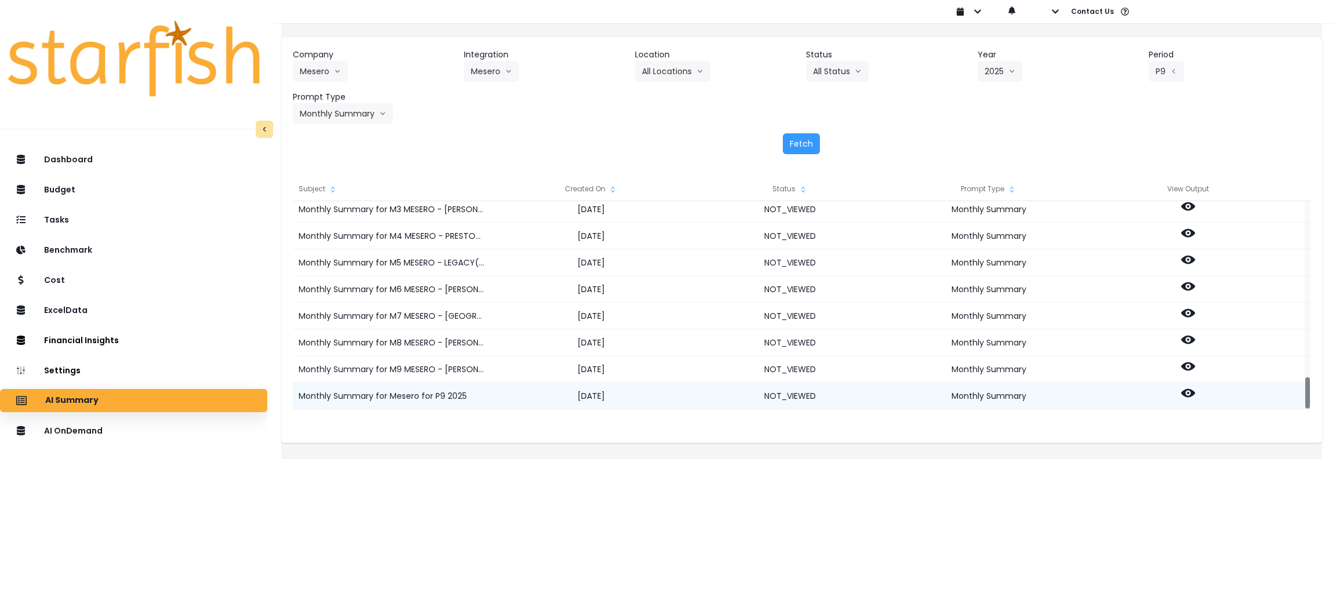
click at [1195, 390] on icon at bounding box center [1188, 393] width 14 height 9
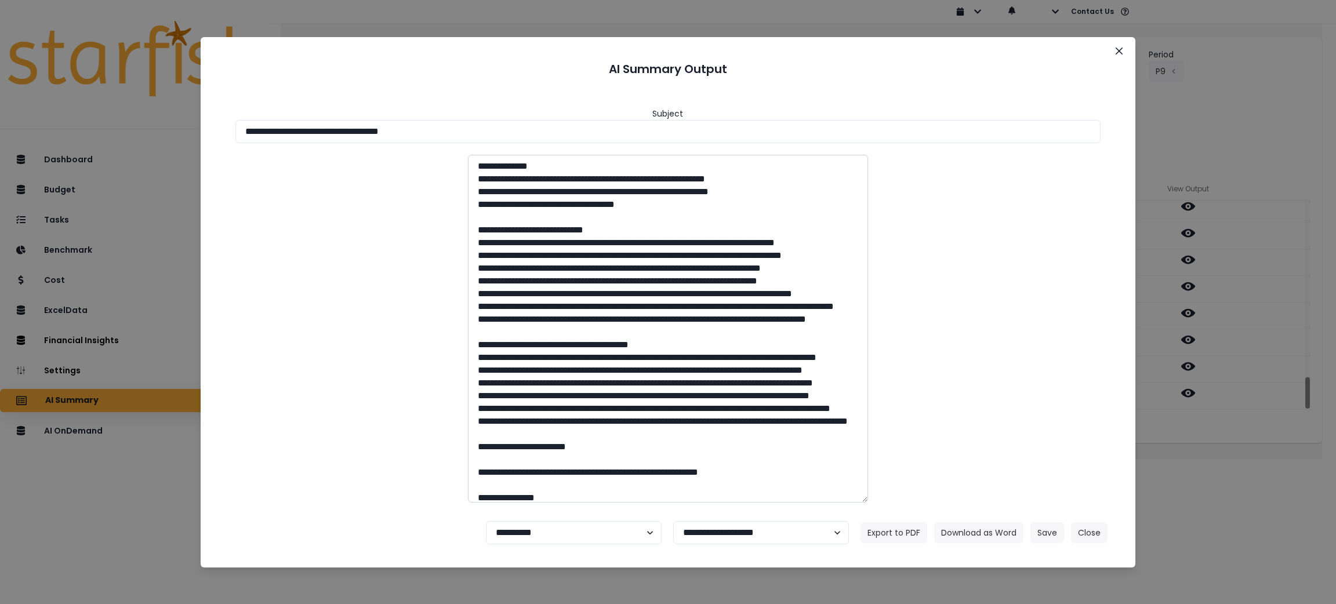
click at [500, 316] on textarea at bounding box center [668, 329] width 400 height 348
click at [515, 365] on textarea at bounding box center [668, 329] width 400 height 348
drag, startPoint x: 624, startPoint y: 380, endPoint x: 496, endPoint y: 370, distance: 129.1
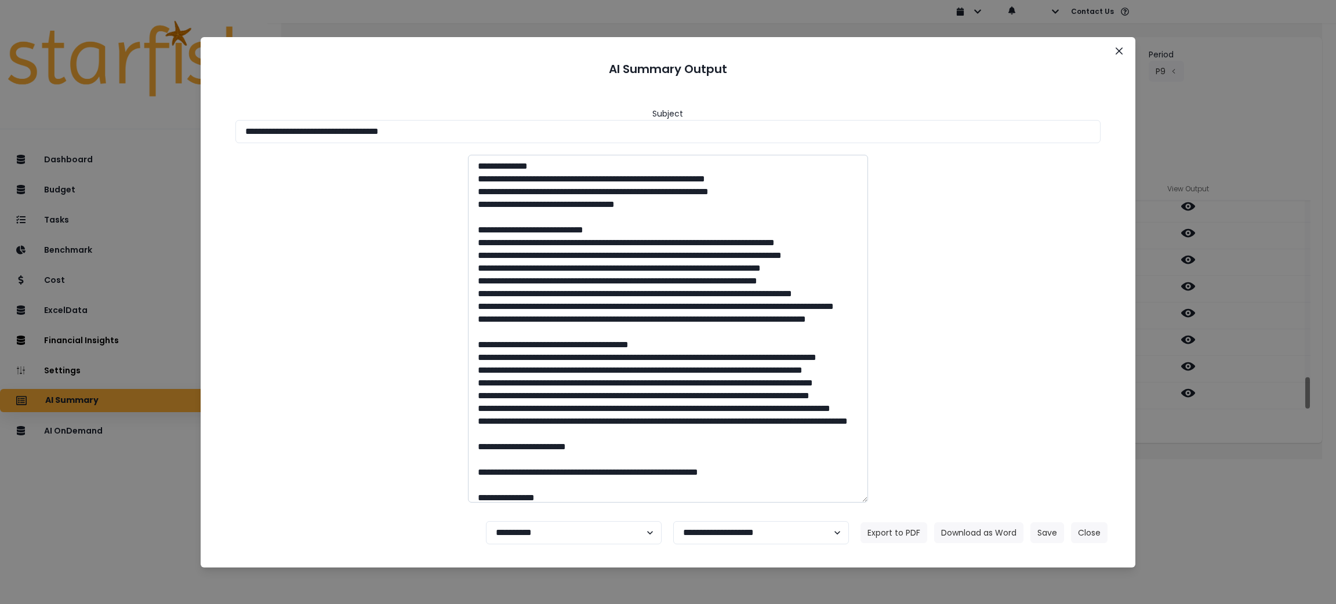
click at [496, 370] on textarea at bounding box center [668, 329] width 400 height 348
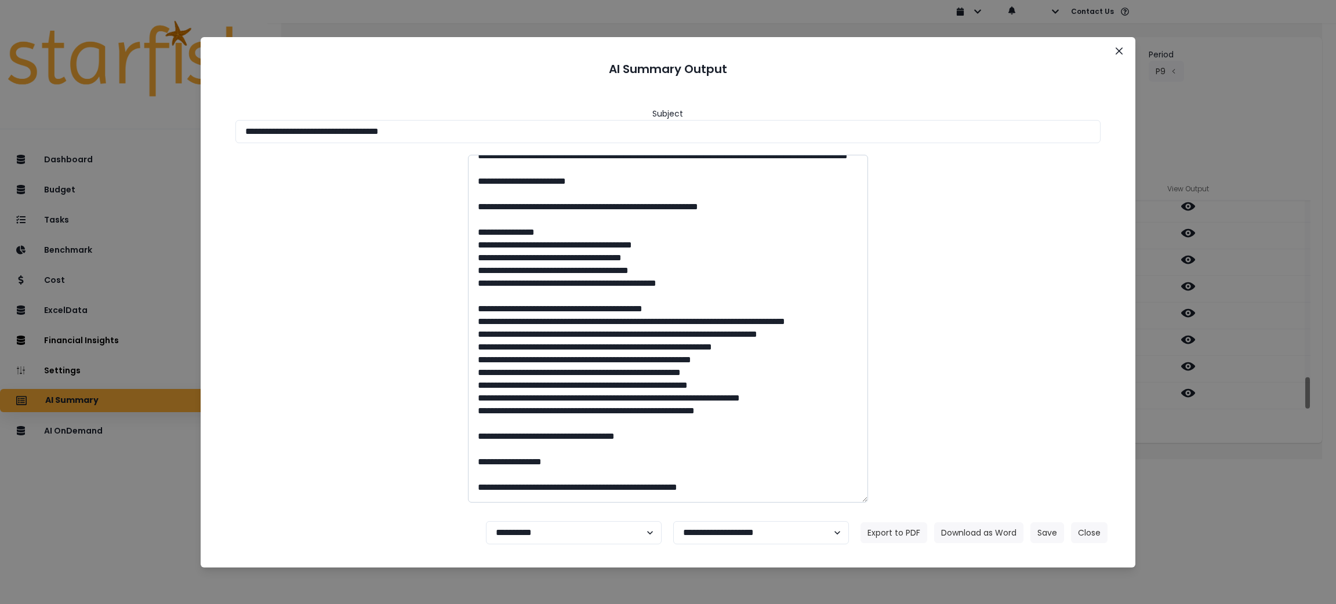
scroll to position [260, 0]
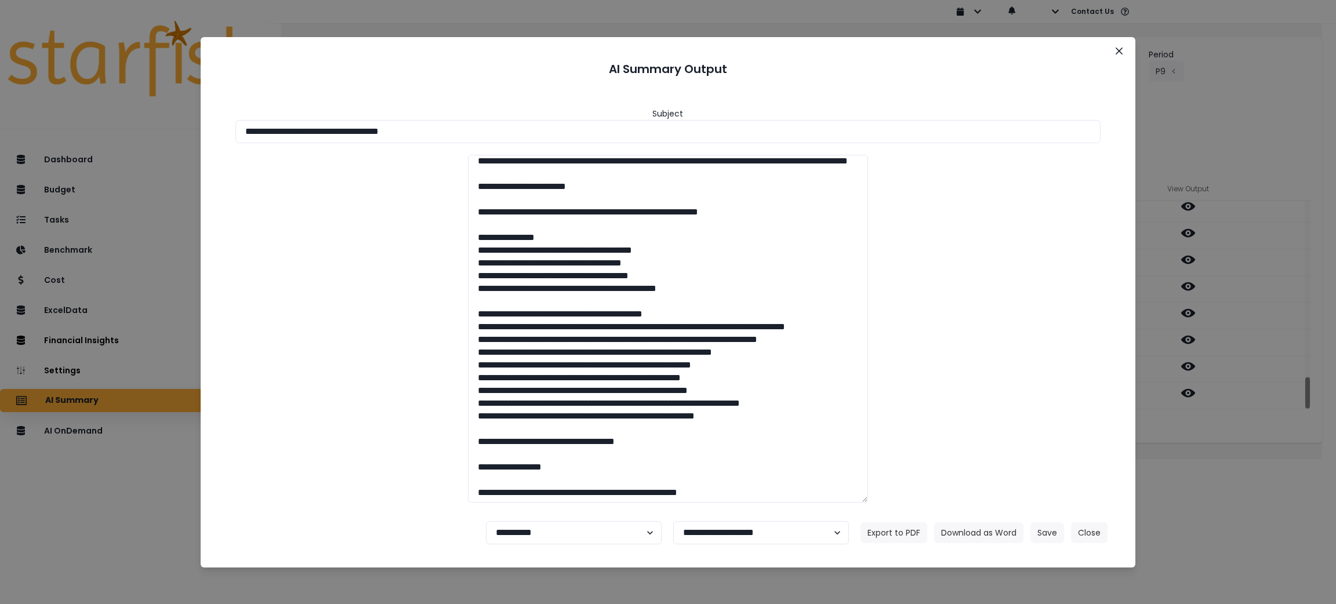
drag, startPoint x: 467, startPoint y: 123, endPoint x: 0, endPoint y: 108, distance: 467.6
click at [0, 108] on div "**********" at bounding box center [668, 302] width 1336 height 604
click at [979, 532] on button "Download as Word" at bounding box center [978, 532] width 89 height 21
click at [1091, 538] on button "Close" at bounding box center [1089, 532] width 37 height 21
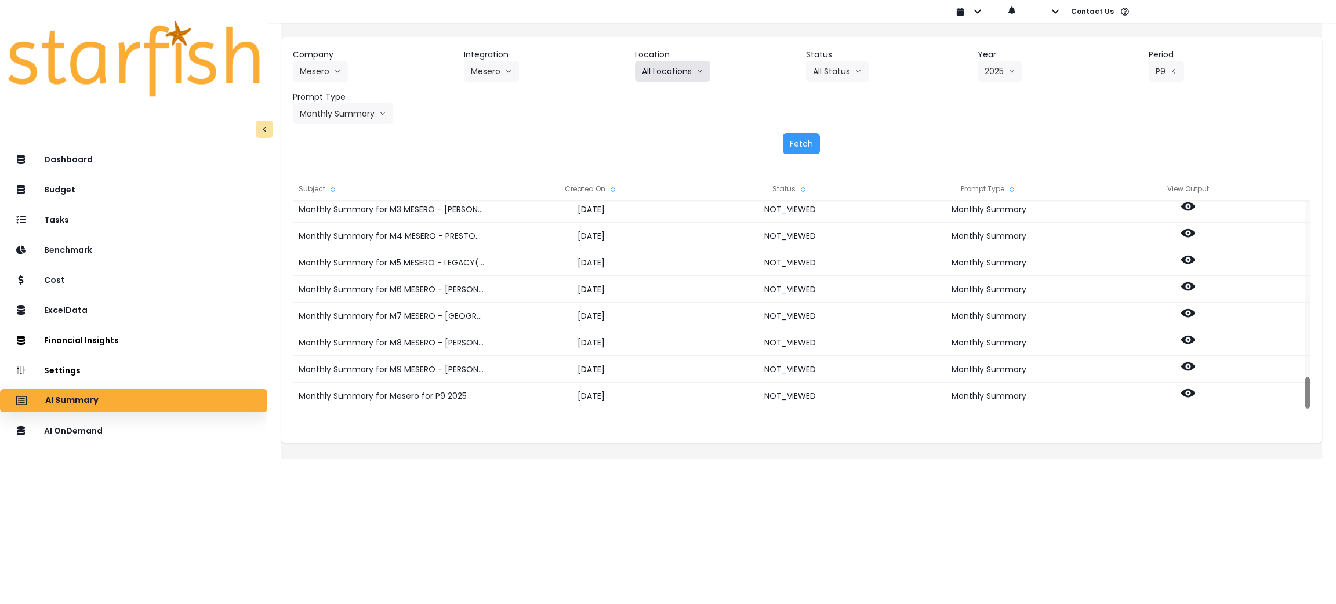
click at [690, 70] on button "All Locations" at bounding box center [672, 71] width 75 height 21
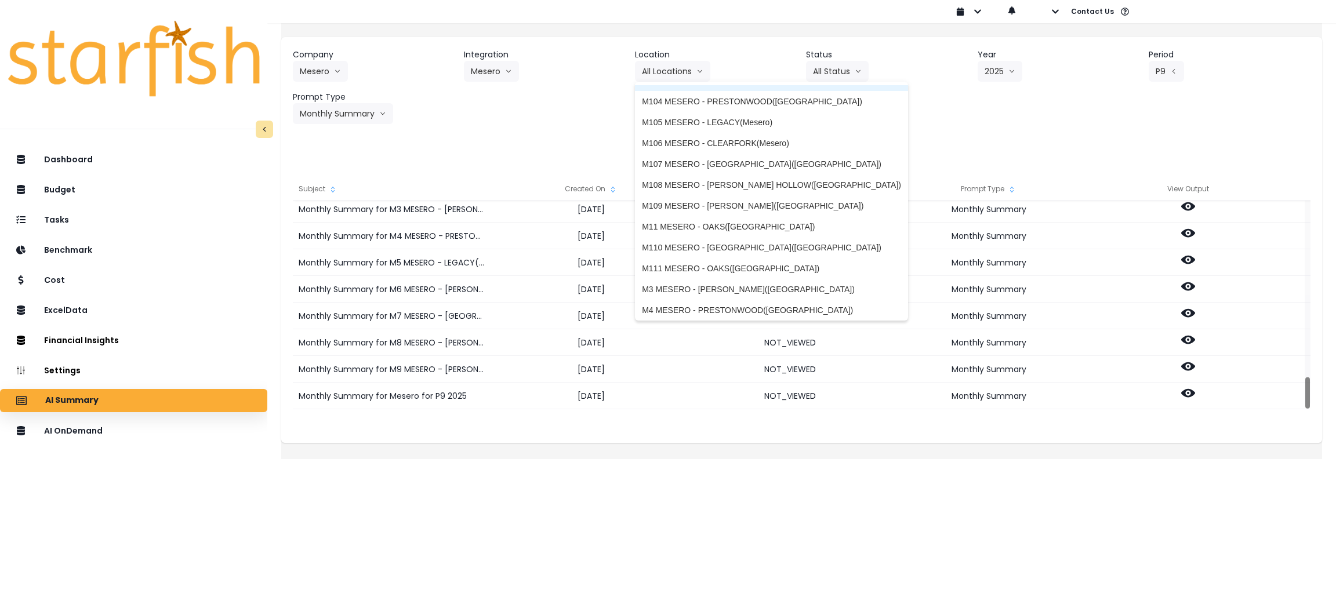
scroll to position [87, 0]
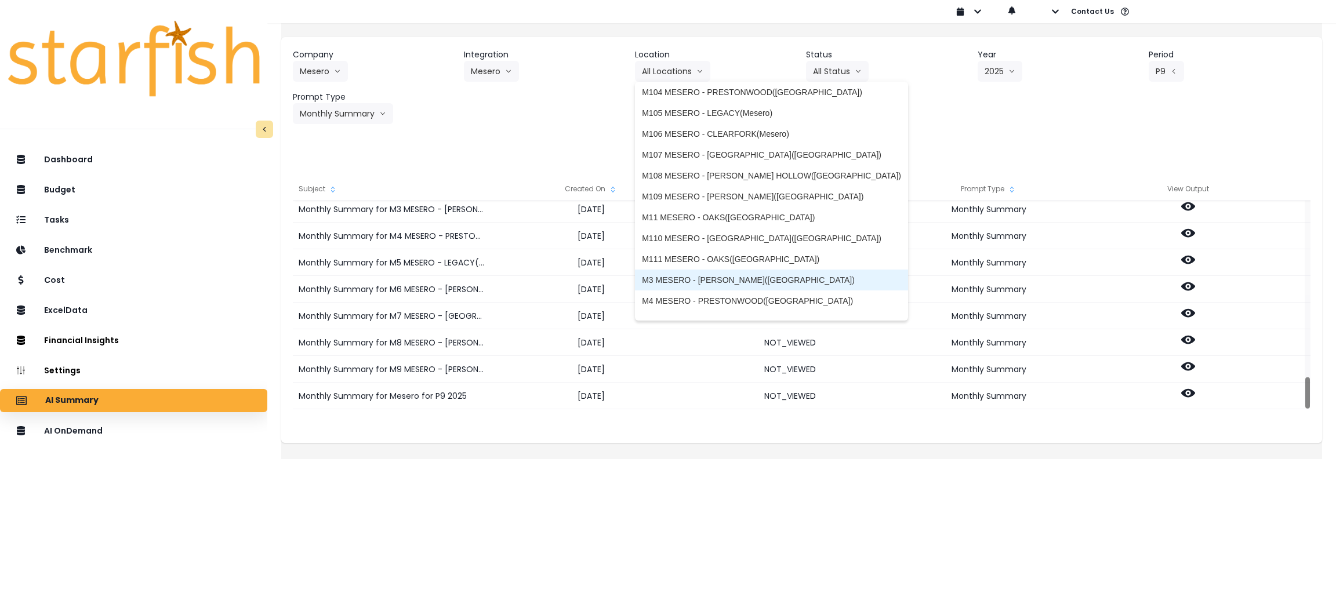
click at [715, 271] on li "M3 MESERO - [PERSON_NAME]([GEOGRAPHIC_DATA])" at bounding box center [771, 280] width 273 height 21
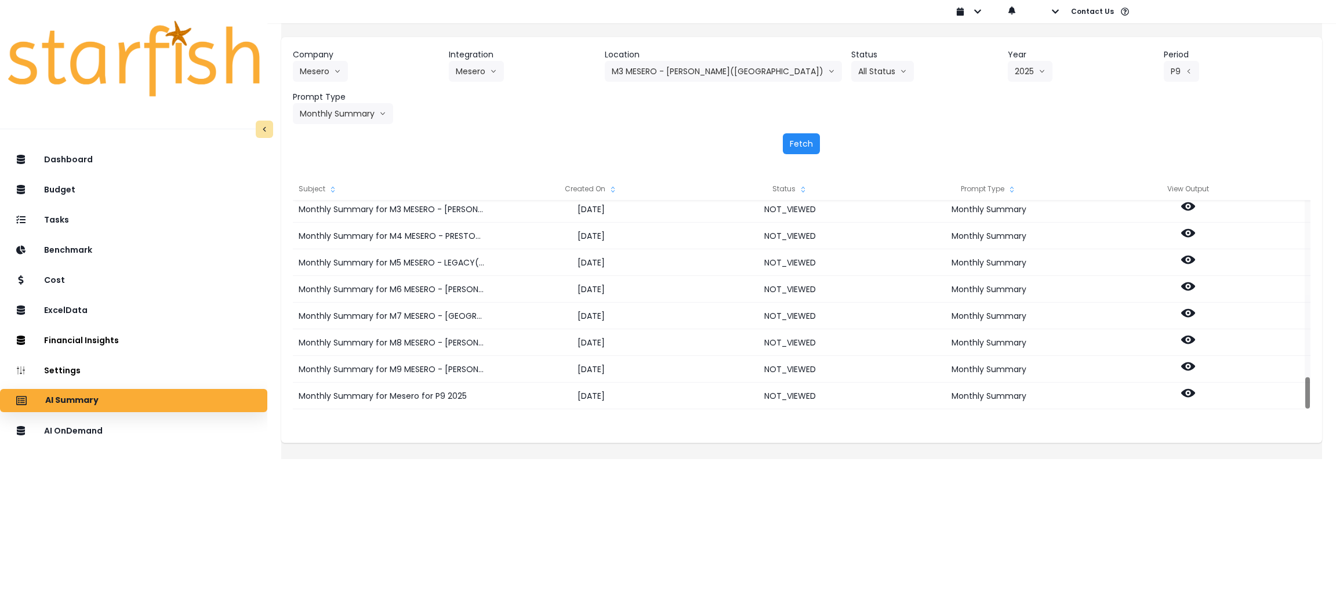
click at [787, 147] on button "Fetch" at bounding box center [801, 143] width 37 height 21
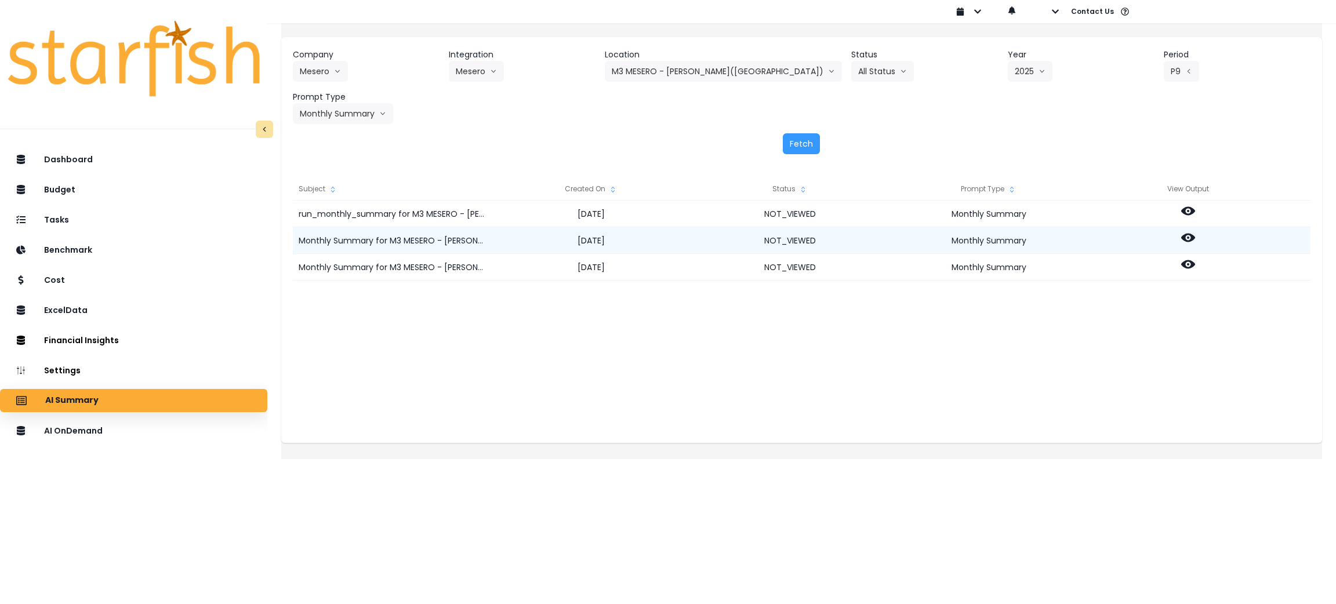
click at [1195, 235] on icon at bounding box center [1188, 238] width 14 height 9
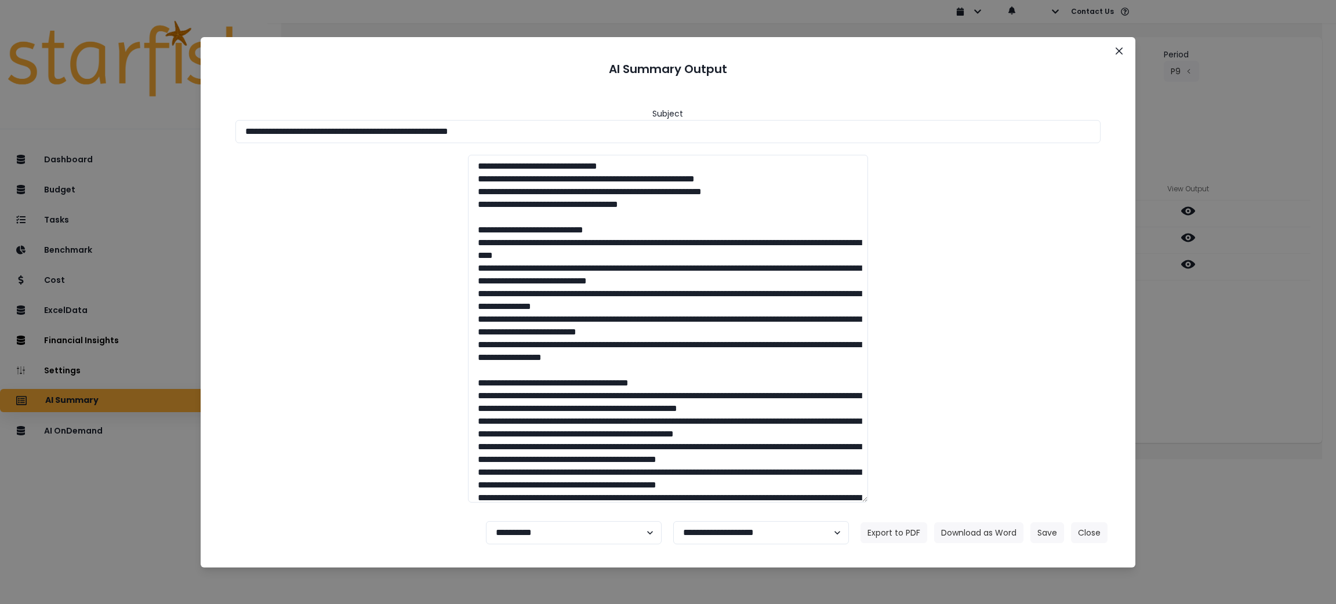
drag, startPoint x: 573, startPoint y: 132, endPoint x: 8, endPoint y: 122, distance: 566.0
click at [8, 122] on div "**********" at bounding box center [668, 302] width 1336 height 604
click at [987, 525] on button "Download as Word" at bounding box center [978, 532] width 89 height 21
drag, startPoint x: 1193, startPoint y: 346, endPoint x: 1194, endPoint y: 314, distance: 31.3
click at [1194, 346] on div "**********" at bounding box center [668, 302] width 1336 height 604
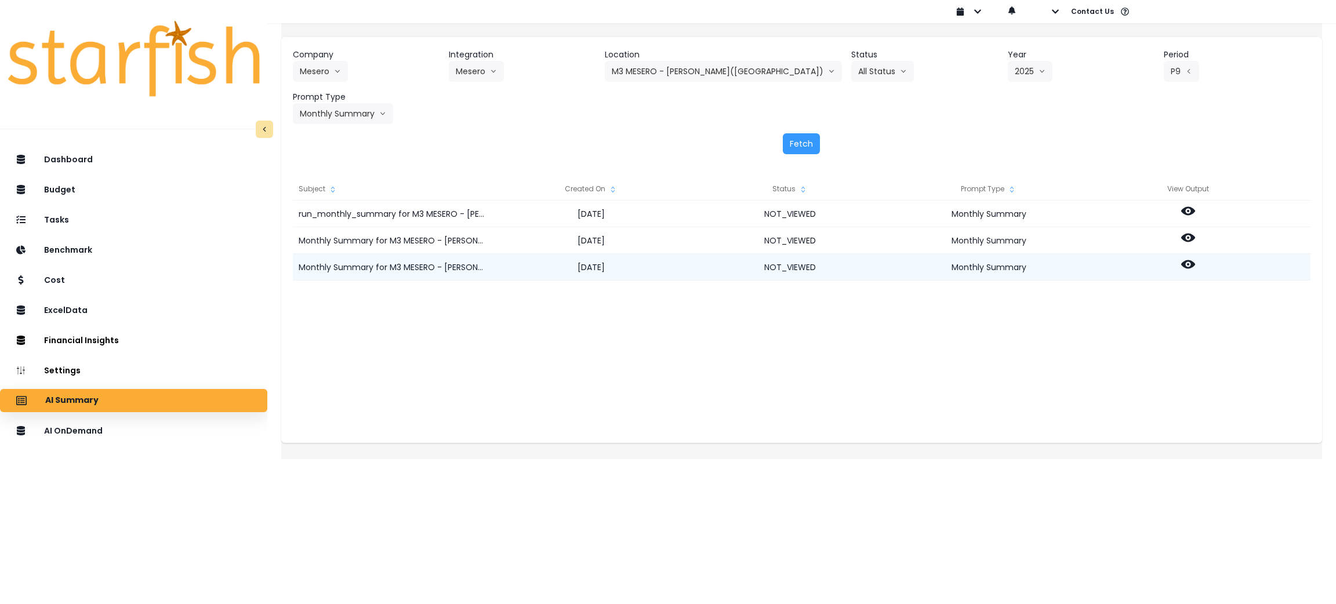
click at [1192, 255] on div at bounding box center [1187, 267] width 199 height 27
click at [1189, 263] on circle at bounding box center [1188, 264] width 2 height 2
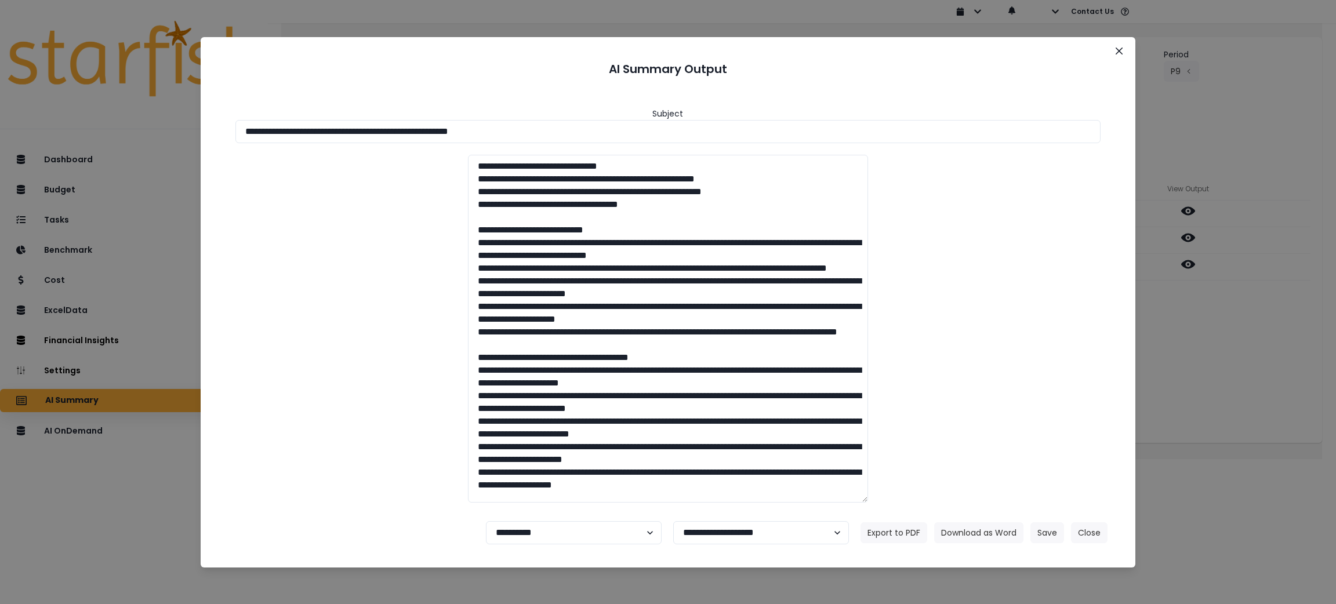
drag, startPoint x: 572, startPoint y: 124, endPoint x: 0, endPoint y: 127, distance: 571.7
click at [0, 127] on div "**********" at bounding box center [668, 302] width 1336 height 604
click at [1000, 532] on button "Download as Word" at bounding box center [978, 532] width 89 height 21
click at [1074, 532] on button "Close" at bounding box center [1089, 532] width 37 height 21
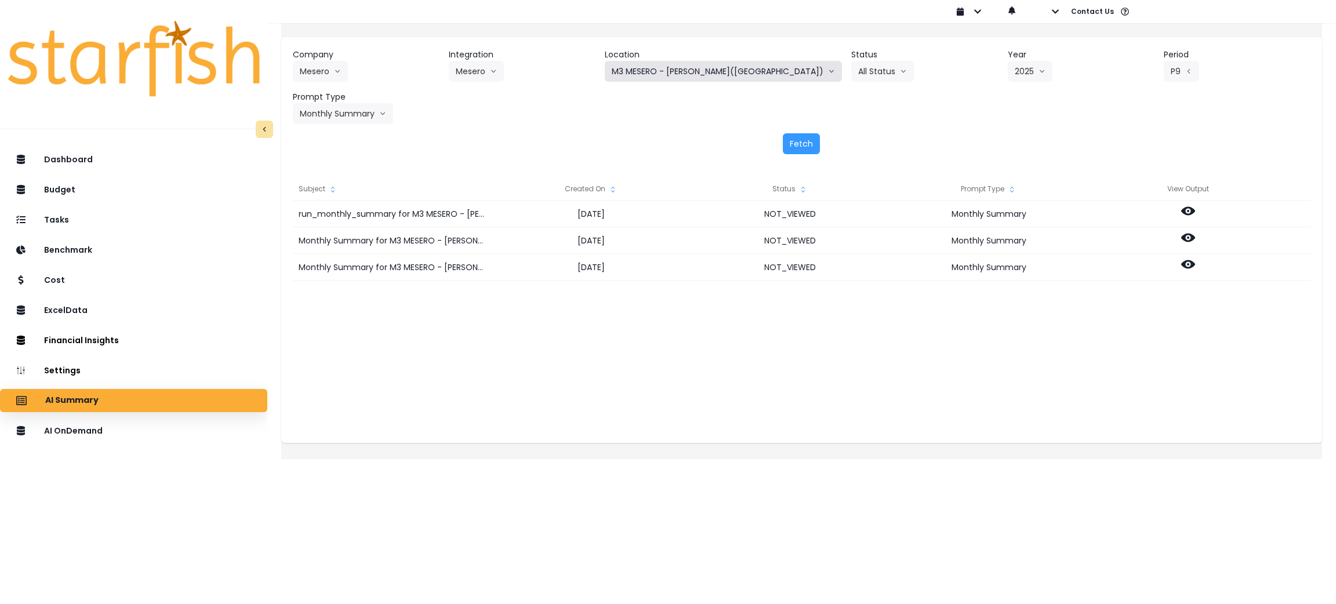
click at [709, 61] on button "M3 MESERO - [PERSON_NAME]([GEOGRAPHIC_DATA])" at bounding box center [723, 71] width 237 height 21
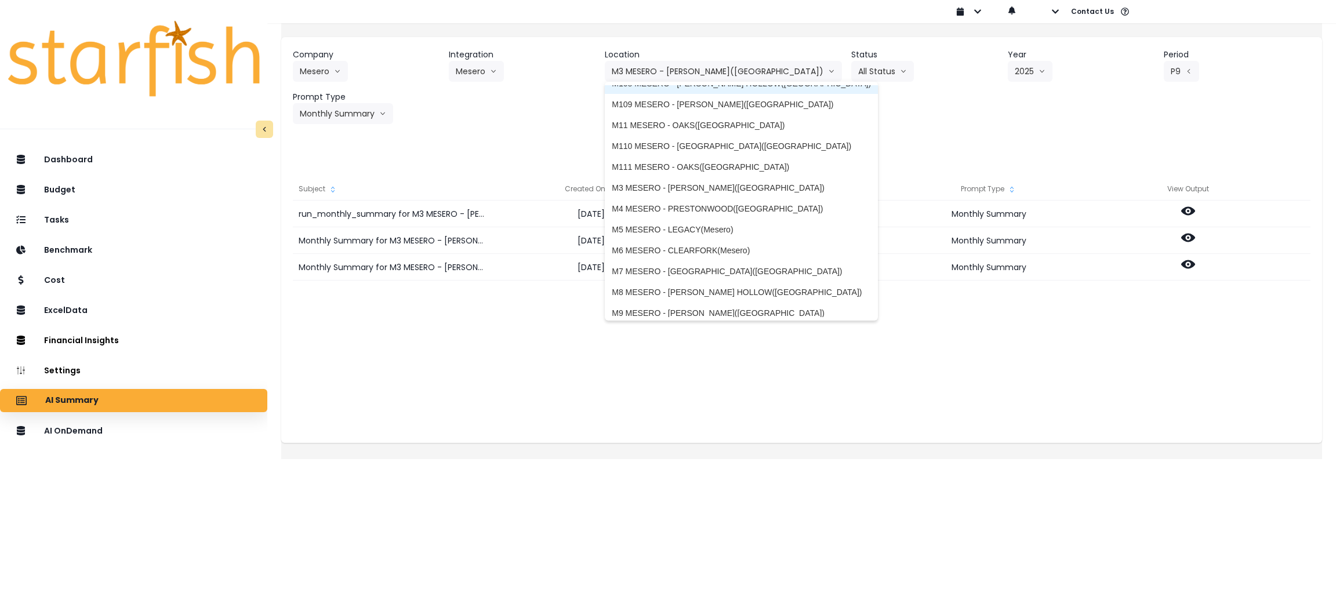
scroll to position [260, 0]
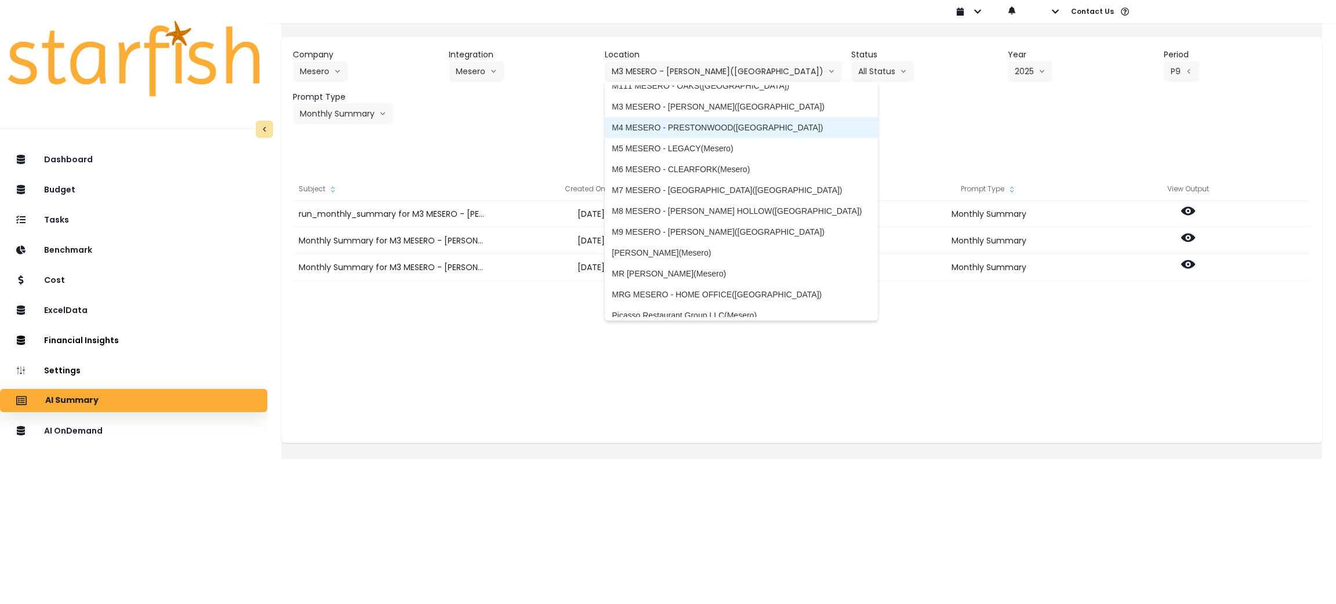
click at [706, 130] on span "M4 MESERO - PRESTONWOOD([GEOGRAPHIC_DATA])" at bounding box center [741, 128] width 259 height 12
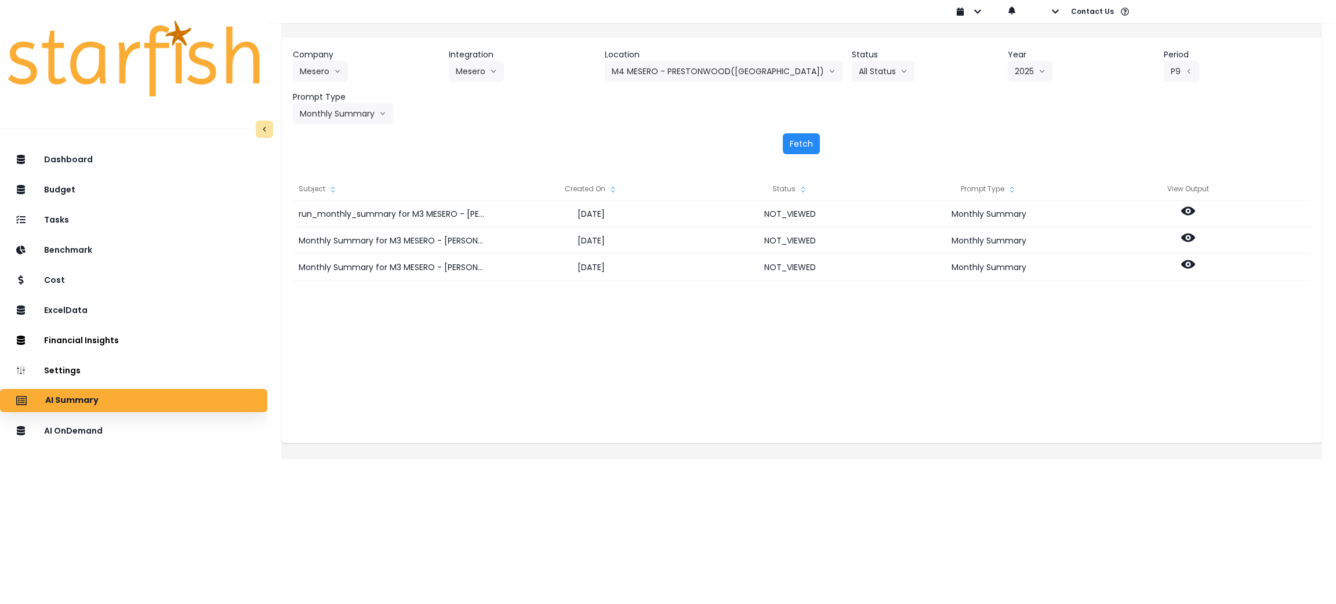
click at [801, 143] on button "Fetch" at bounding box center [801, 143] width 37 height 21
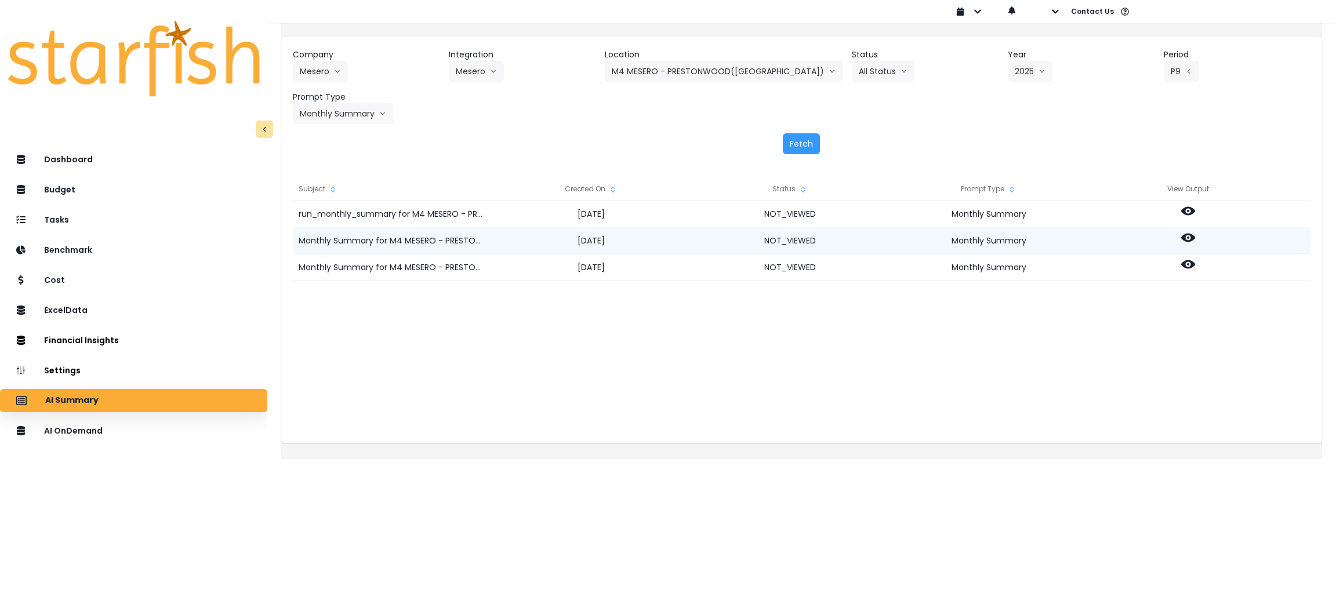
click at [1195, 237] on icon at bounding box center [1188, 238] width 14 height 9
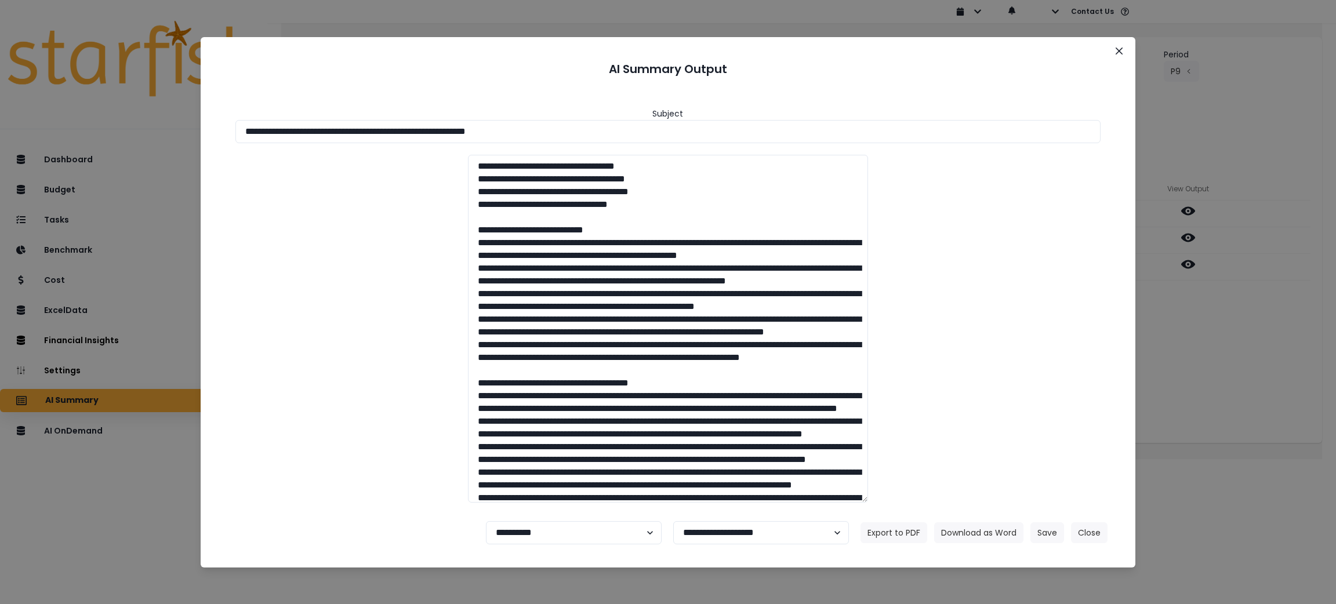
drag, startPoint x: 597, startPoint y: 134, endPoint x: 20, endPoint y: 120, distance: 576.5
click at [20, 120] on div "**********" at bounding box center [668, 302] width 1336 height 604
click at [974, 528] on button "Download as Word" at bounding box center [978, 532] width 89 height 21
drag, startPoint x: 1258, startPoint y: 362, endPoint x: 1245, endPoint y: 315, distance: 48.7
click at [1258, 362] on div "**********" at bounding box center [668, 302] width 1336 height 604
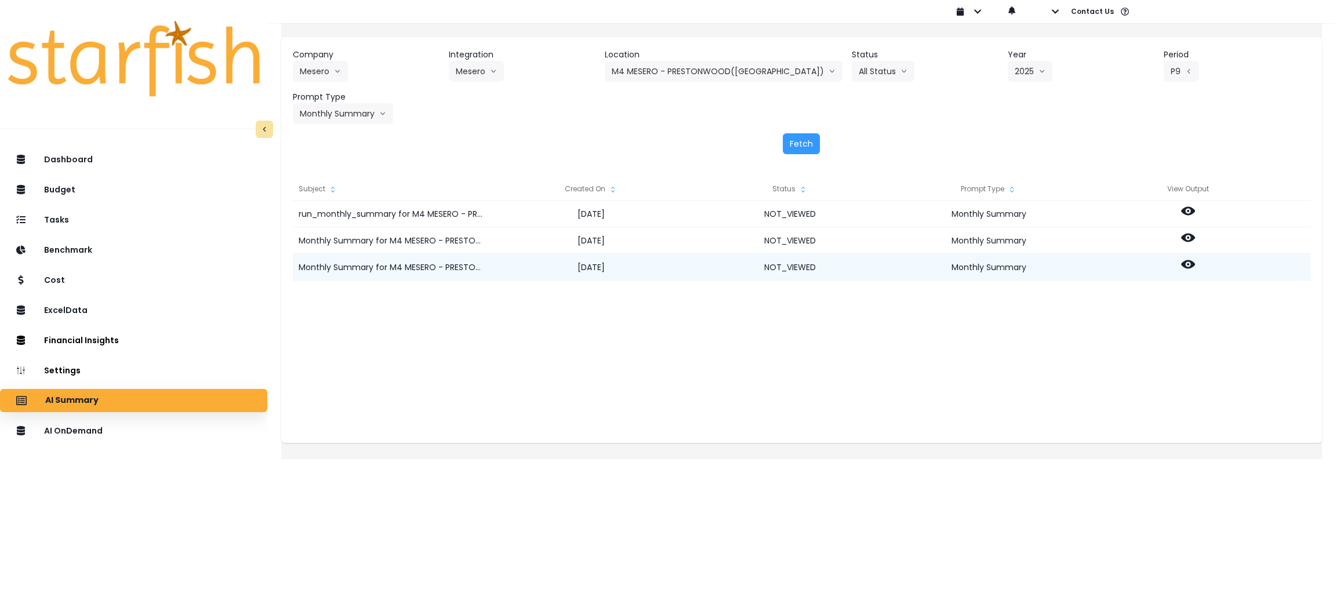
click at [1195, 260] on icon at bounding box center [1188, 264] width 14 height 14
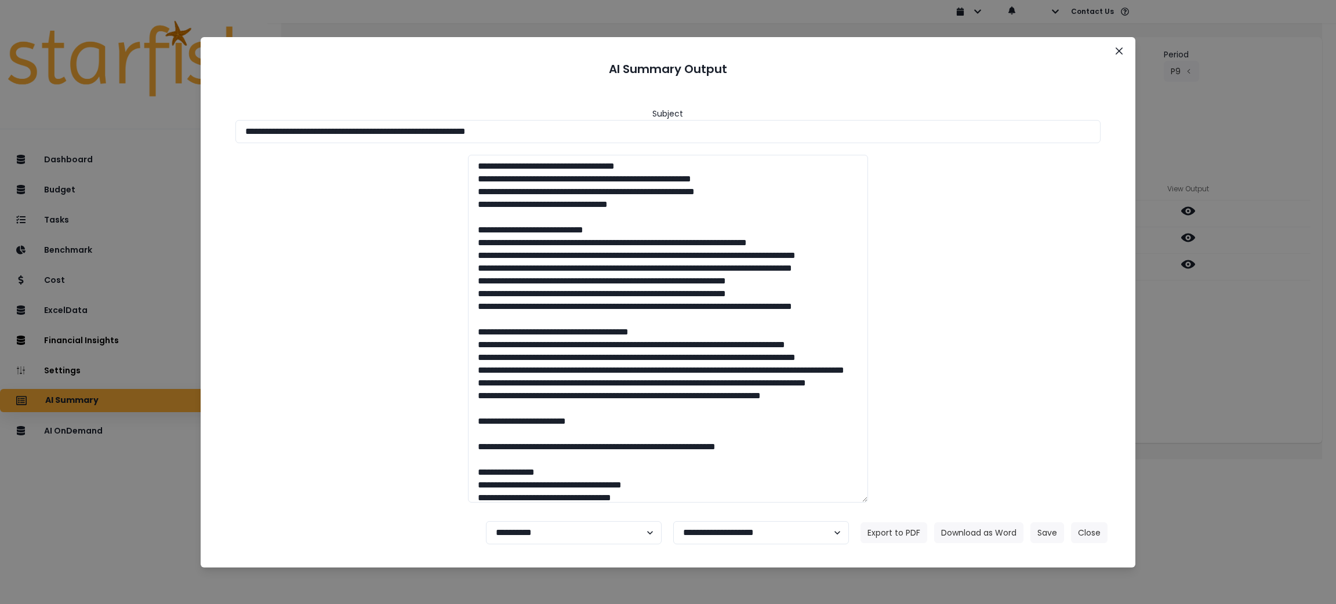
drag, startPoint x: 644, startPoint y: 132, endPoint x: 0, endPoint y: 130, distance: 644.2
click at [0, 130] on div "**********" at bounding box center [668, 302] width 1336 height 604
click at [994, 527] on button "Download as Word" at bounding box center [978, 532] width 89 height 21
click at [1173, 142] on div "**********" at bounding box center [668, 302] width 1336 height 604
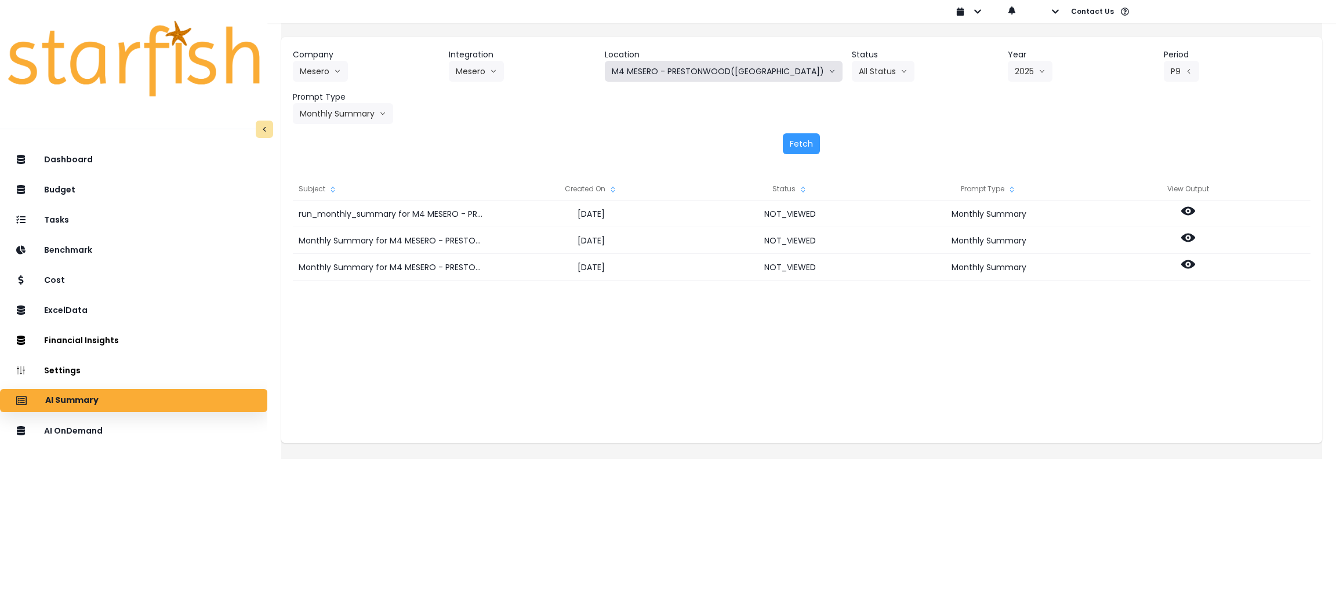
click at [782, 69] on button "M4 MESERO - PRESTONWOOD([GEOGRAPHIC_DATA])" at bounding box center [724, 71] width 238 height 21
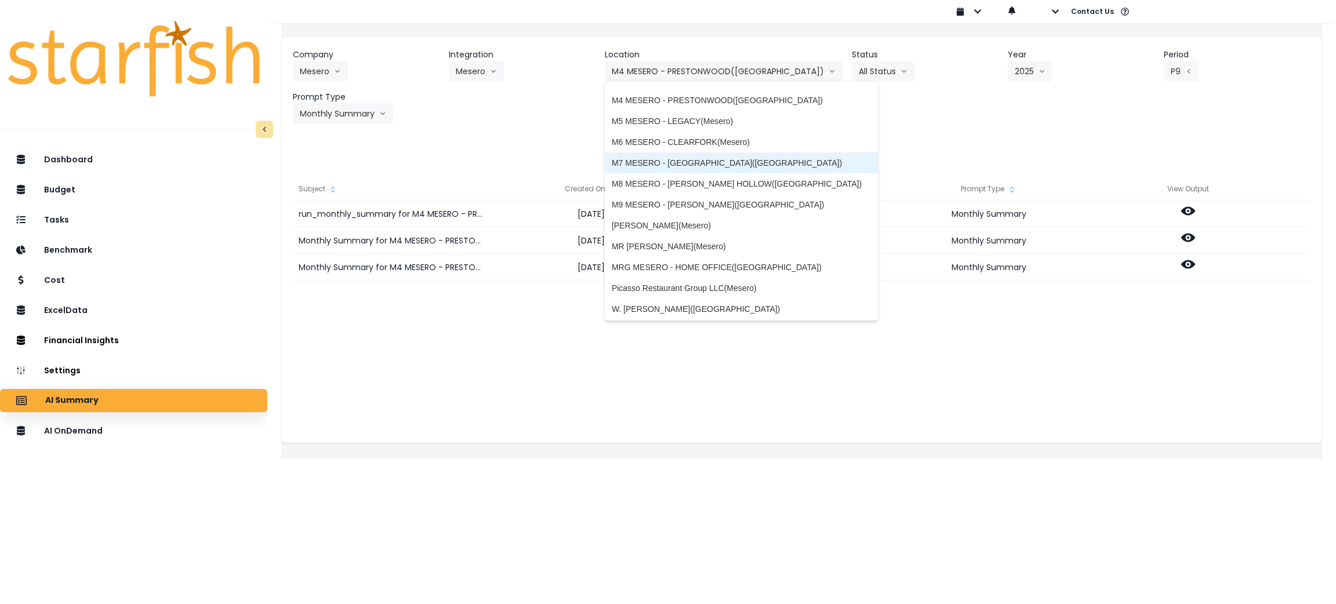
scroll to position [289, 0]
click at [711, 100] on span "M4 MESERO - PRESTONWOOD([GEOGRAPHIC_DATA])" at bounding box center [741, 99] width 259 height 12
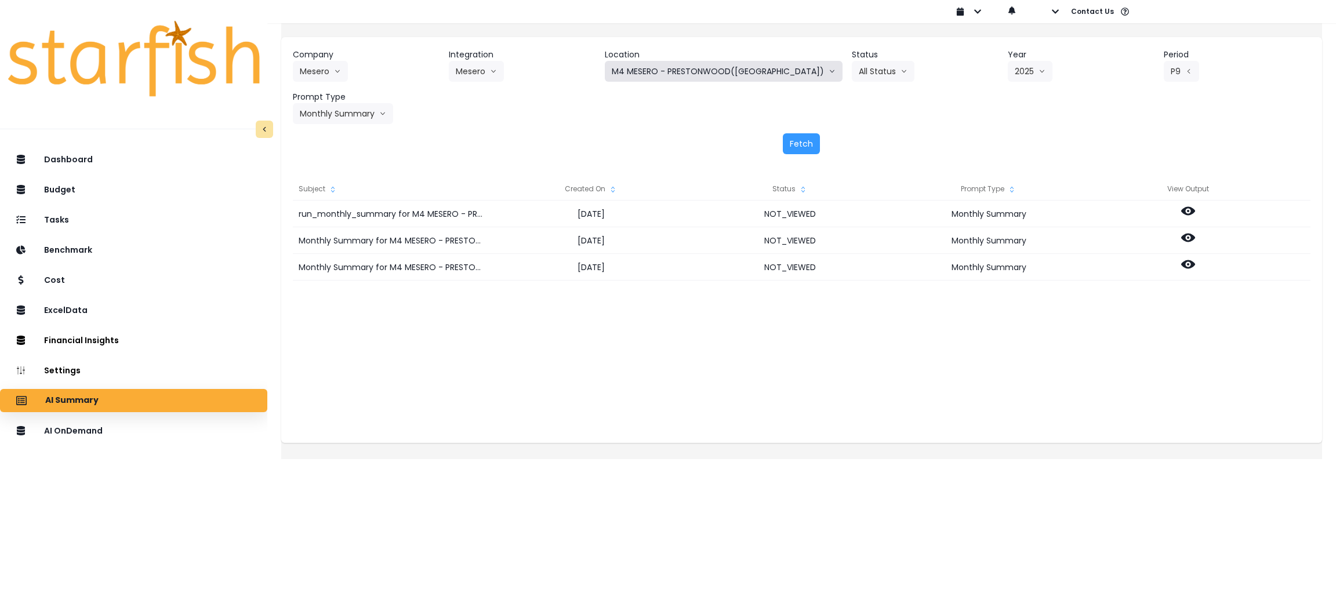
click at [714, 78] on button "M4 MESERO - PRESTONWOOD([GEOGRAPHIC_DATA])" at bounding box center [724, 71] width 238 height 21
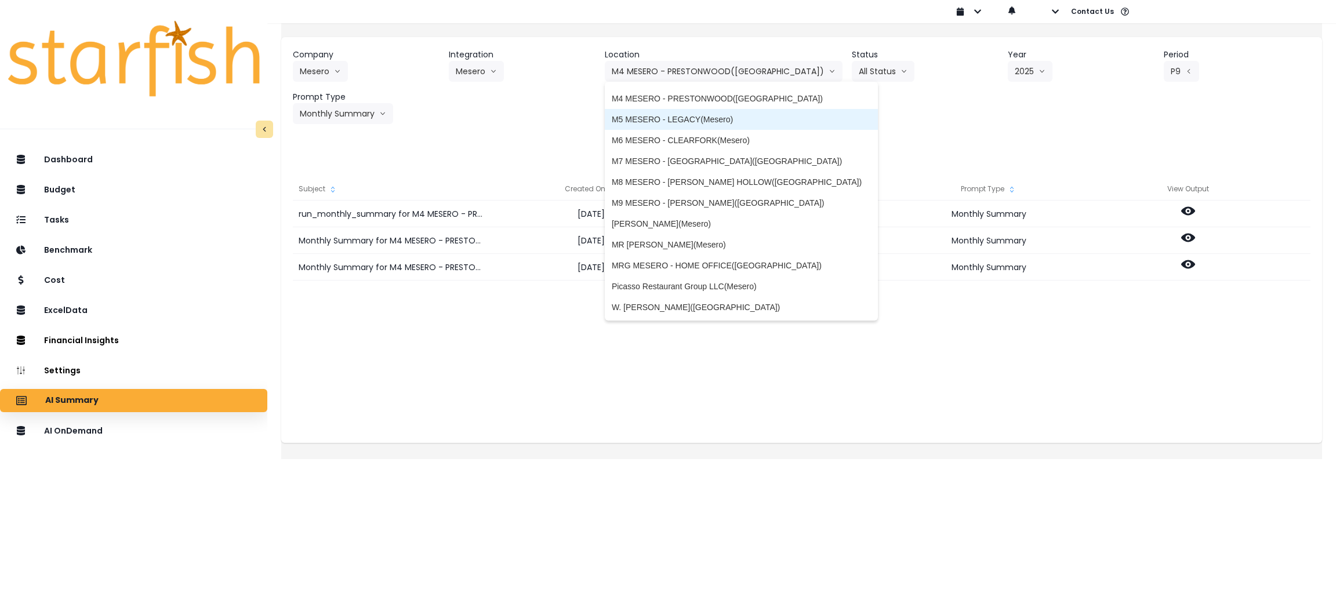
click at [714, 112] on li "M5 MESERO - LEGACY(Mesero)" at bounding box center [741, 119] width 273 height 21
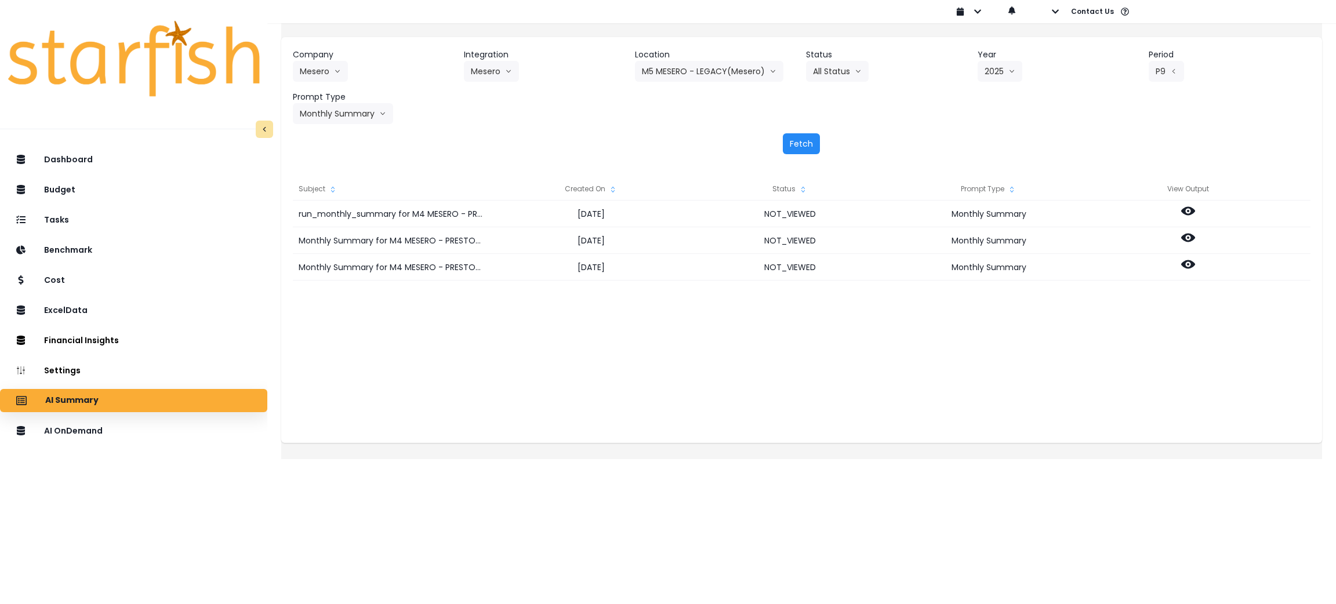
click at [802, 148] on button "Fetch" at bounding box center [801, 143] width 37 height 21
click at [669, 146] on div "Fetch" at bounding box center [802, 143] width 1018 height 21
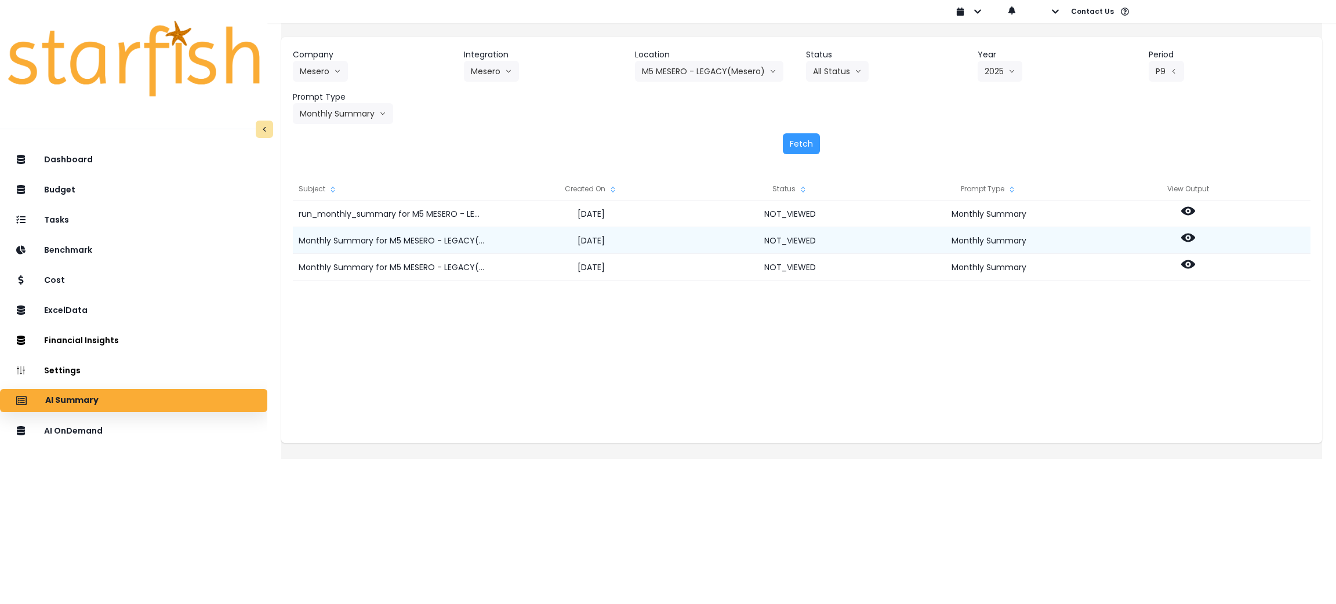
click at [1195, 234] on icon at bounding box center [1188, 238] width 14 height 9
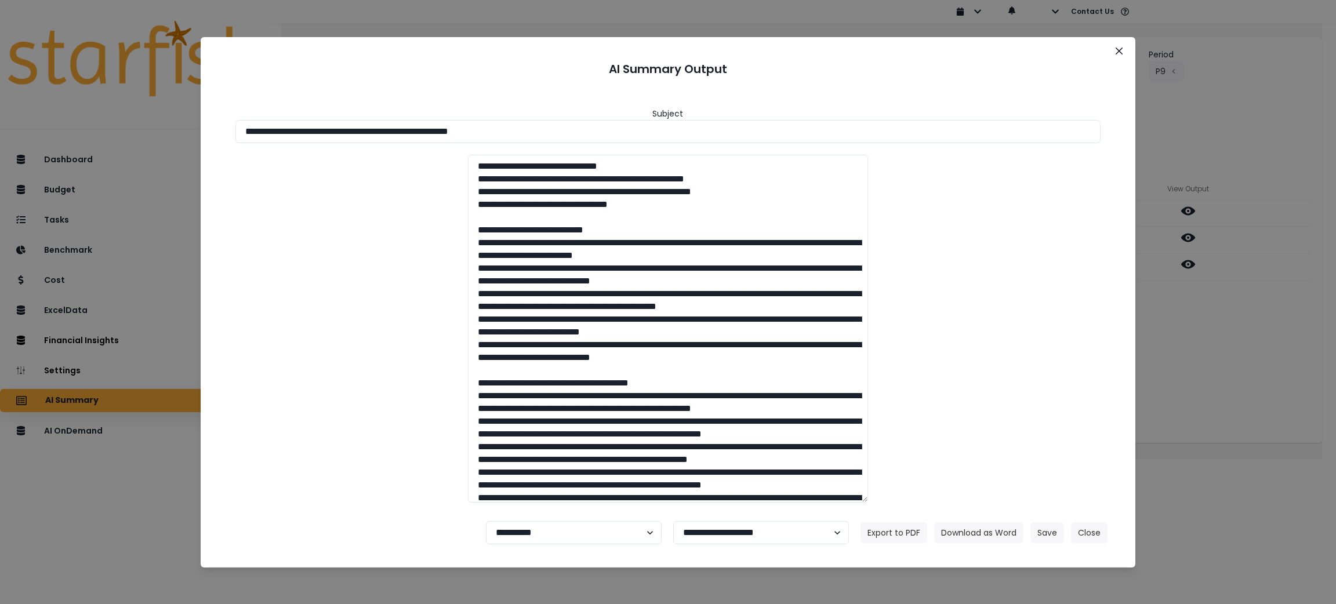
drag, startPoint x: 600, startPoint y: 127, endPoint x: 29, endPoint y: 127, distance: 571.1
click at [42, 127] on div "**********" at bounding box center [668, 302] width 1336 height 604
click at [986, 524] on button "Download as Word" at bounding box center [978, 532] width 89 height 21
drag, startPoint x: 1208, startPoint y: 361, endPoint x: 1198, endPoint y: 324, distance: 38.5
click at [1208, 361] on div "**********" at bounding box center [668, 302] width 1336 height 604
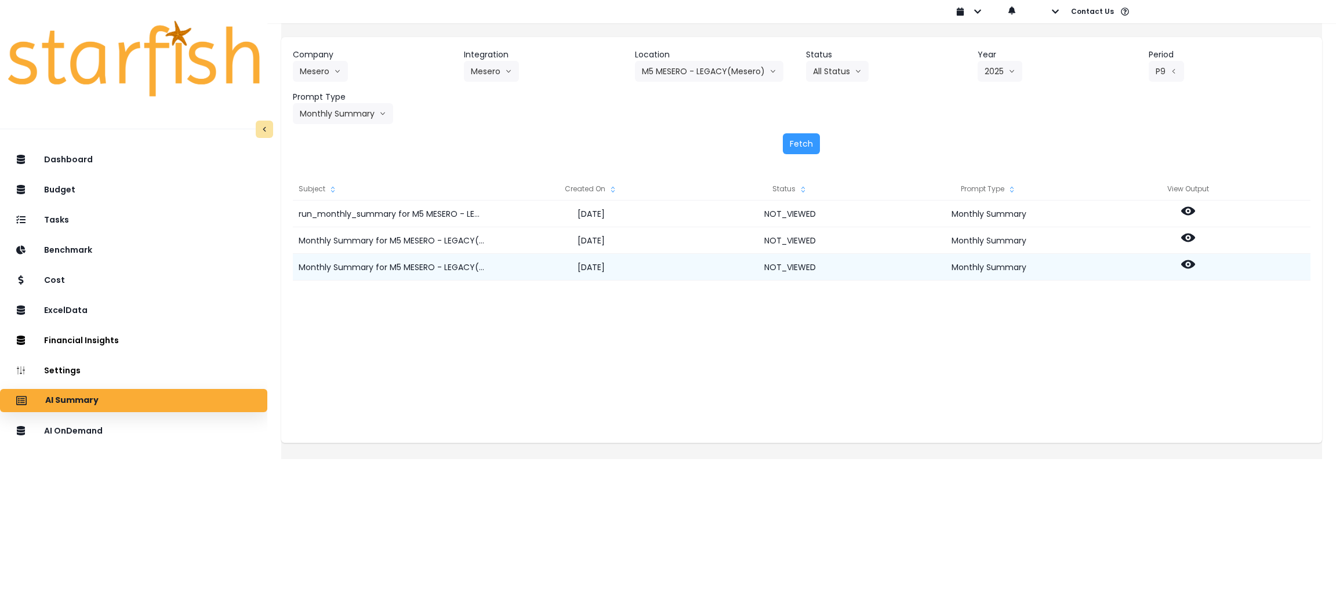
click at [1194, 261] on icon at bounding box center [1188, 264] width 14 height 14
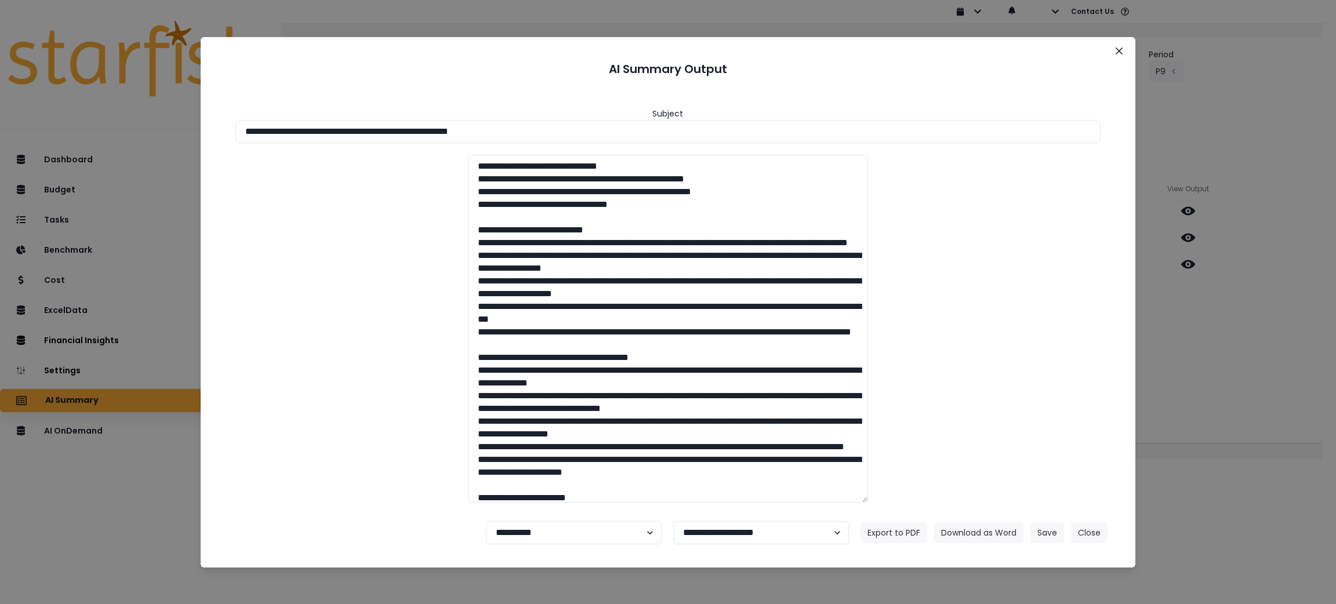
drag, startPoint x: 566, startPoint y: 135, endPoint x: 202, endPoint y: 168, distance: 365.1
click at [39, 127] on div "**********" at bounding box center [668, 302] width 1336 height 604
click at [969, 535] on button "Download as Word" at bounding box center [978, 532] width 89 height 21
